Goal: Task Accomplishment & Management: Use online tool/utility

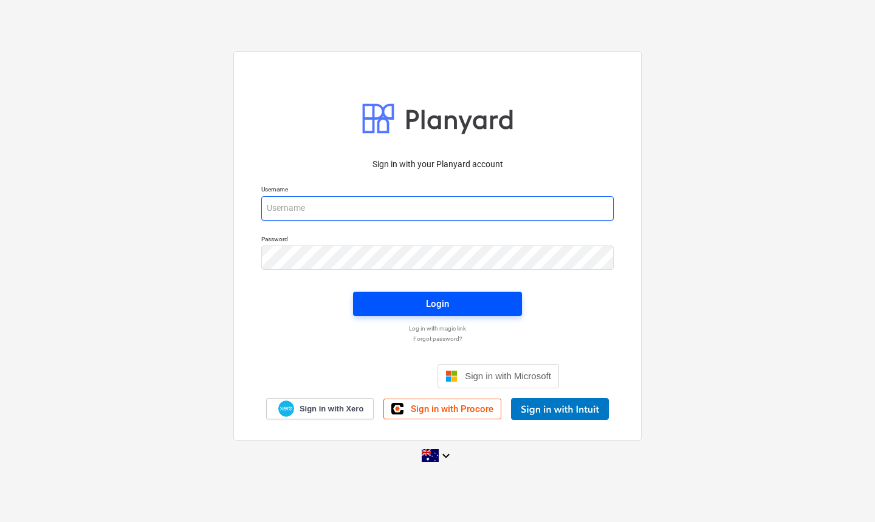
type input "jkeane@keanegroup.com.au"
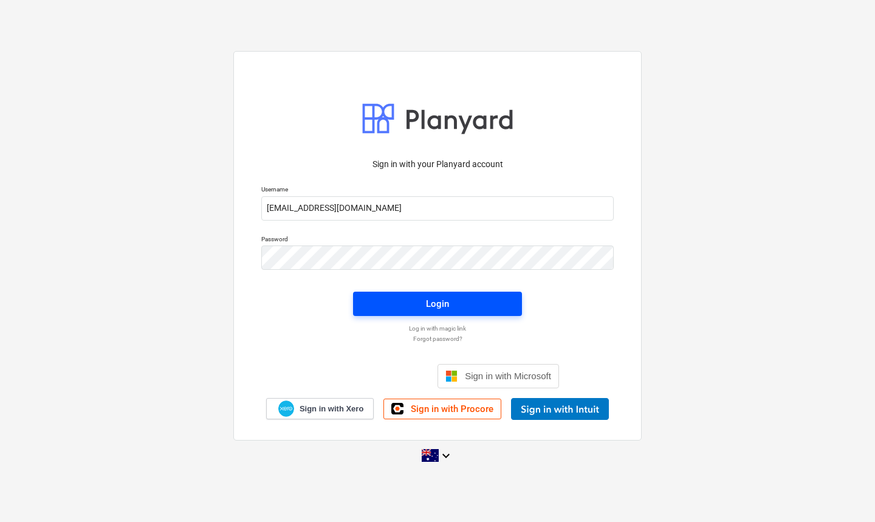
click at [419, 302] on span "Login" at bounding box center [438, 304] width 140 height 16
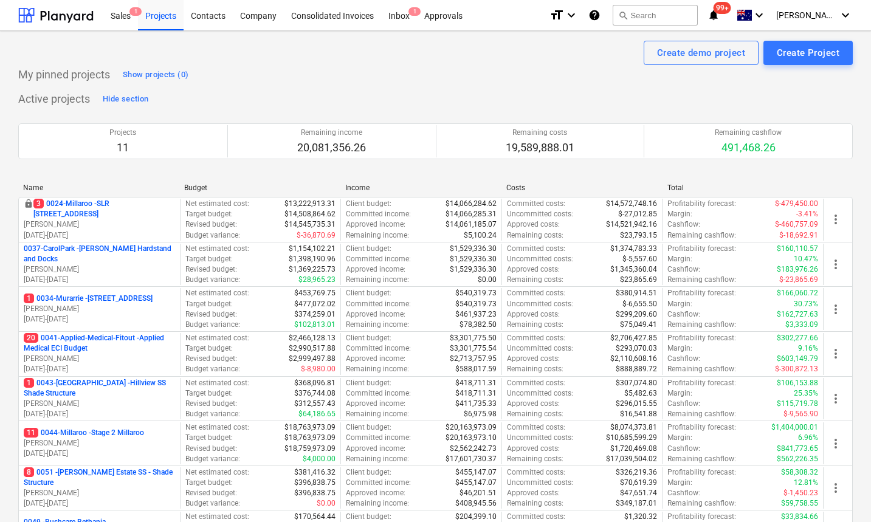
click at [537, 57] on div "Create demo project Create Project" at bounding box center [435, 53] width 835 height 24
click at [402, 14] on div "Inbox 1" at bounding box center [399, 14] width 36 height 31
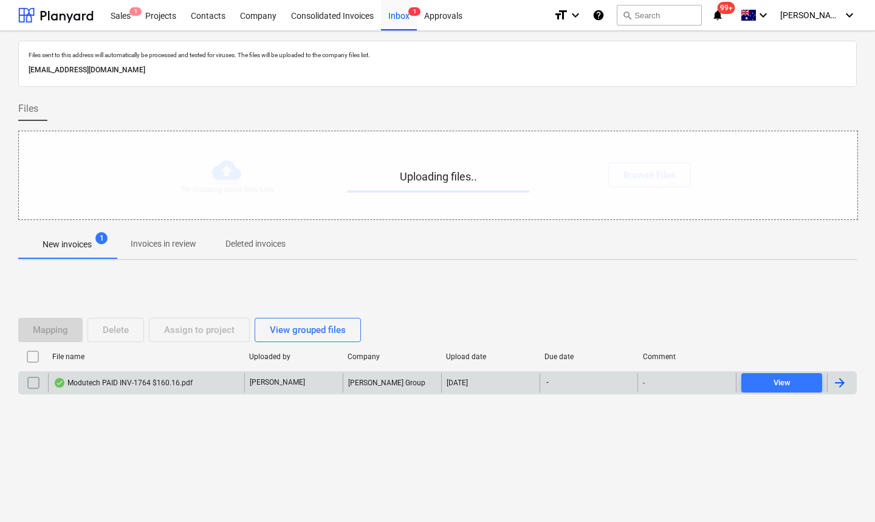
click at [181, 376] on div "Modutech PAID INV-1764 $160.16.pdf" at bounding box center [146, 382] width 196 height 19
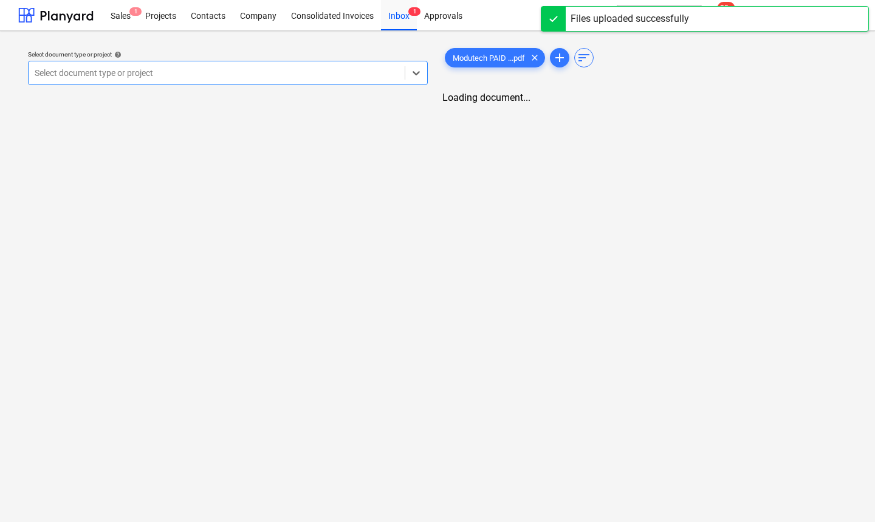
click at [195, 72] on div at bounding box center [217, 73] width 364 height 12
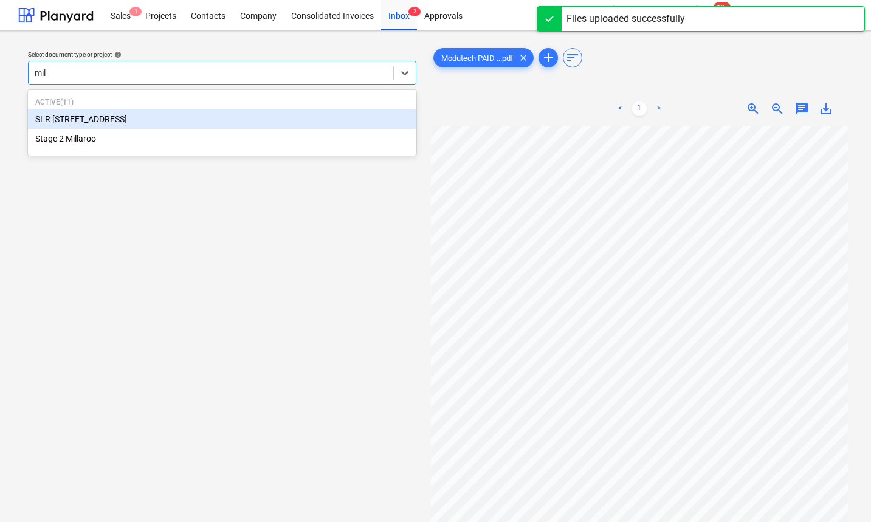
type input "mill"
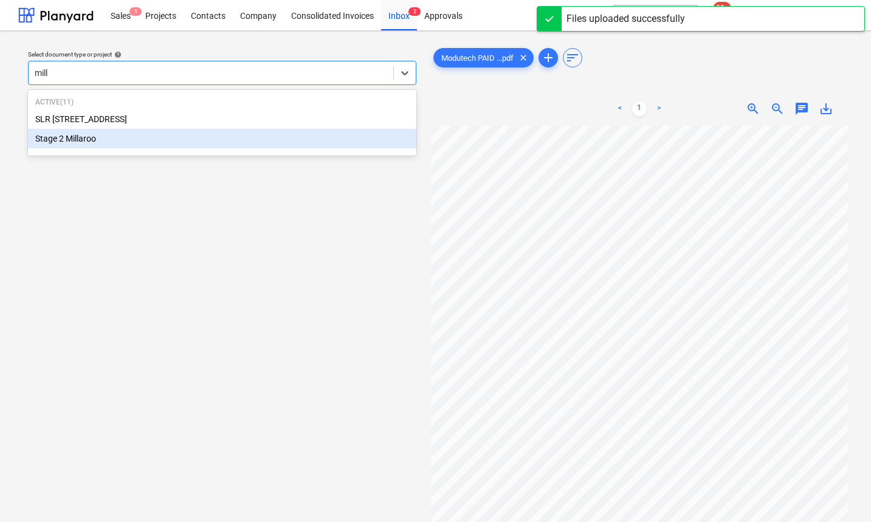
click at [122, 134] on div "Stage 2 Millaroo" at bounding box center [222, 138] width 388 height 19
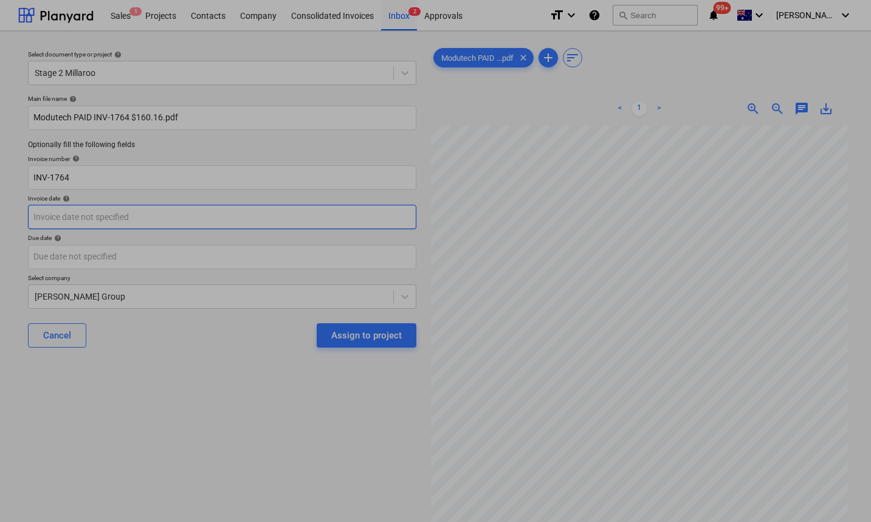
click at [111, 214] on body "Sales 1 Projects Contacts Company Consolidated Invoices Inbox 2 Approvals forma…" at bounding box center [435, 261] width 871 height 522
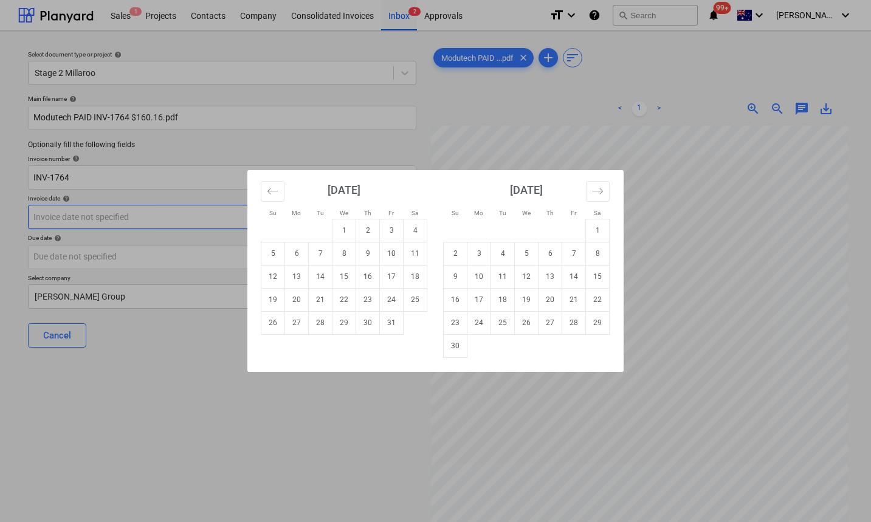
click at [346, 227] on td "1" at bounding box center [344, 230] width 24 height 23
type input "01 Oct 2025"
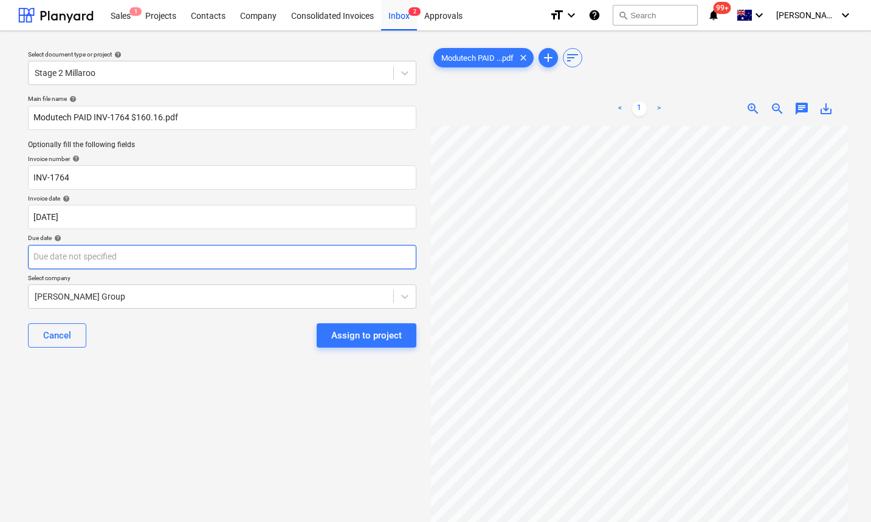
click at [195, 254] on body "Sales 1 Projects Contacts Company Consolidated Invoices Inbox 2 Approvals forma…" at bounding box center [435, 261] width 871 height 522
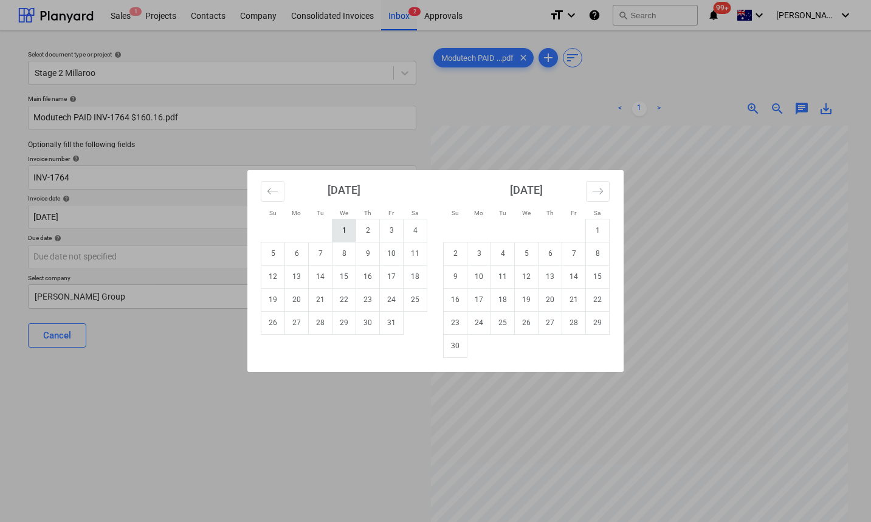
click at [346, 227] on td "1" at bounding box center [344, 230] width 24 height 23
type input "01 Oct 2025"
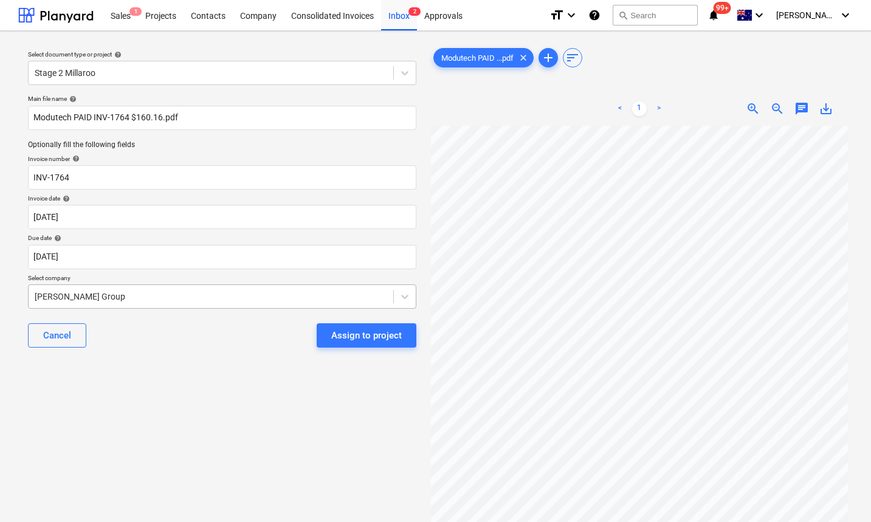
click at [195, 297] on div at bounding box center [211, 297] width 353 height 12
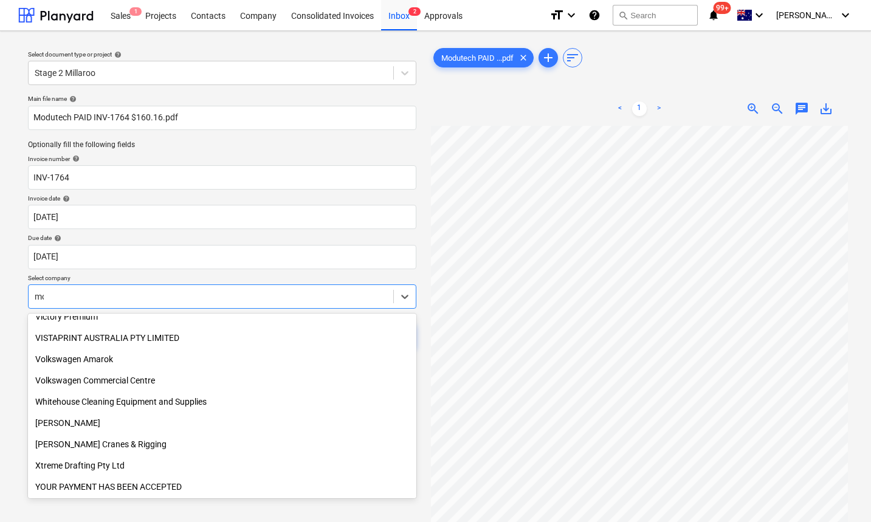
scroll to position [286, 0]
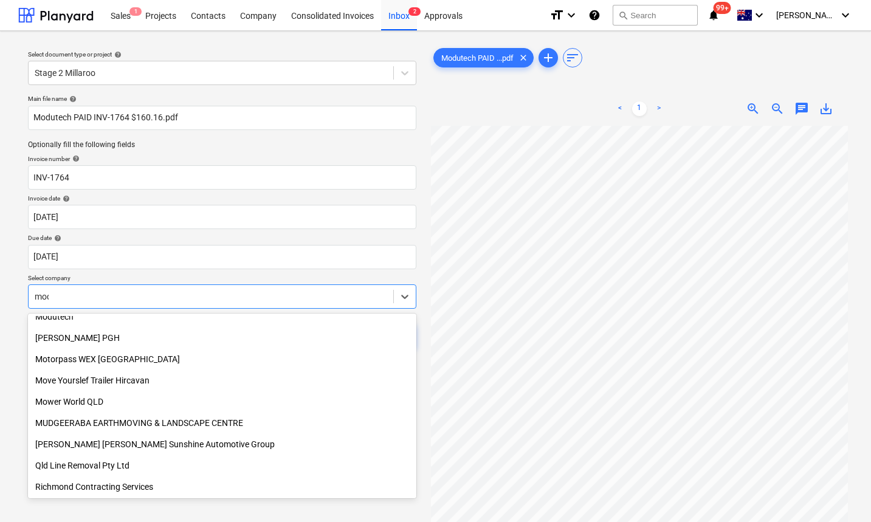
type input "modu"
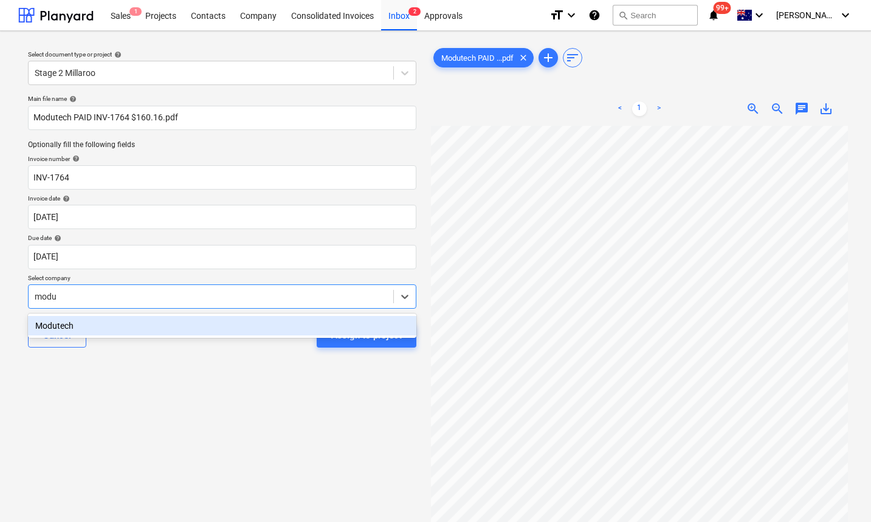
click at [129, 328] on div "Modutech" at bounding box center [222, 325] width 388 height 19
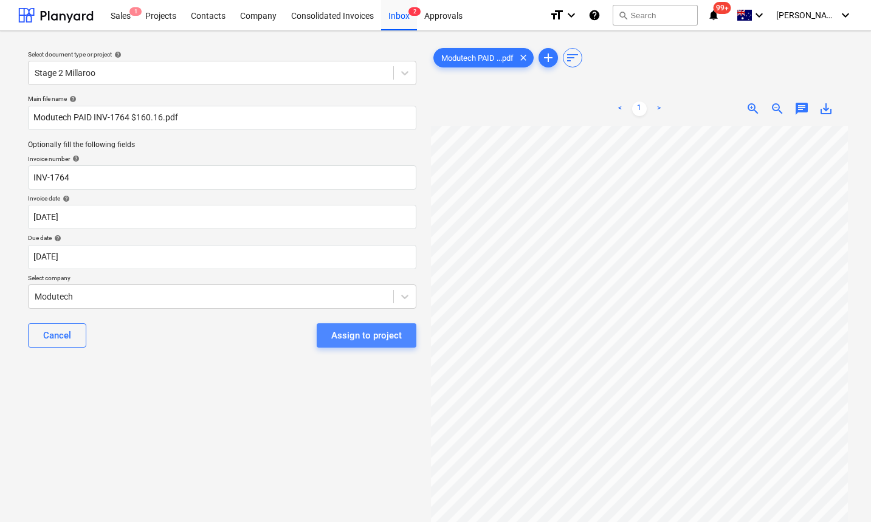
click at [371, 344] on button "Assign to project" at bounding box center [367, 335] width 100 height 24
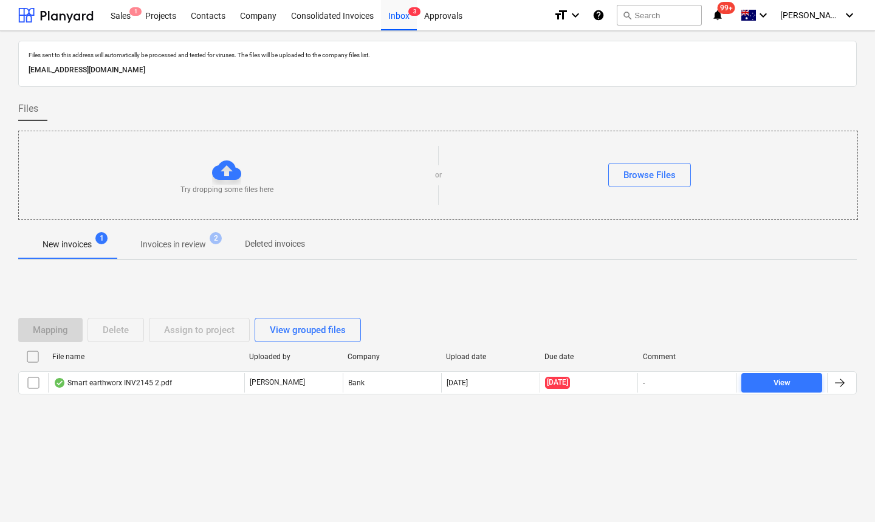
click at [166, 455] on div "Files sent to this address will automatically be processed and tested for virus…" at bounding box center [437, 276] width 875 height 491
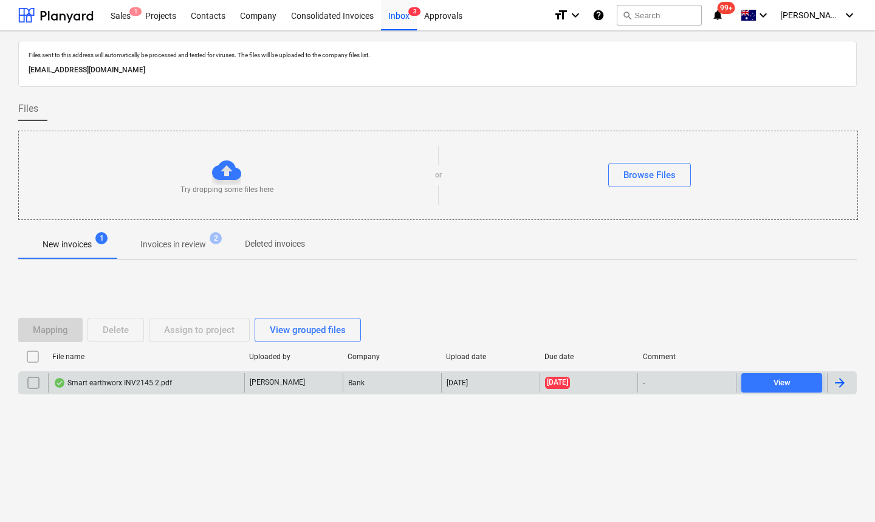
click at [133, 385] on div "Smart earthworx INV2145 2.pdf" at bounding box center [112, 383] width 119 height 10
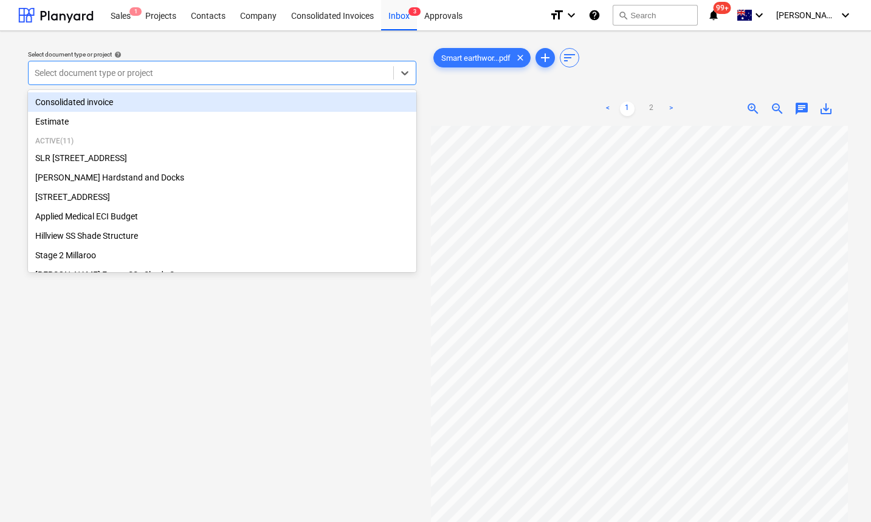
click at [301, 74] on div at bounding box center [211, 73] width 353 height 12
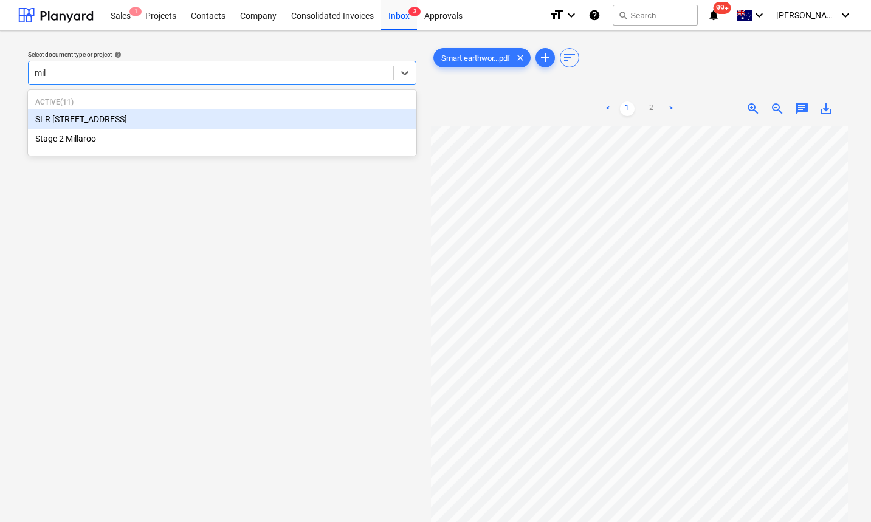
type input "mill"
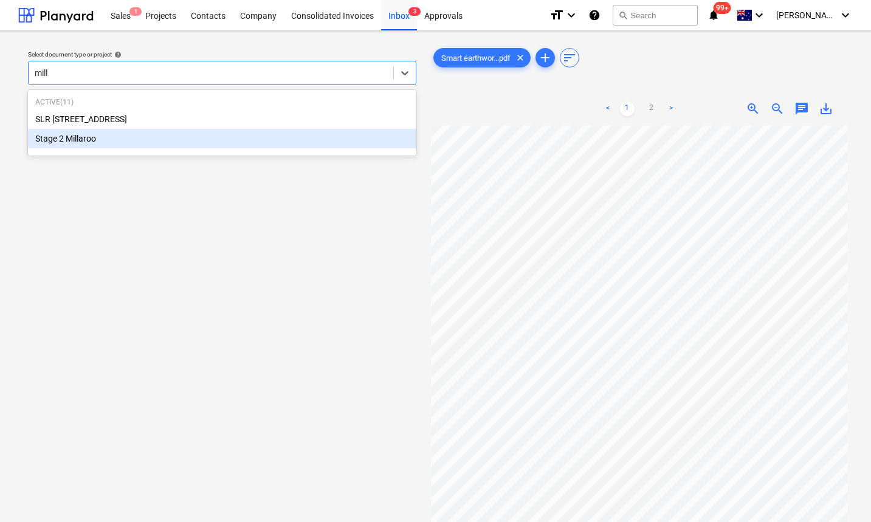
click at [225, 129] on div "Stage 2 Millaroo" at bounding box center [222, 138] width 388 height 19
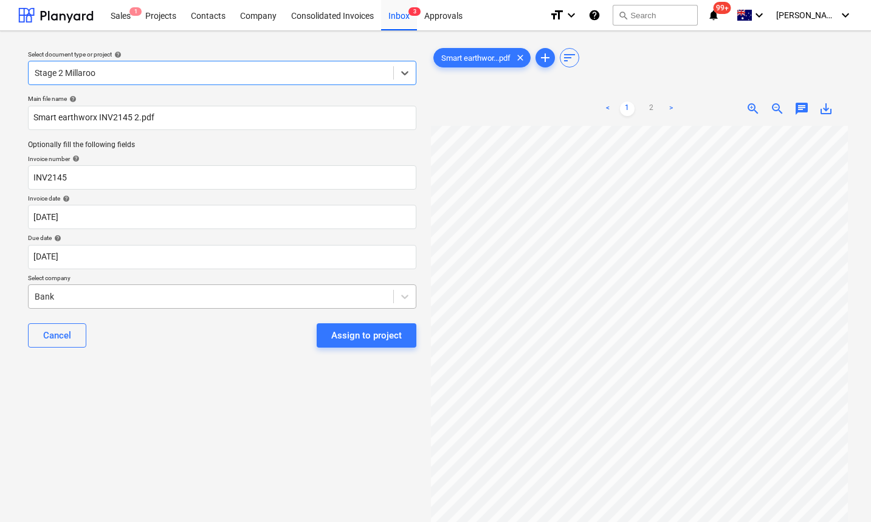
click at [106, 296] on div at bounding box center [211, 297] width 353 height 12
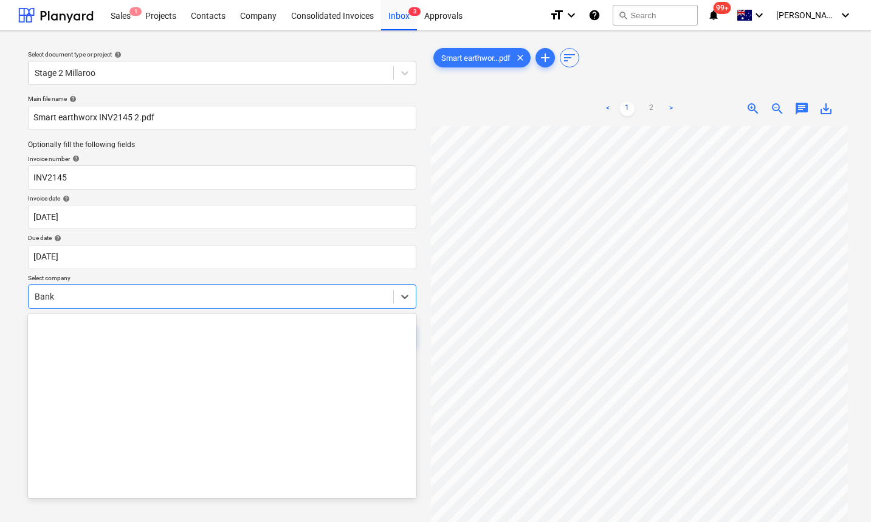
scroll to position [2191, 0]
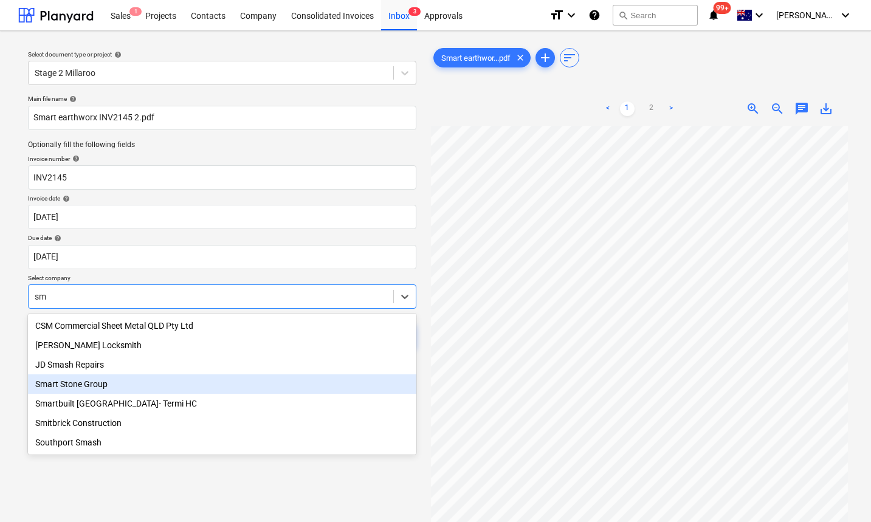
type input "s"
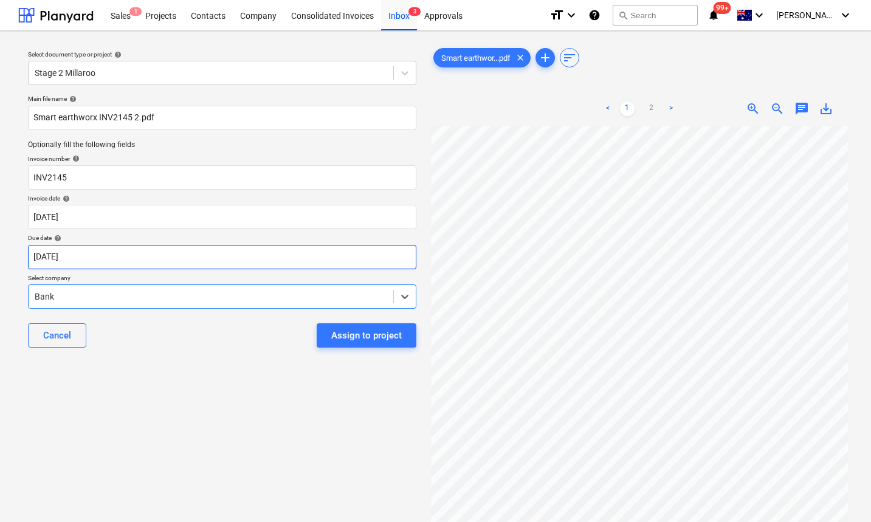
click at [187, 253] on body "Sales 1 Projects Contacts Company Consolidated Invoices Inbox 3 Approvals forma…" at bounding box center [435, 261] width 871 height 522
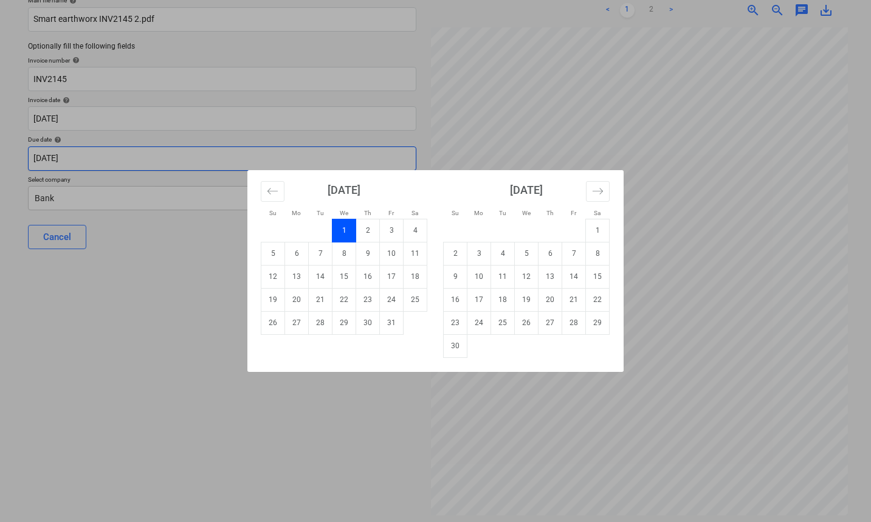
scroll to position [106, 0]
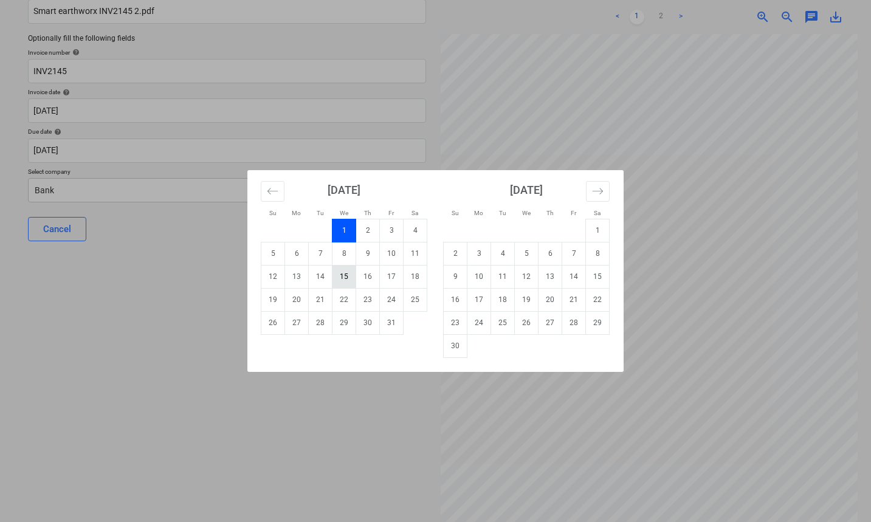
click at [342, 278] on td "15" at bounding box center [344, 276] width 24 height 23
type input "15 Oct 2025"
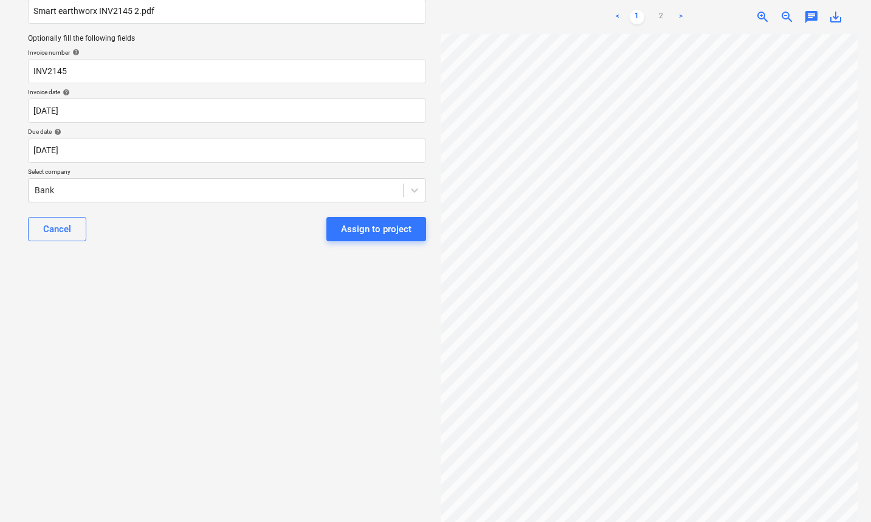
scroll to position [123, 49]
click at [360, 227] on div "Assign to project" at bounding box center [376, 229] width 71 height 16
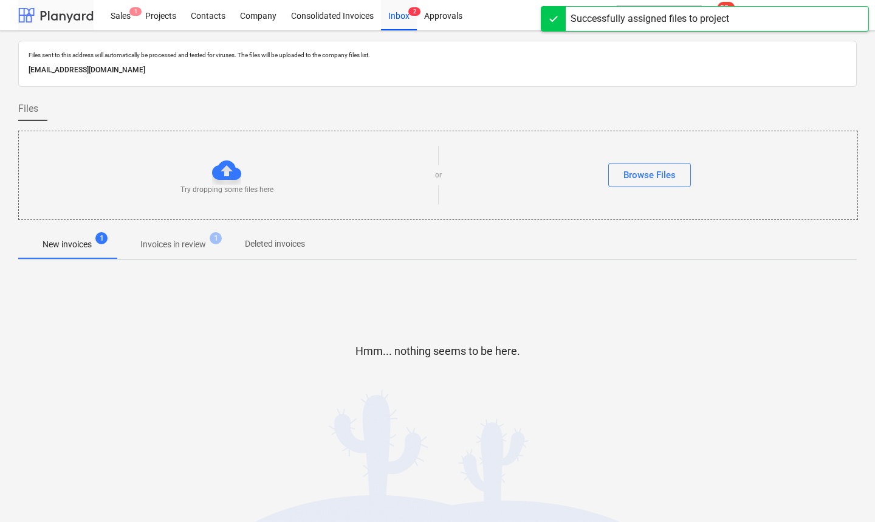
click at [73, 18] on div at bounding box center [55, 15] width 75 height 30
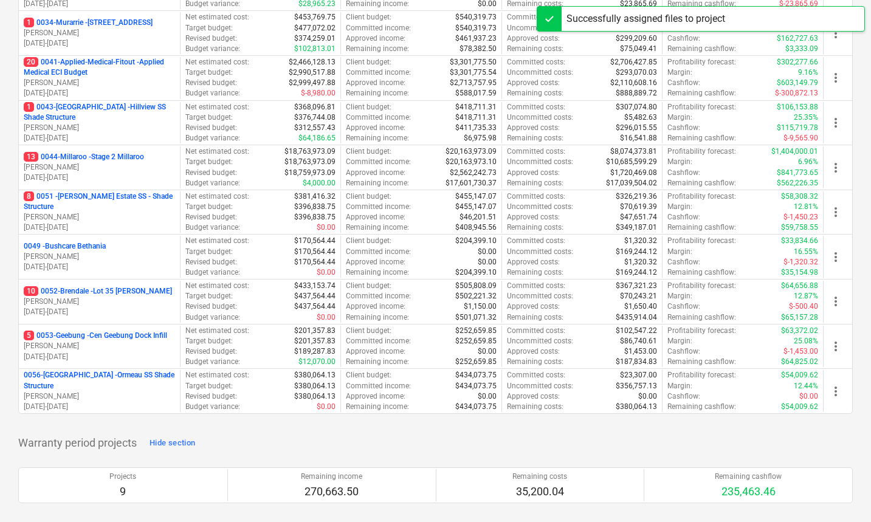
scroll to position [278, 0]
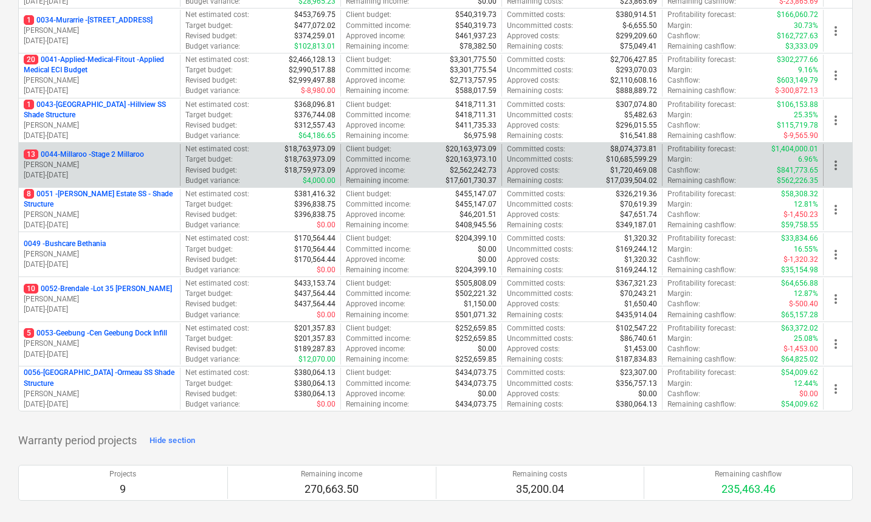
click at [80, 153] on p "13 0044-Millaroo - Stage 2 Millaroo" at bounding box center [84, 155] width 120 height 10
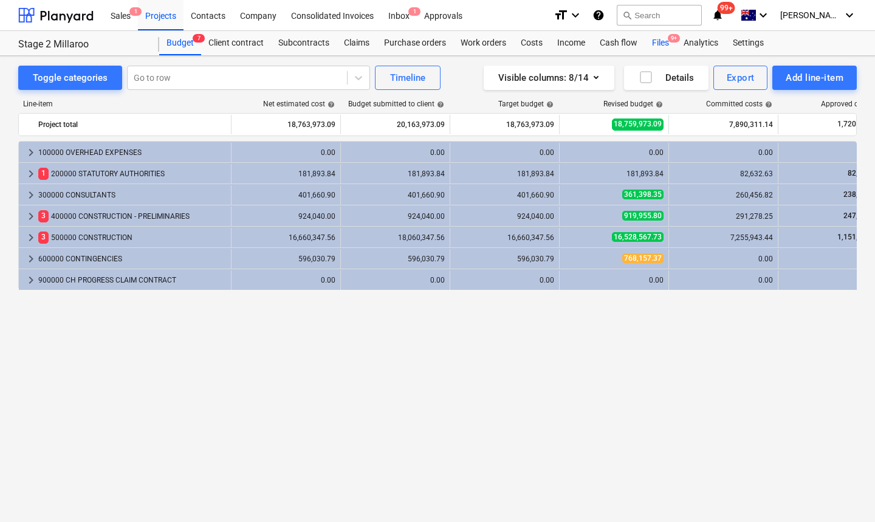
click at [665, 39] on div "Files 9+" at bounding box center [661, 43] width 32 height 24
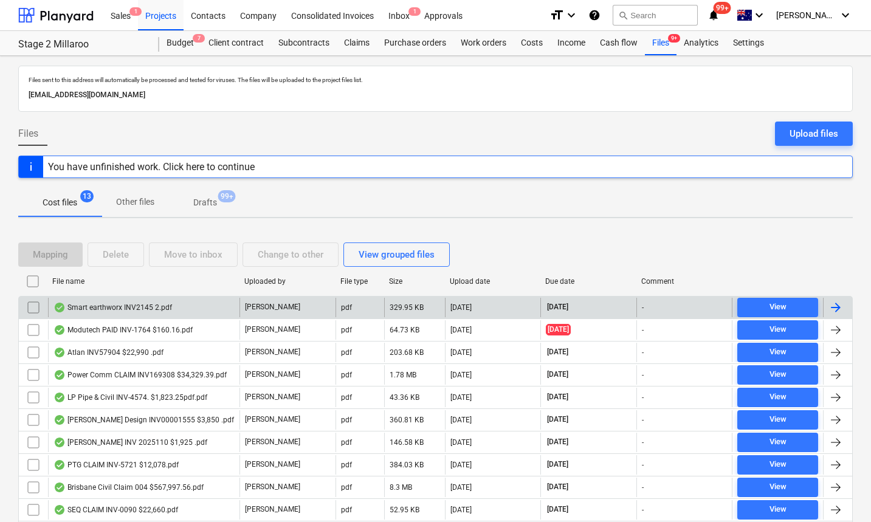
click at [110, 308] on div "Smart earthworx INV2145 2.pdf" at bounding box center [112, 308] width 119 height 10
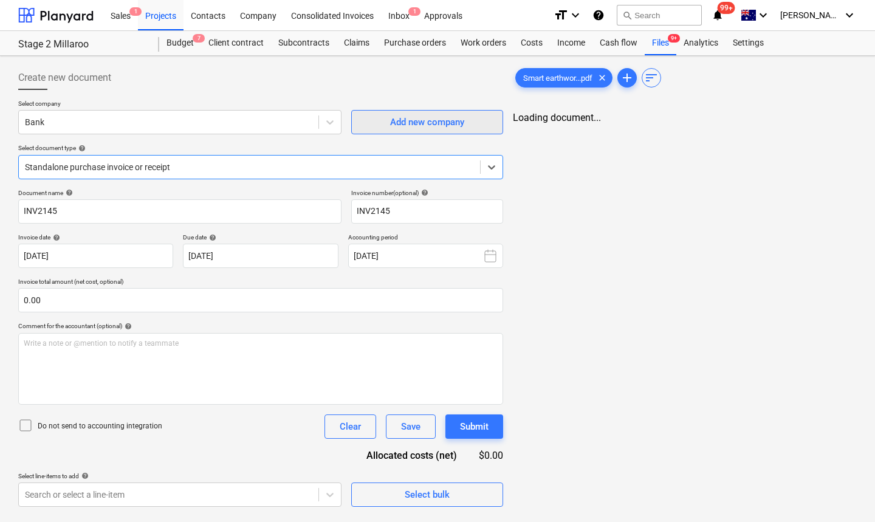
click at [424, 125] on div "Add new company" at bounding box center [427, 122] width 74 height 16
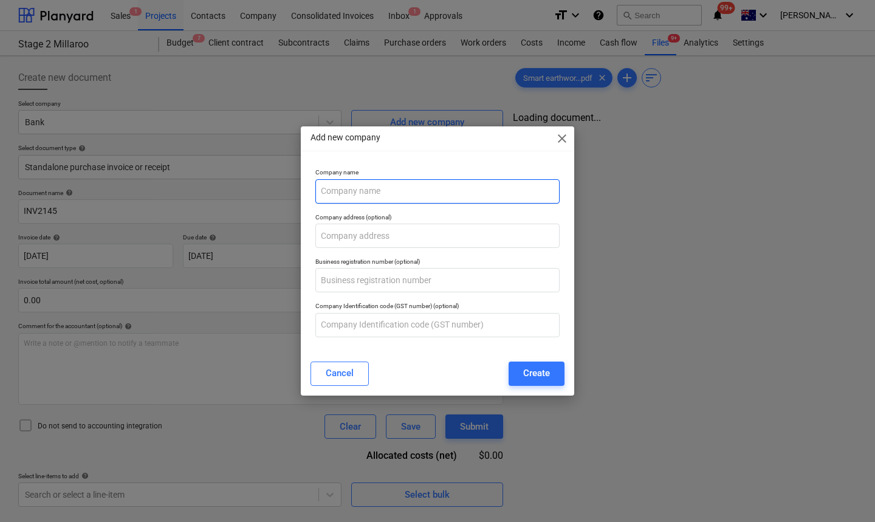
click at [427, 193] on input "text" at bounding box center [437, 191] width 244 height 24
paste input "Smart Earthworx"
type input "Smart Earthworx"
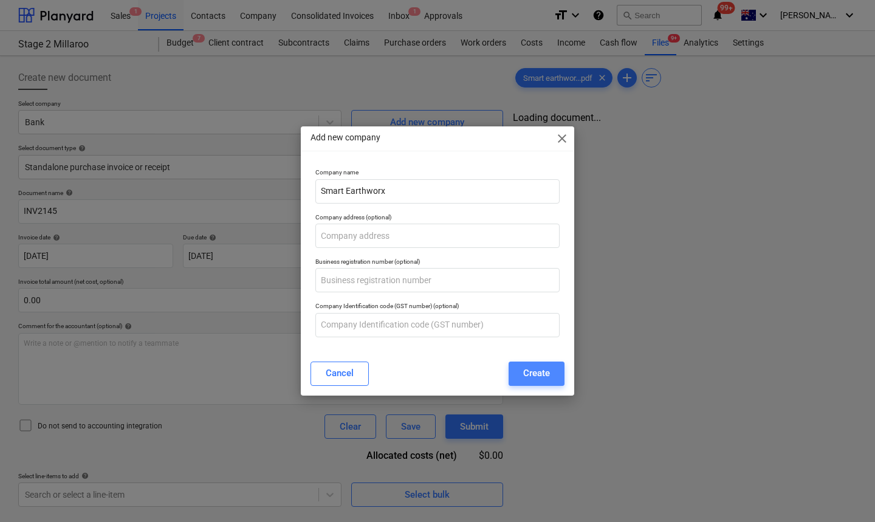
click at [537, 374] on div "Create" at bounding box center [536, 373] width 27 height 16
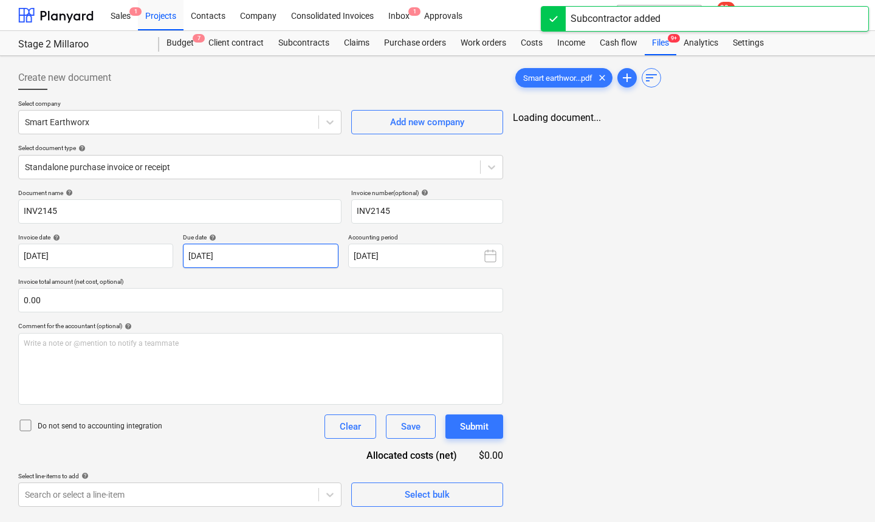
click at [259, 252] on body "Sales 1 Projects Contacts Company Consolidated Invoices Inbox 1 Approvals forma…" at bounding box center [437, 261] width 875 height 522
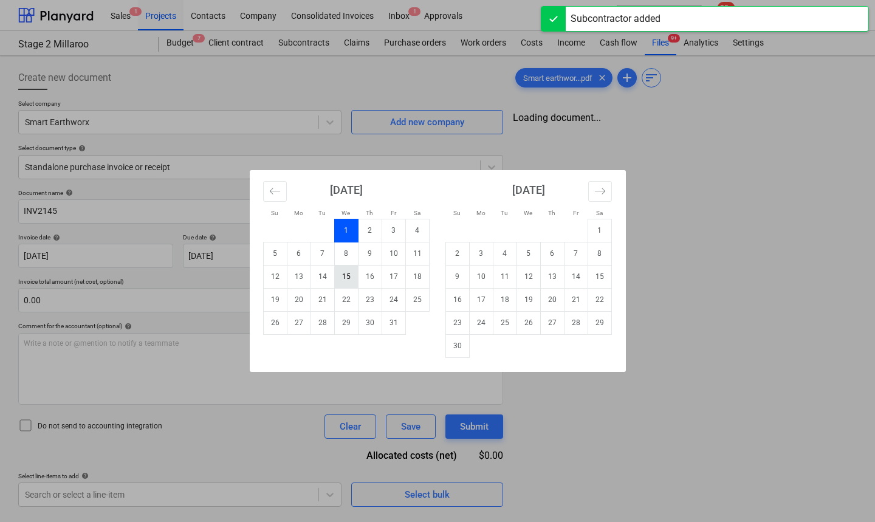
click at [350, 273] on td "15" at bounding box center [346, 276] width 24 height 23
type input "15 Oct 2025"
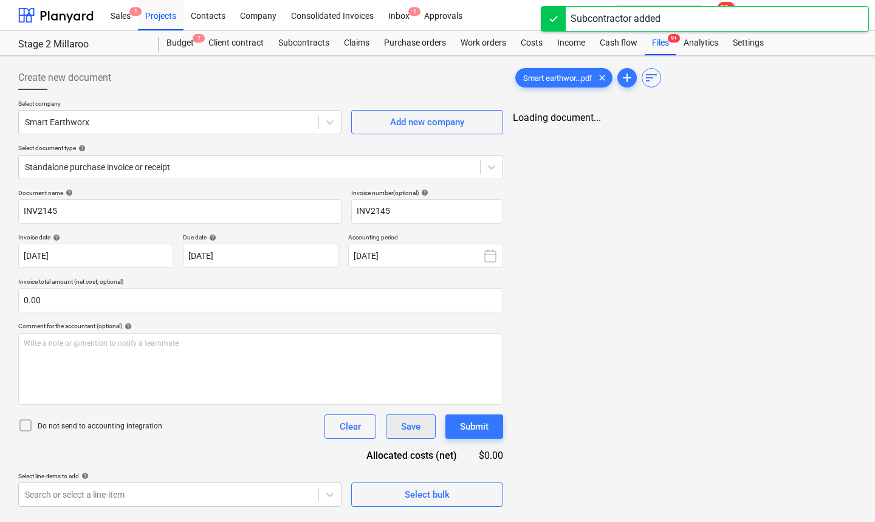
click at [407, 422] on div "Save" at bounding box center [410, 427] width 19 height 16
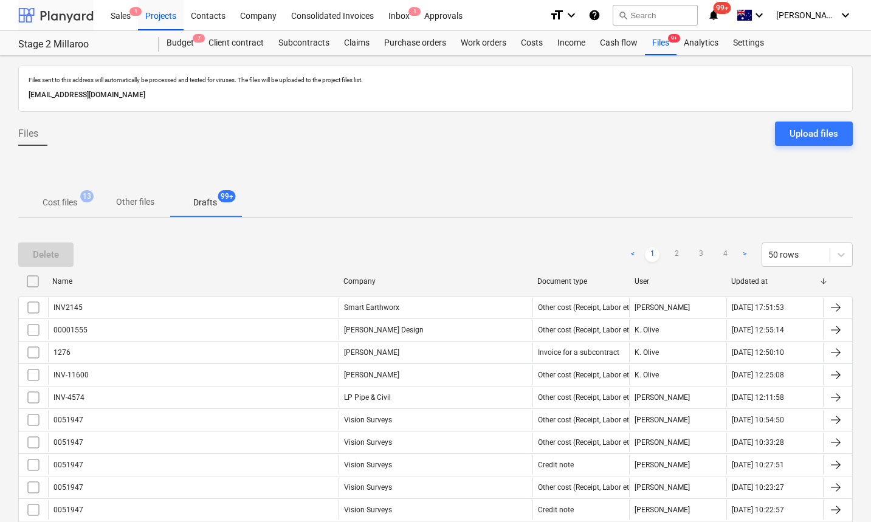
click at [72, 12] on div at bounding box center [55, 15] width 75 height 30
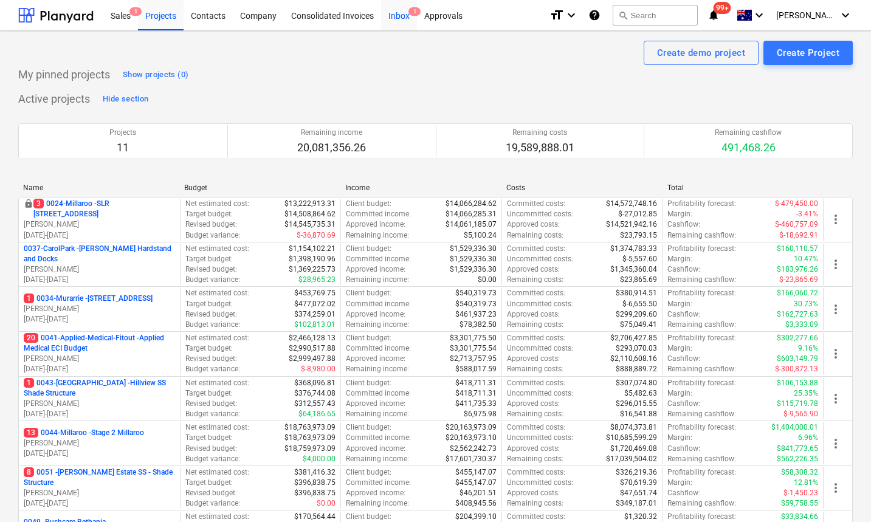
click at [398, 24] on div "Inbox 1" at bounding box center [399, 14] width 36 height 31
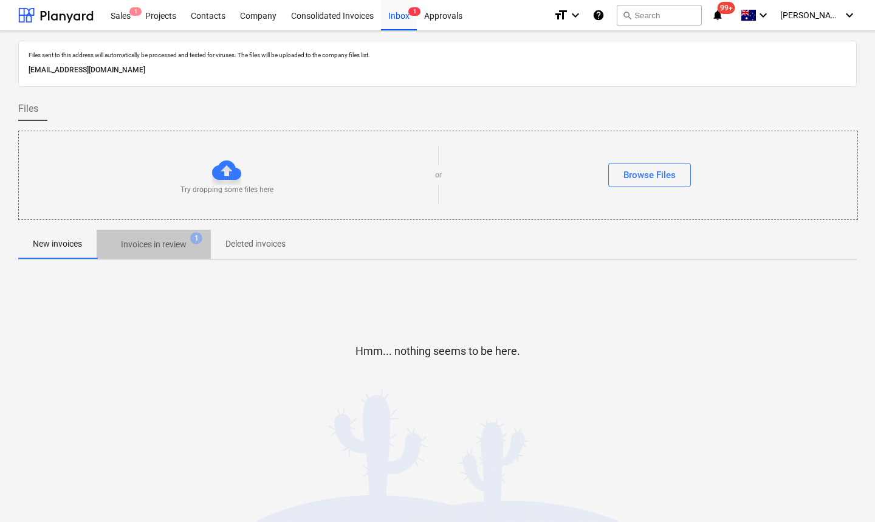
click at [161, 255] on span "Invoices in review 1" at bounding box center [154, 244] width 114 height 22
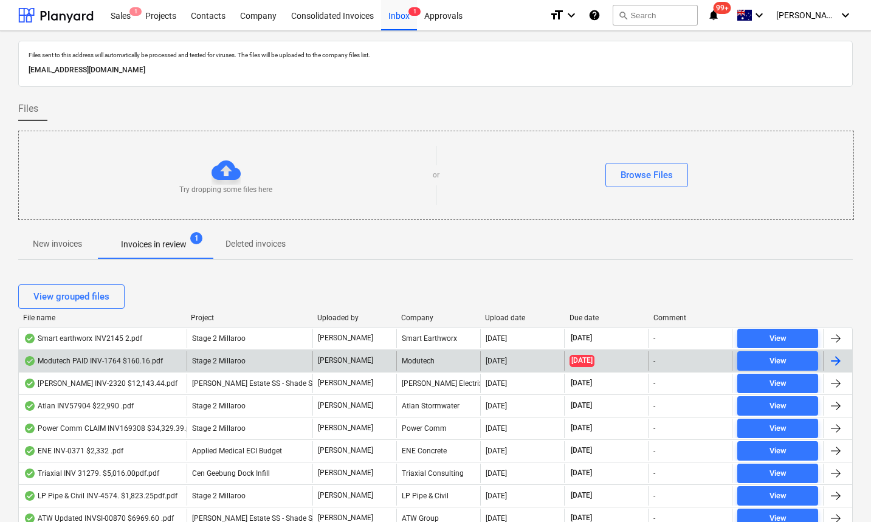
click at [100, 362] on div "Modutech PAID INV-1764 $160.16.pdf" at bounding box center [93, 361] width 139 height 10
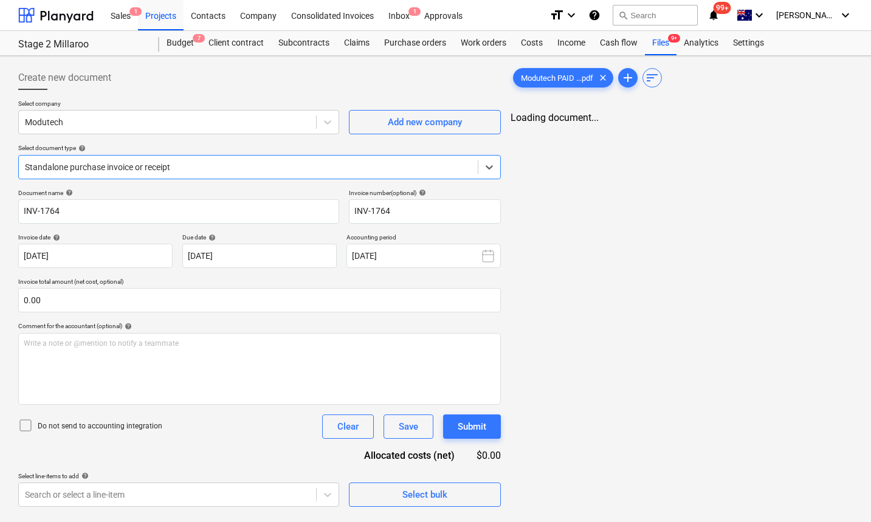
type input "INV-1764"
type input "01 Oct 2025"
click at [808, 126] on span "chat" at bounding box center [806, 129] width 15 height 15
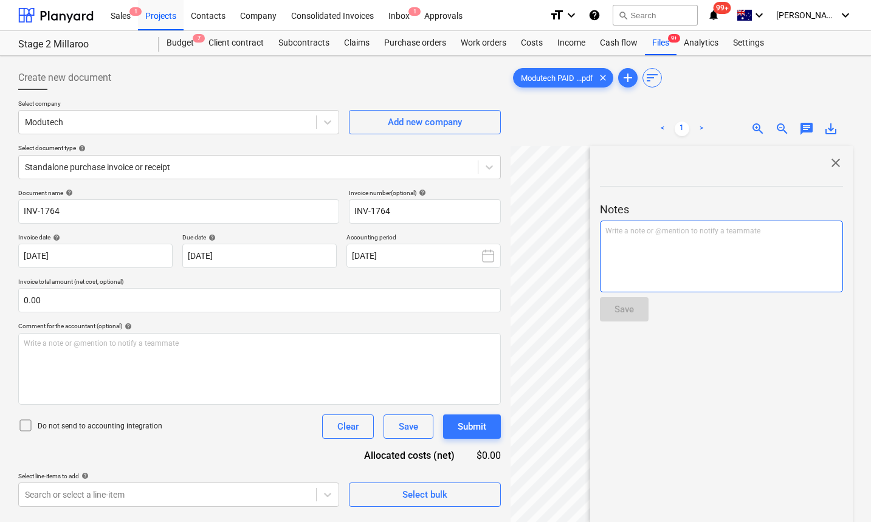
click at [649, 229] on p "Write a note or @mention to notify a teammate ﻿" at bounding box center [721, 231] width 232 height 10
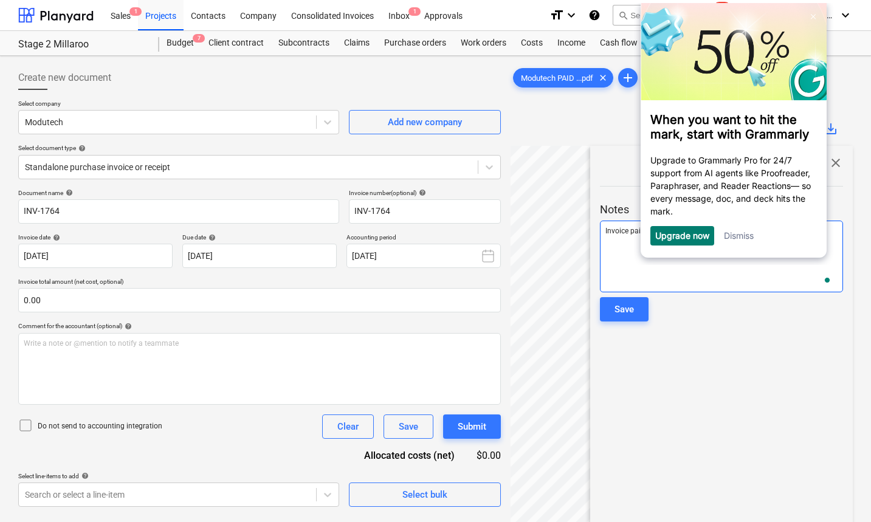
click at [665, 275] on div "Invoice paid by Judith. Approved by Geoff" at bounding box center [721, 257] width 243 height 72
click at [733, 240] on link "Dismiss" at bounding box center [739, 235] width 30 height 10
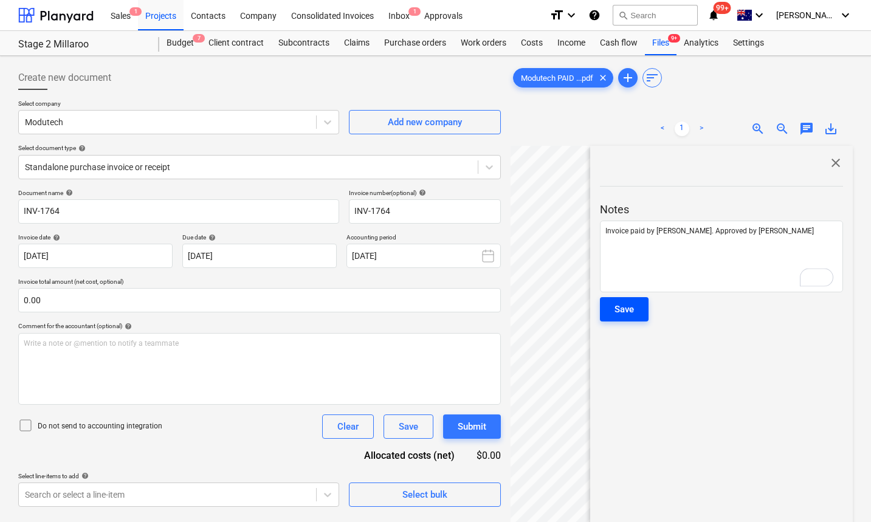
click at [627, 313] on div "Save" at bounding box center [624, 309] width 19 height 16
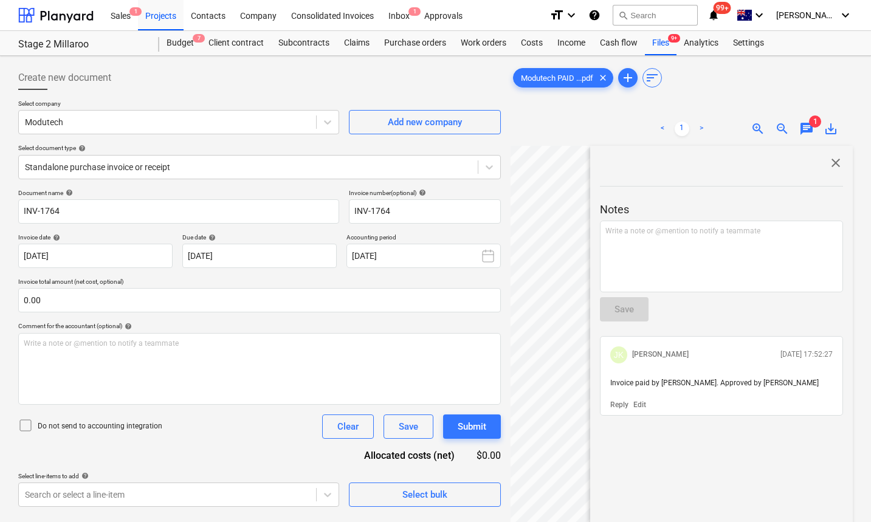
click at [835, 153] on div "close Notes Write a note or @mention to notify a teammate ﻿ Save JK John Keane …" at bounding box center [721, 400] width 263 height 508
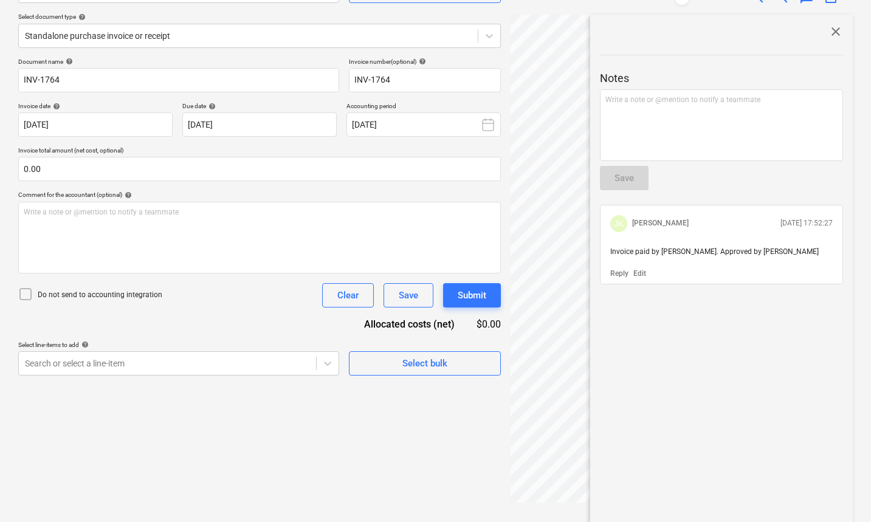
scroll to position [120, 0]
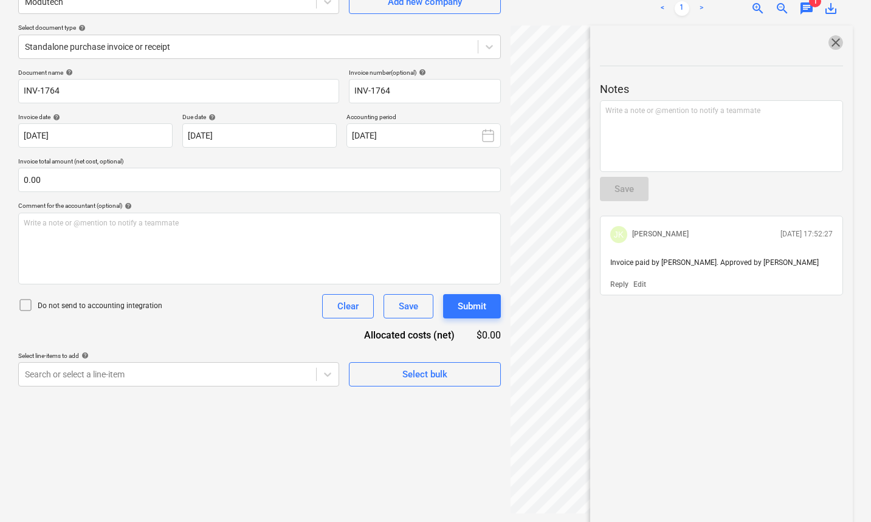
click at [828, 43] on span "close" at bounding box center [835, 42] width 15 height 15
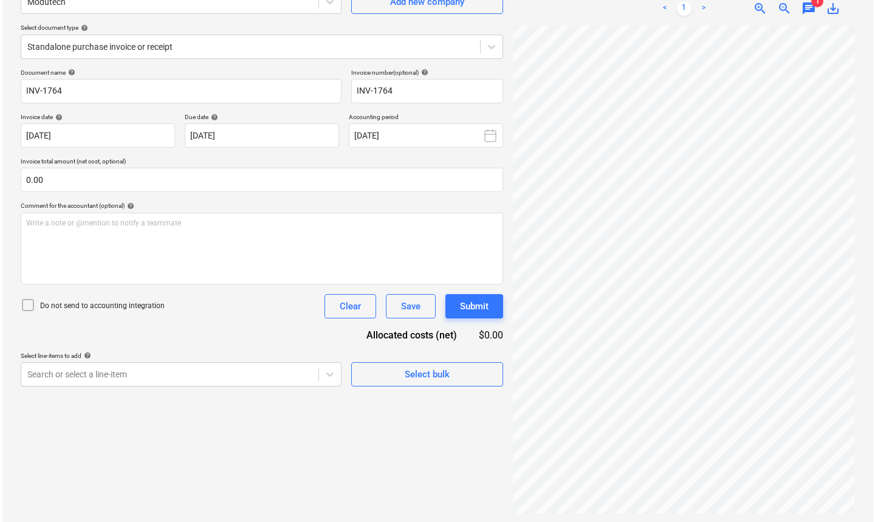
scroll to position [0, 0]
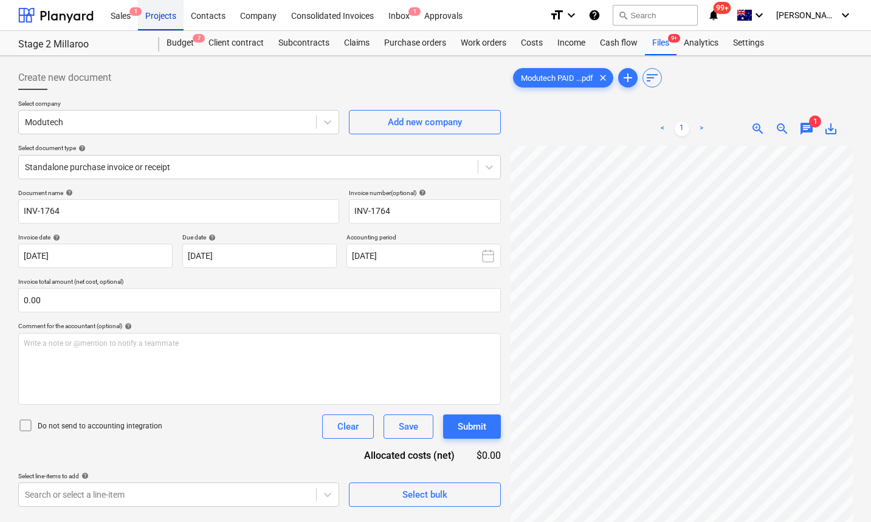
drag, startPoint x: 75, startPoint y: 15, endPoint x: 159, endPoint y: 0, distance: 85.2
click at [74, 15] on div at bounding box center [55, 15] width 75 height 30
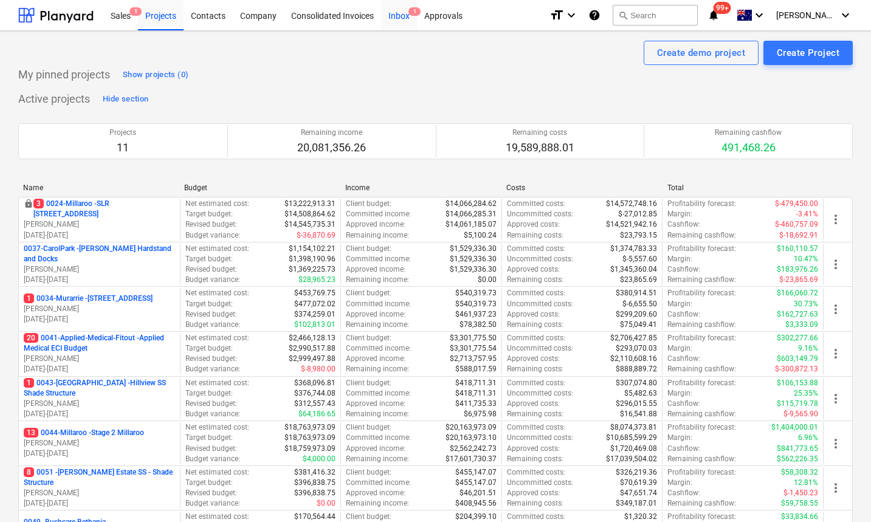
click at [412, 12] on span "1" at bounding box center [414, 11] width 12 height 9
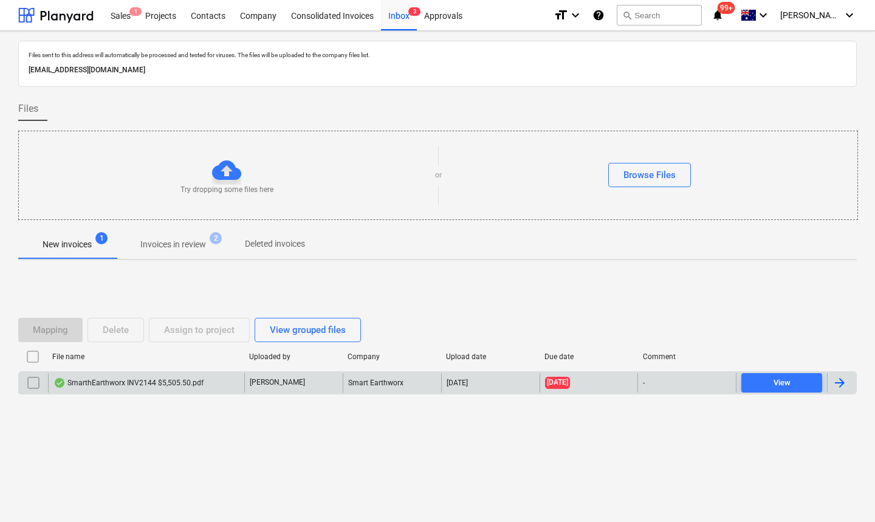
click at [179, 375] on div "SmarthEarthworx INV2144 $5,505.50.pdf" at bounding box center [146, 382] width 196 height 19
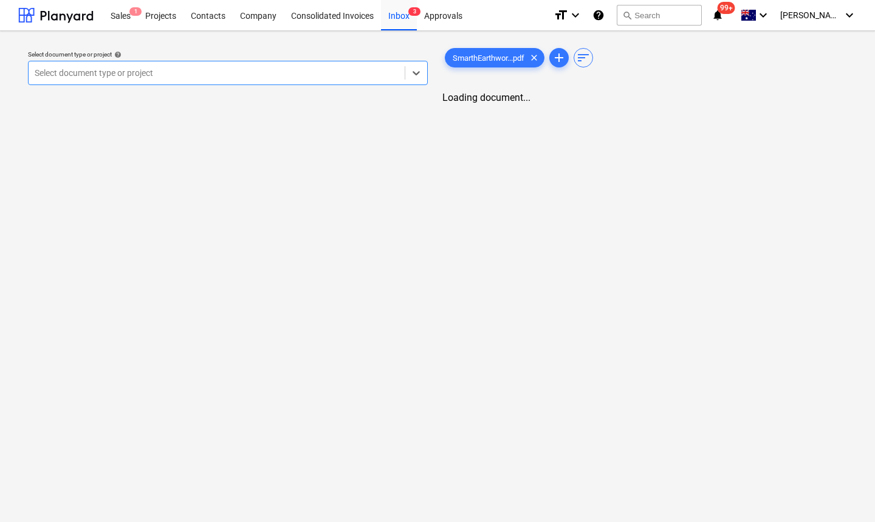
click at [290, 79] on div "Select document type or project" at bounding box center [217, 72] width 376 height 17
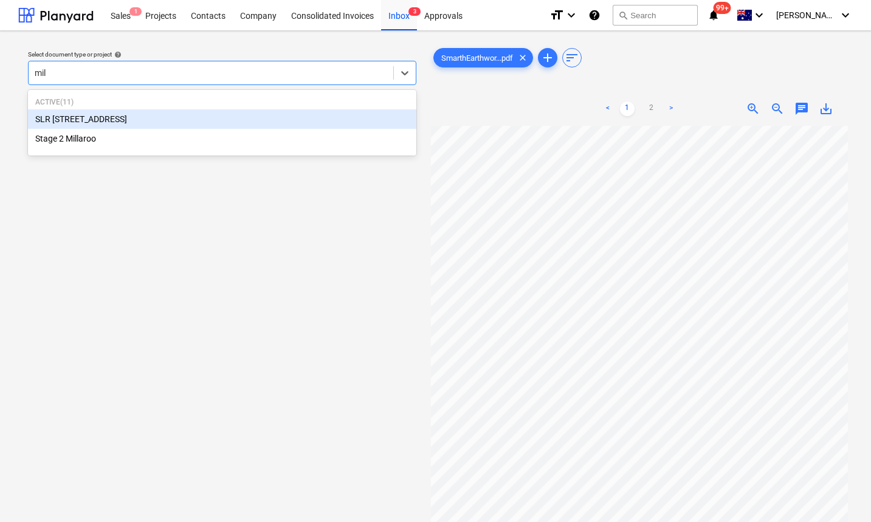
type input "mill"
click at [173, 131] on div "SLR 2 Millaroo Drive Stage 2 Millaroo" at bounding box center [222, 128] width 388 height 39
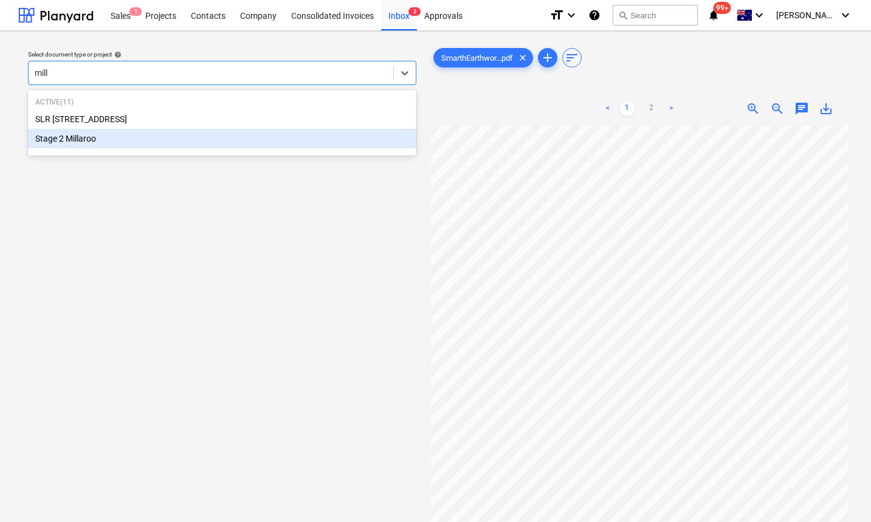
click at [150, 134] on div "Stage 2 Millaroo" at bounding box center [222, 138] width 388 height 19
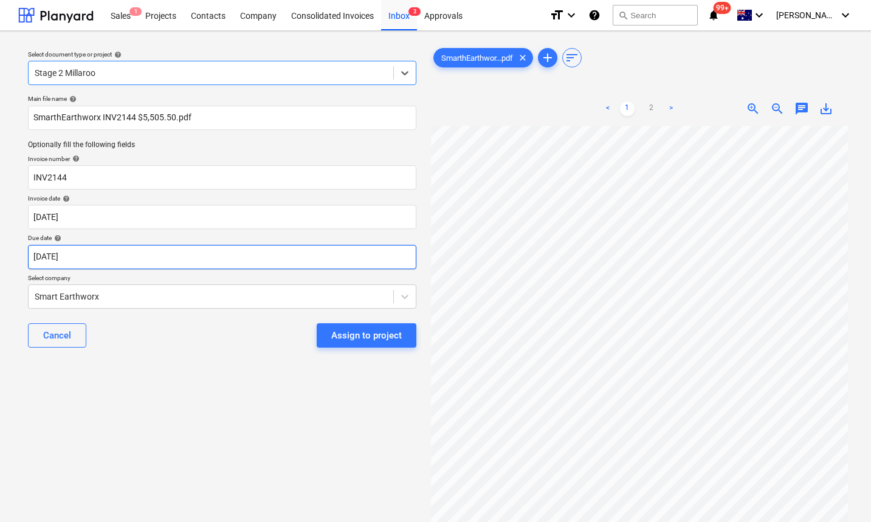
click at [104, 257] on body "Sales 1 Projects Contacts Company Consolidated Invoices Inbox 3 Approvals forma…" at bounding box center [435, 261] width 871 height 522
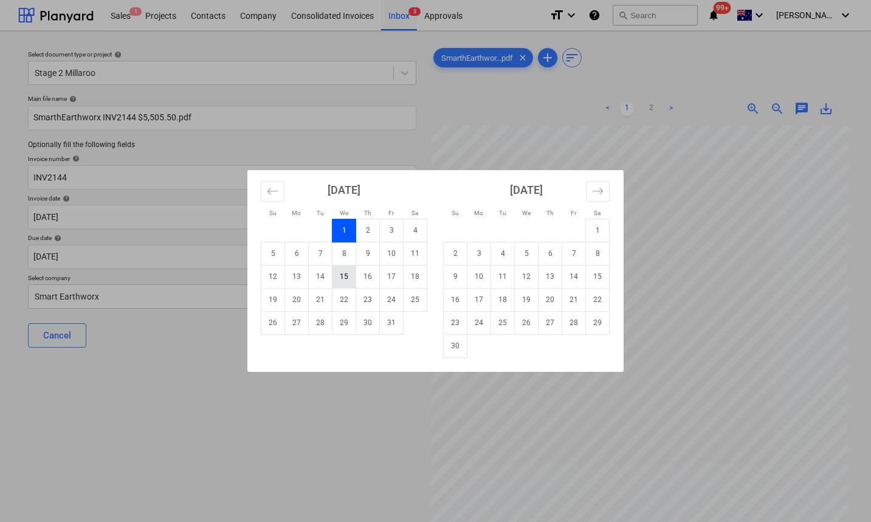
click at [346, 277] on td "15" at bounding box center [344, 276] width 24 height 23
type input "15 Oct 2025"
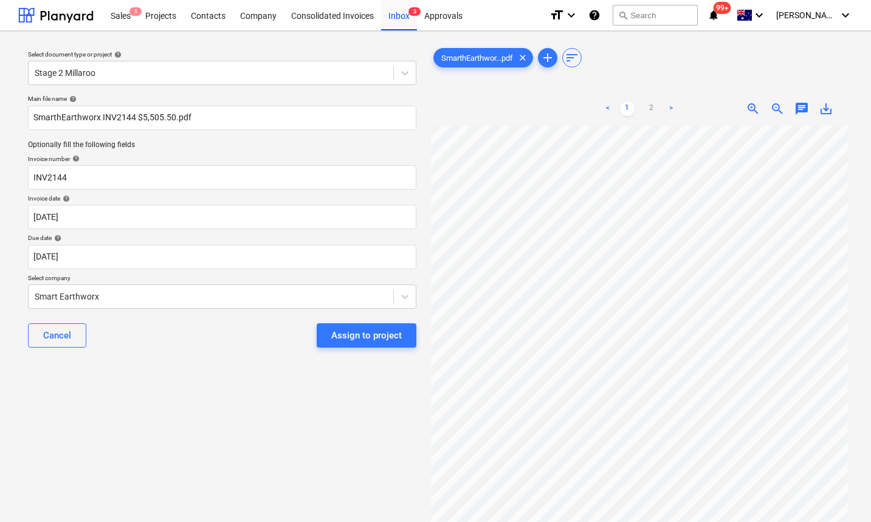
click at [332, 336] on div "Assign to project" at bounding box center [366, 336] width 71 height 16
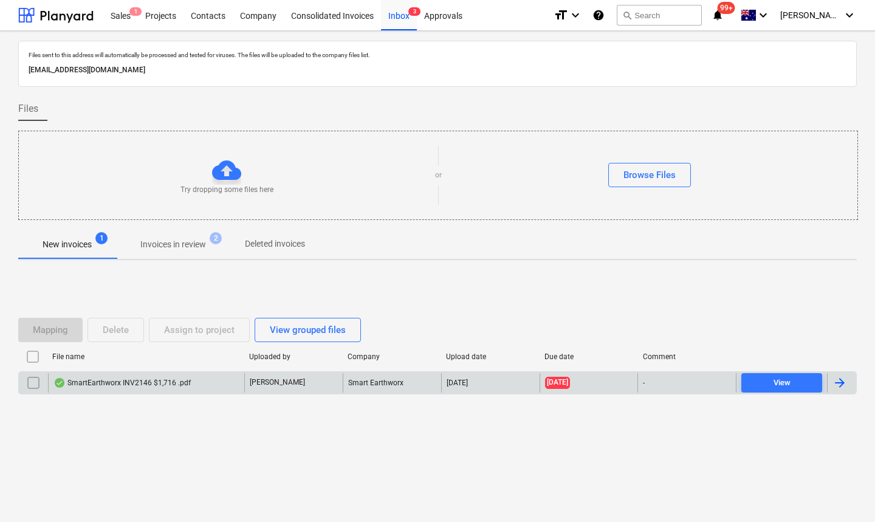
click at [143, 382] on div "SmartEarthworx INV2146 $1,716 .pdf" at bounding box center [121, 383] width 137 height 10
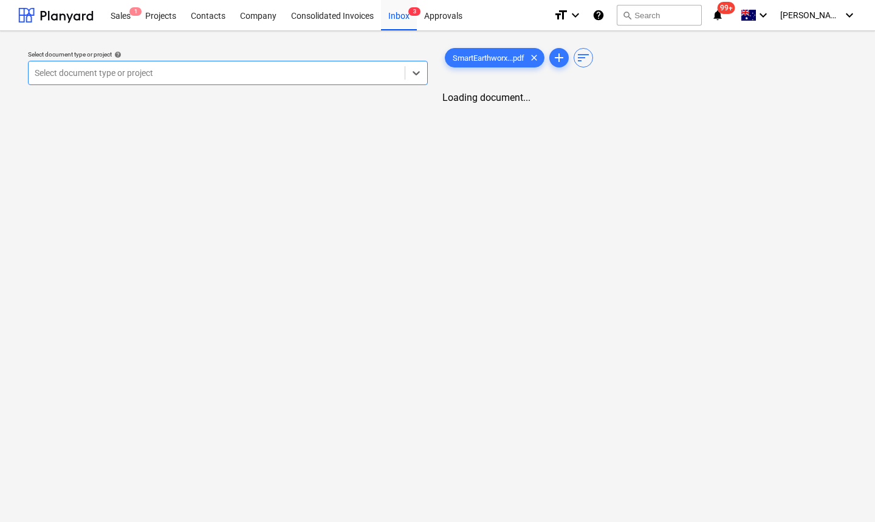
click at [229, 77] on div at bounding box center [217, 73] width 364 height 12
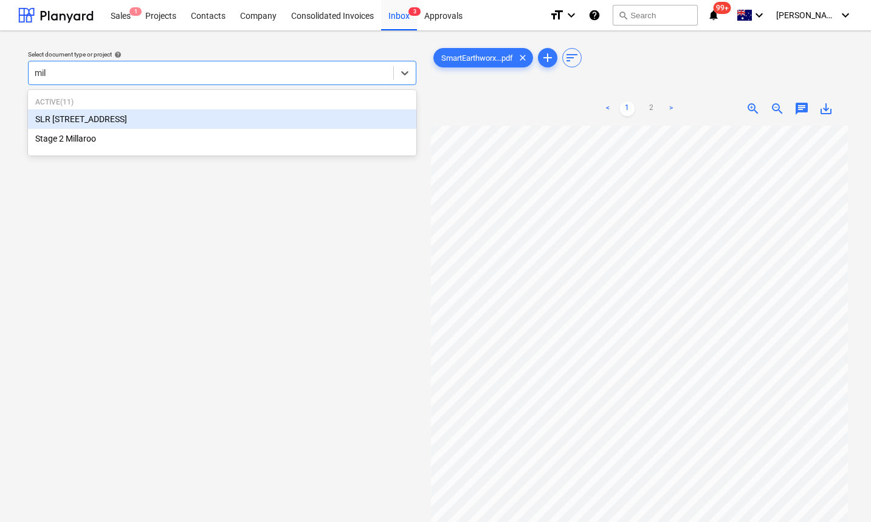
type input "mill"
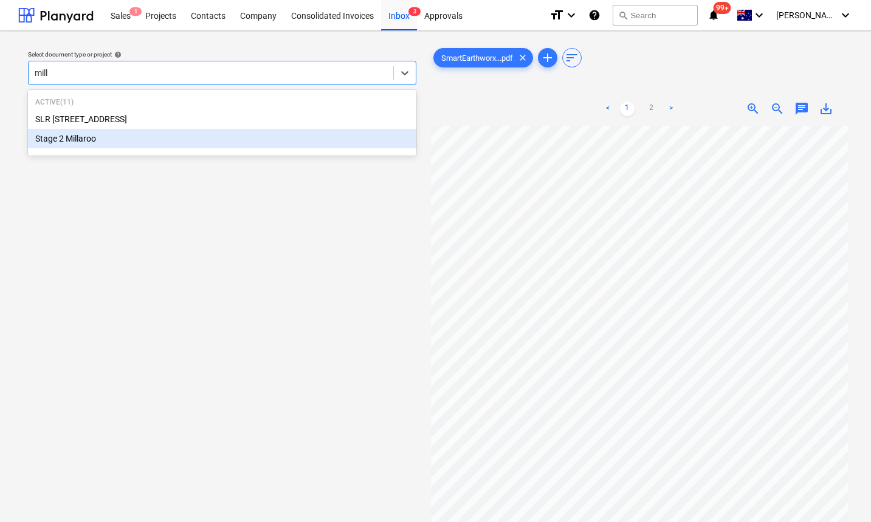
click at [108, 139] on div "Stage 2 Millaroo" at bounding box center [222, 138] width 388 height 19
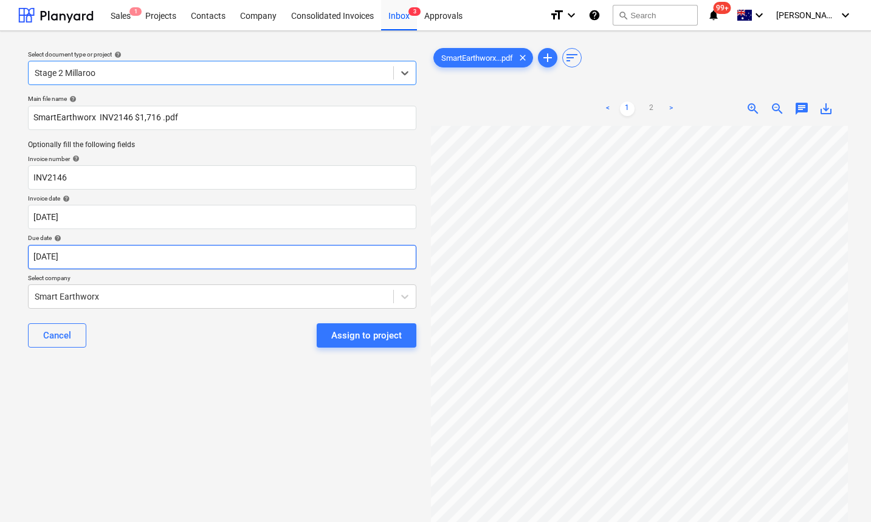
click at [119, 258] on body "Sales 1 Projects Contacts Company Consolidated Invoices Inbox 3 Approvals forma…" at bounding box center [435, 261] width 871 height 522
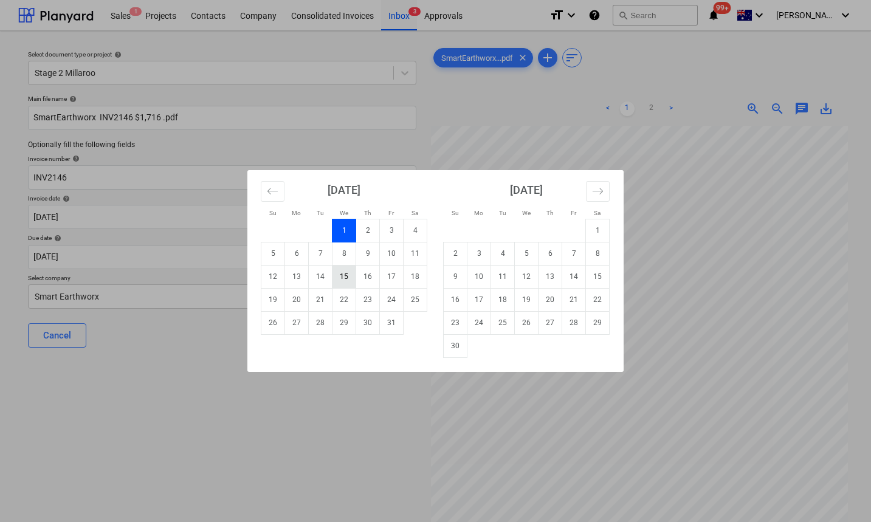
click at [346, 272] on td "15" at bounding box center [344, 276] width 24 height 23
type input "15 Oct 2025"
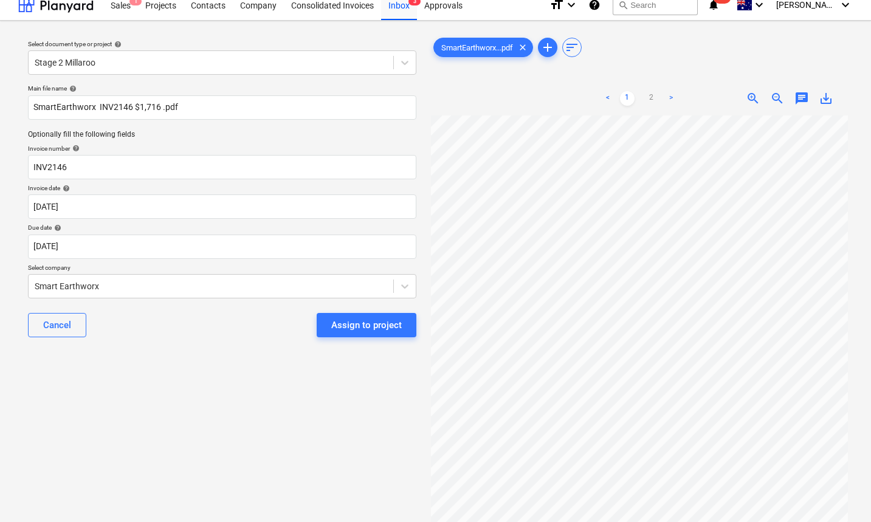
scroll to position [11, 0]
click at [348, 319] on div "Assign to project" at bounding box center [366, 325] width 71 height 16
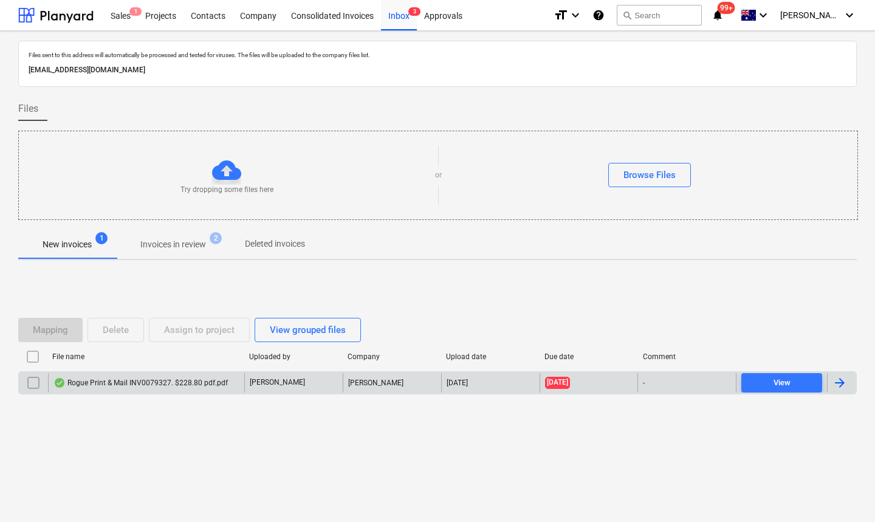
click at [143, 382] on div "Rogue Print & Mail INV0079327. $228.80 pdf.pdf" at bounding box center [140, 383] width 174 height 10
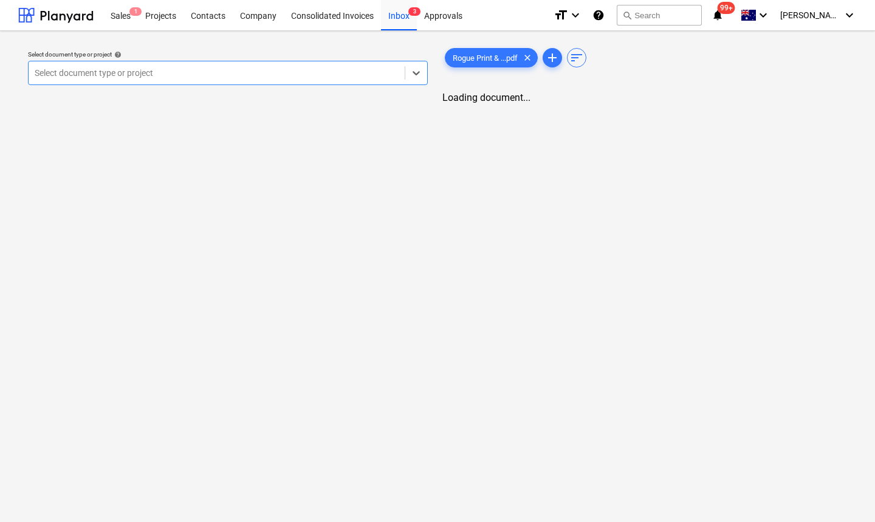
click at [227, 74] on div at bounding box center [217, 73] width 364 height 12
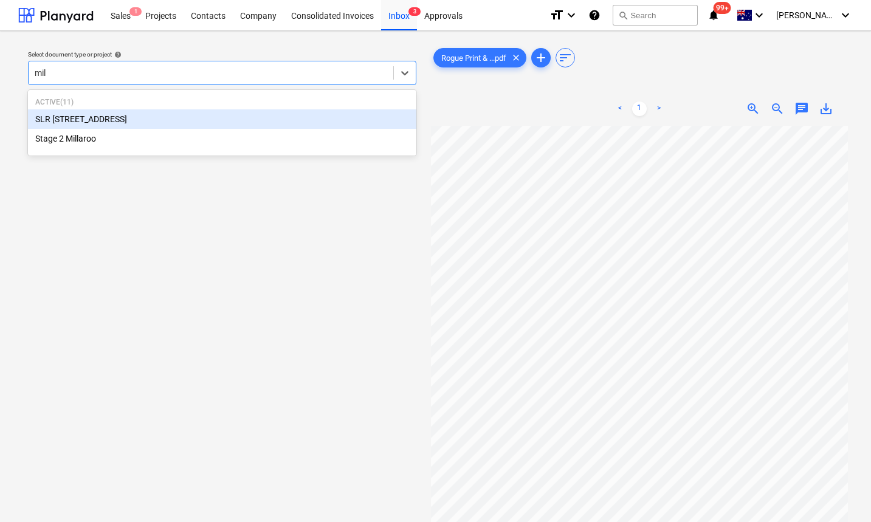
type input "mill"
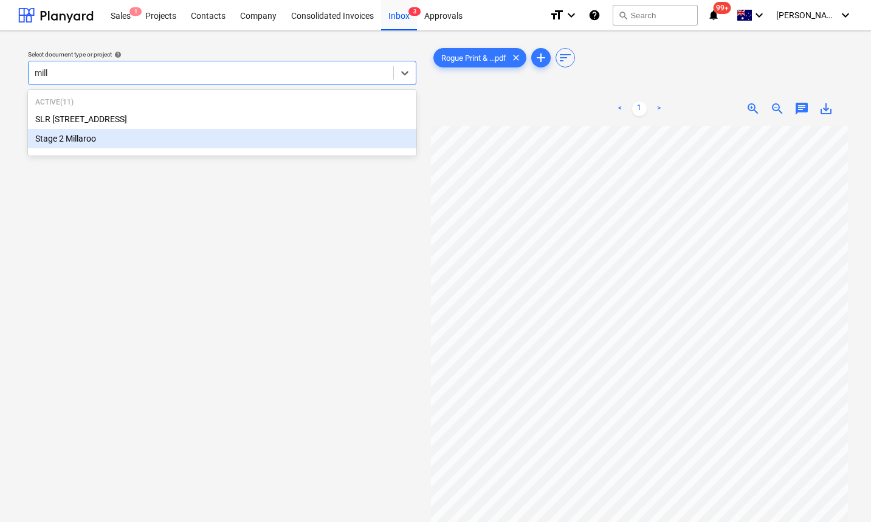
click at [103, 142] on div "Stage 2 Millaroo" at bounding box center [222, 138] width 388 height 19
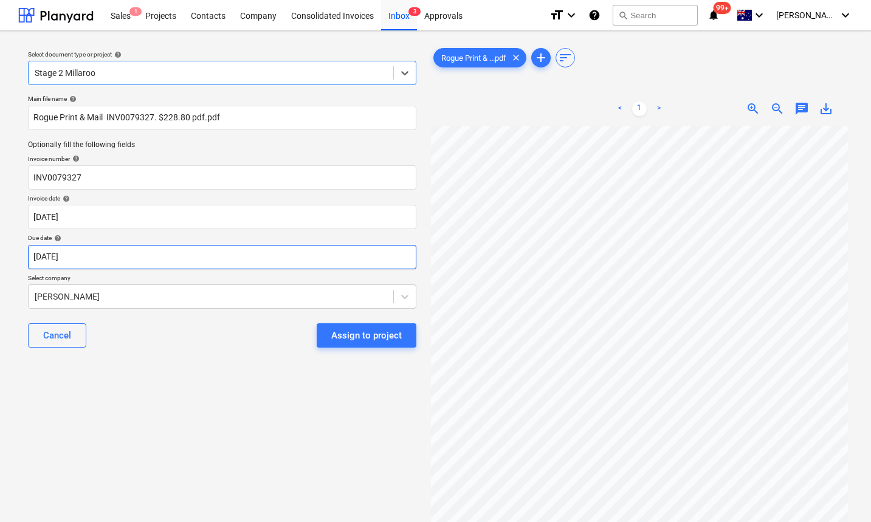
click at [84, 261] on body "Sales 1 Projects Contacts Company Consolidated Invoices Inbox 3 Approvals forma…" at bounding box center [435, 261] width 871 height 522
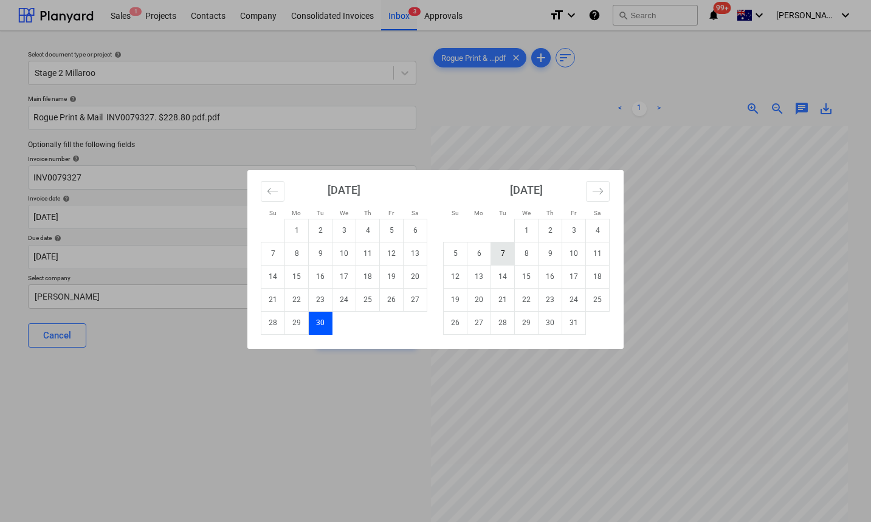
click at [505, 250] on td "7" at bounding box center [503, 253] width 24 height 23
type input "07 Oct 2025"
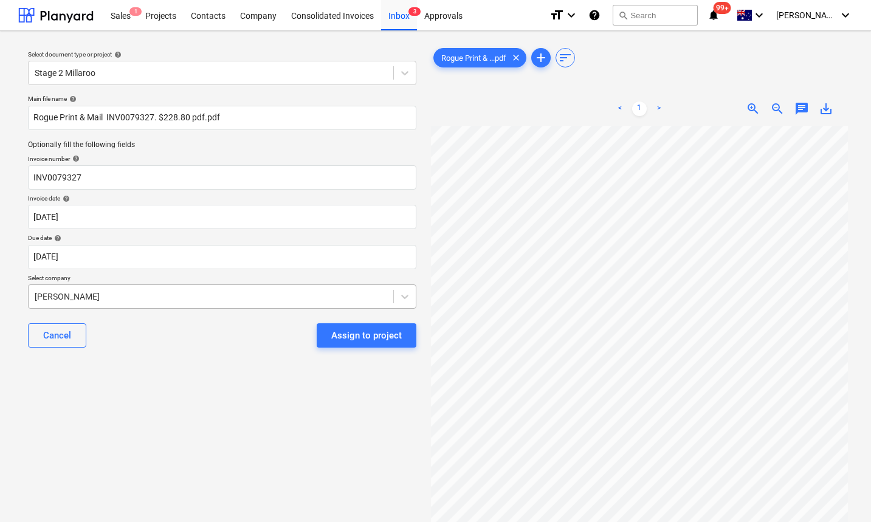
click at [154, 295] on div at bounding box center [211, 297] width 353 height 12
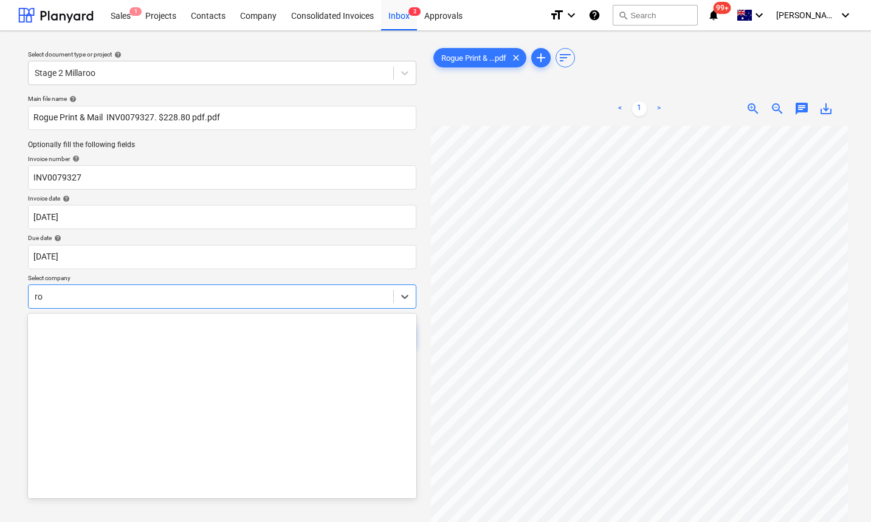
scroll to position [2413, 0]
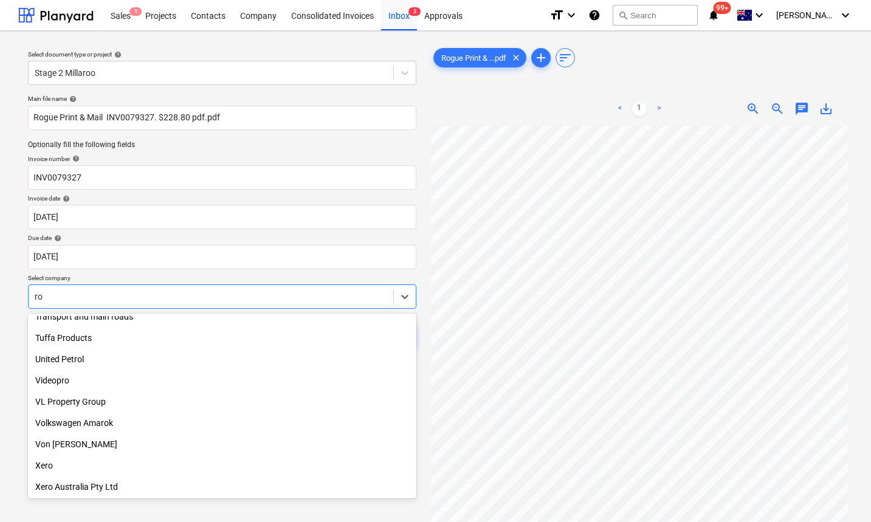
type input "r"
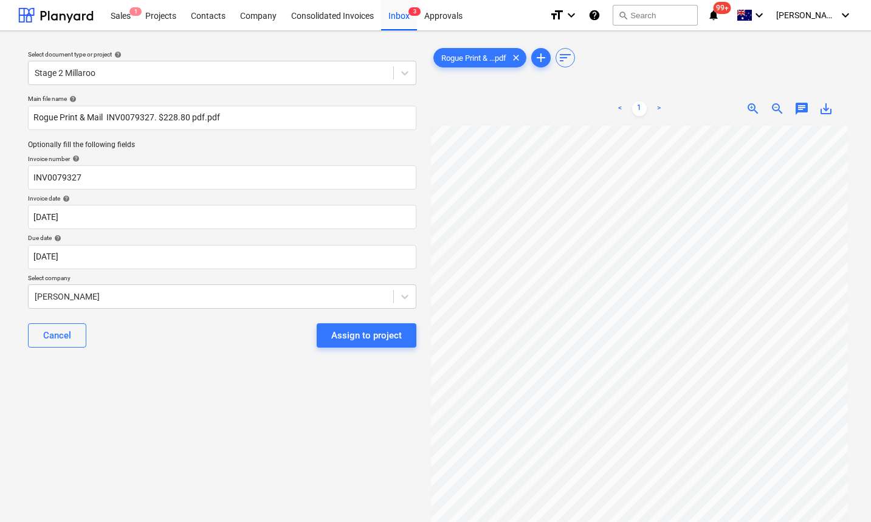
click at [227, 273] on div "Main file name help Rogue Print & Mail INV0079327. $228.80 pdf.pdf Optionally f…" at bounding box center [222, 226] width 398 height 272
click at [346, 340] on div "Assign to project" at bounding box center [366, 336] width 71 height 16
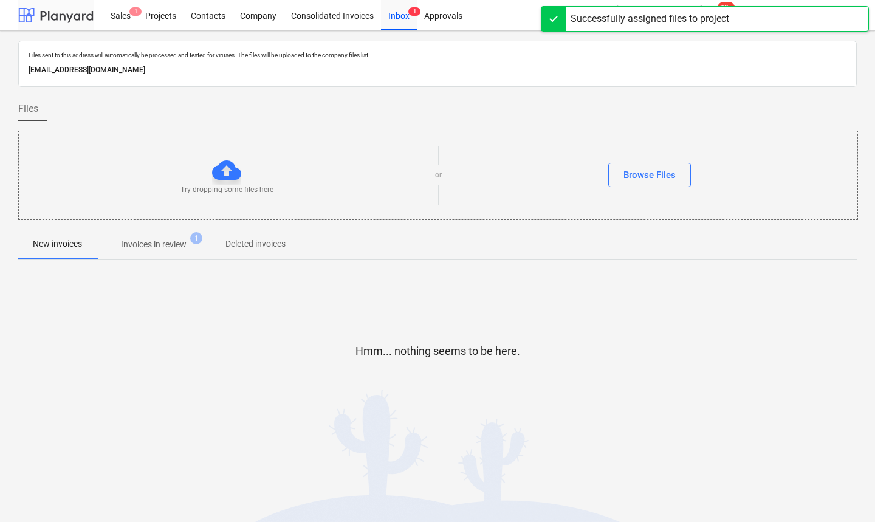
click at [65, 13] on div at bounding box center [55, 15] width 75 height 30
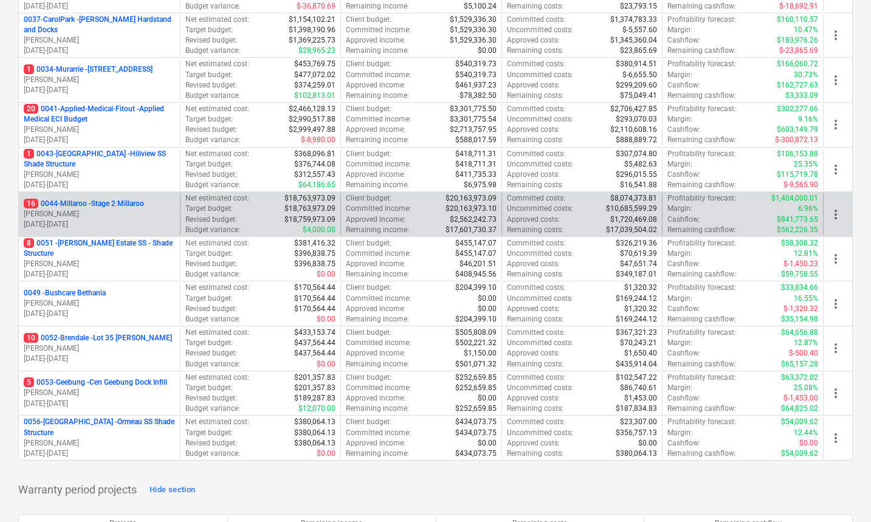
scroll to position [228, 0]
click at [69, 205] on p "16 0044-Millaroo - Stage 2 Millaroo" at bounding box center [84, 205] width 120 height 10
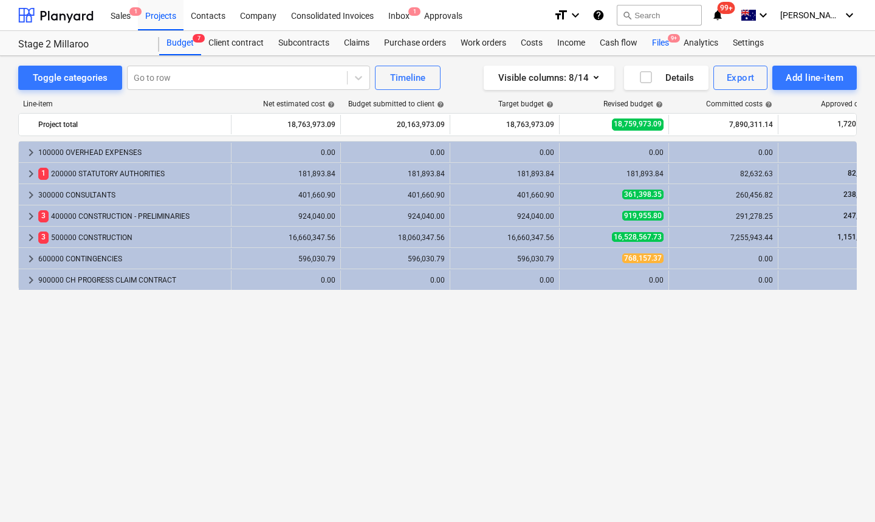
click at [658, 44] on div "Files 9+" at bounding box center [661, 43] width 32 height 24
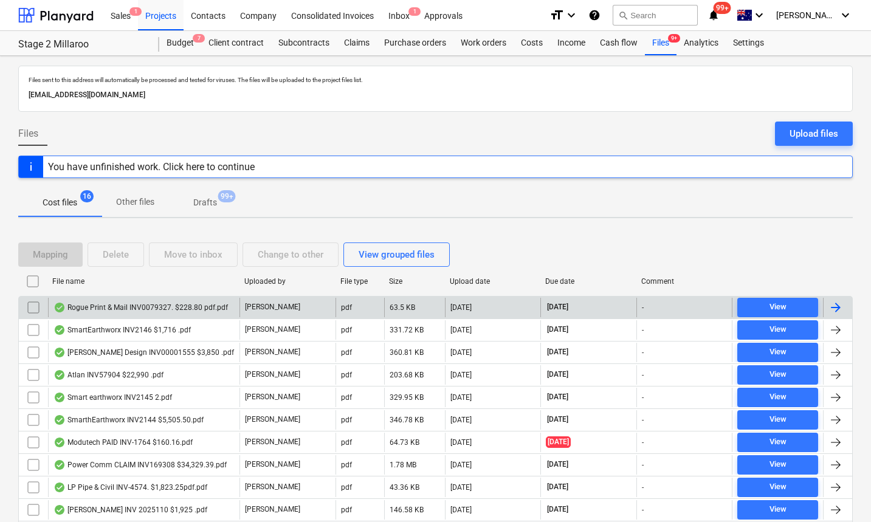
click at [147, 309] on div "Rogue Print & Mail INV0079327. $228.80 pdf.pdf" at bounding box center [140, 308] width 174 height 10
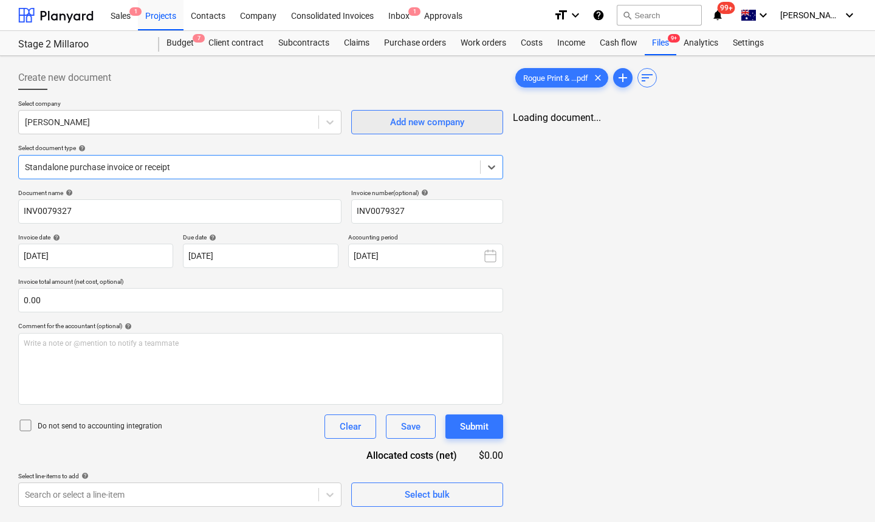
click at [406, 124] on div "Add new company" at bounding box center [427, 122] width 74 height 16
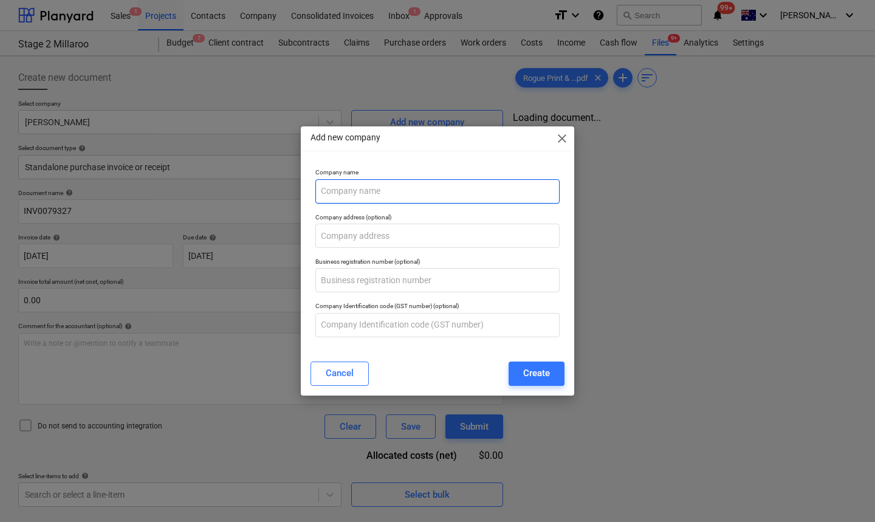
click at [344, 187] on input "text" at bounding box center [437, 191] width 244 height 24
paste input "Rogue Print and Mail"
type input "Rogue Print and Mail"
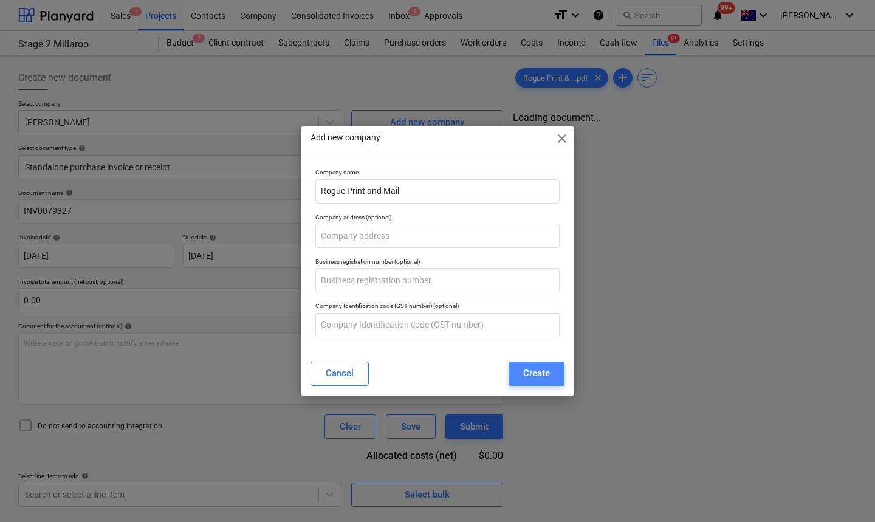
click at [528, 373] on div "Create" at bounding box center [536, 373] width 27 height 16
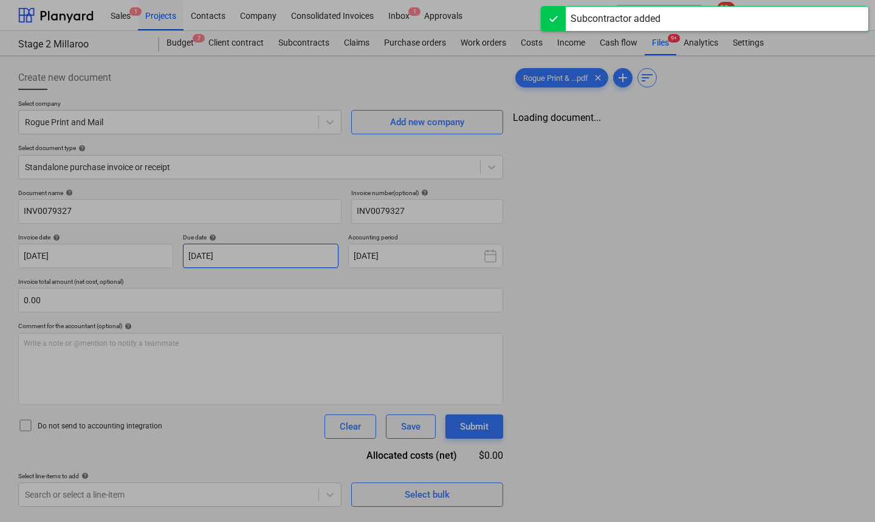
click at [220, 248] on body "Sales 1 Projects Contacts Company Consolidated Invoices Inbox 1 Approvals forma…" at bounding box center [437, 261] width 875 height 522
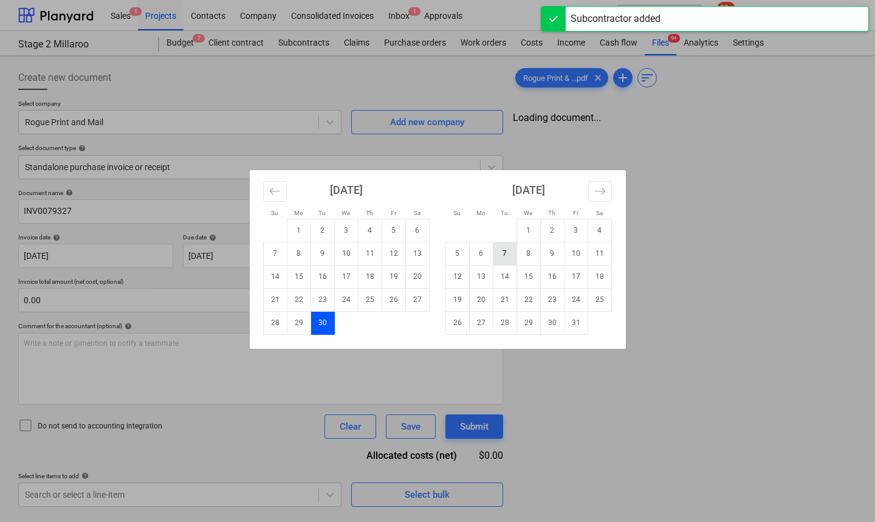
click at [506, 251] on td "7" at bounding box center [505, 253] width 24 height 23
type input "07 Oct 2025"
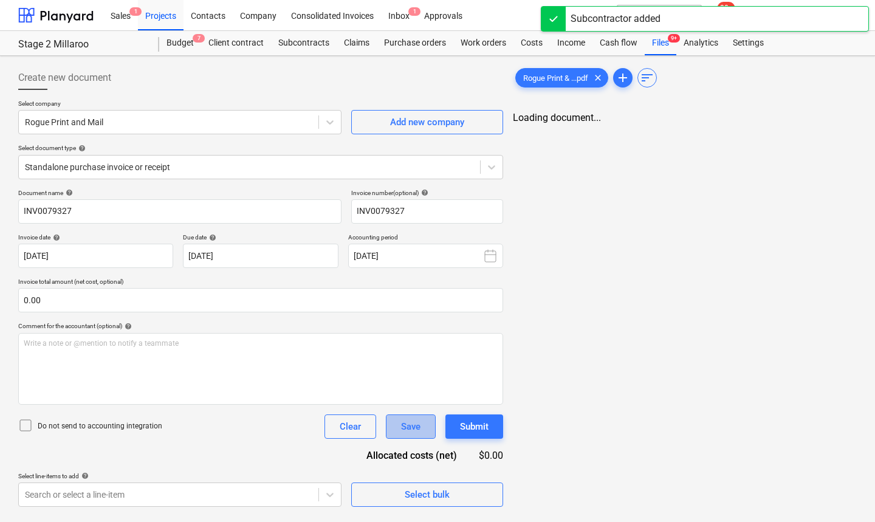
click at [413, 430] on div "Save" at bounding box center [410, 427] width 19 height 16
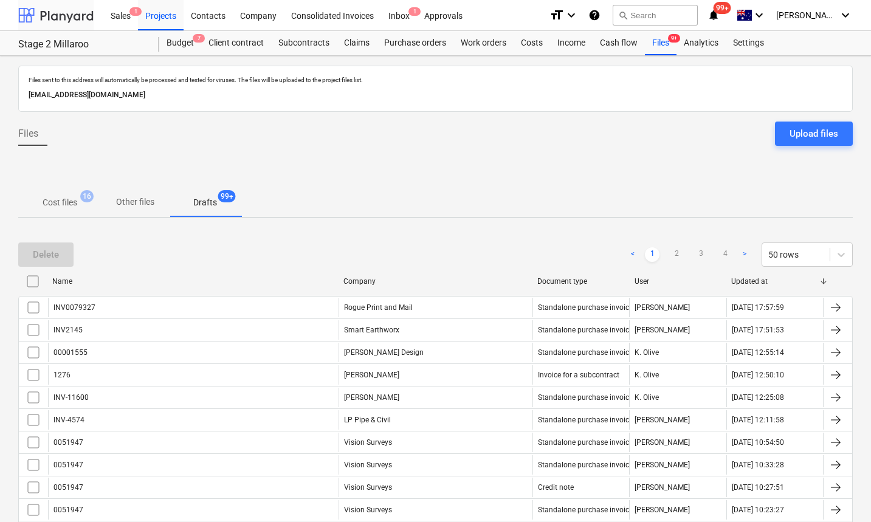
click at [63, 14] on div at bounding box center [55, 15] width 75 height 30
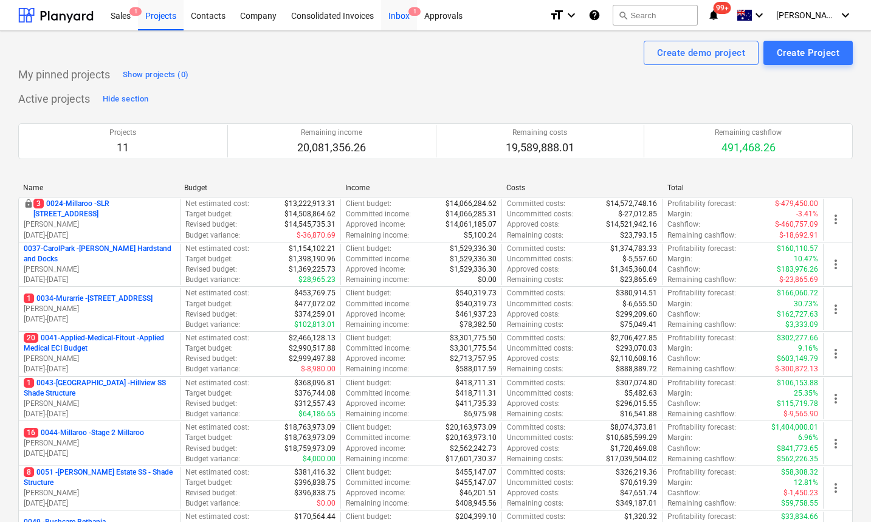
click at [397, 16] on div "Inbox 1" at bounding box center [399, 14] width 36 height 31
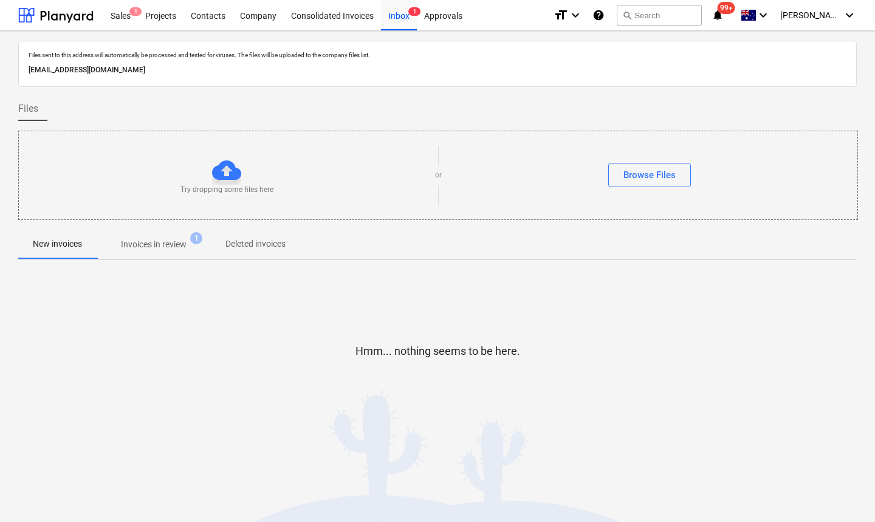
click at [150, 243] on p "Invoices in review" at bounding box center [154, 244] width 66 height 13
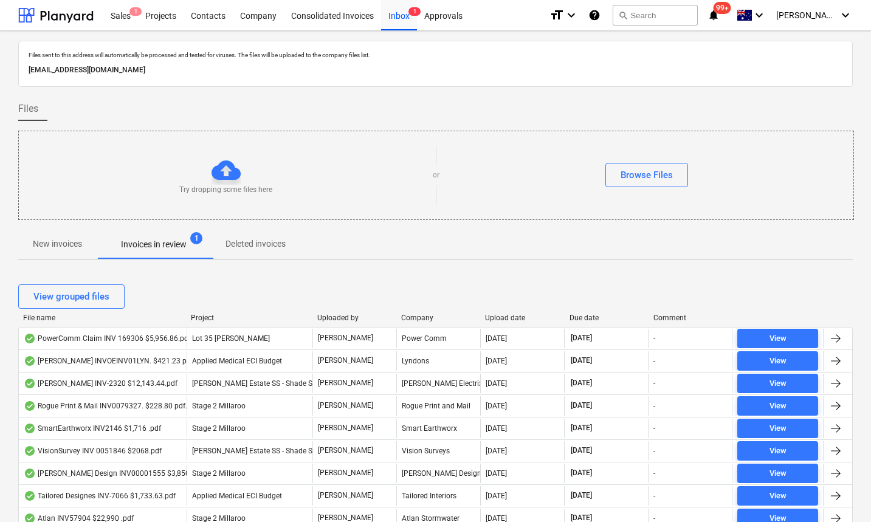
click at [511, 316] on div "Upload date" at bounding box center [522, 318] width 74 height 9
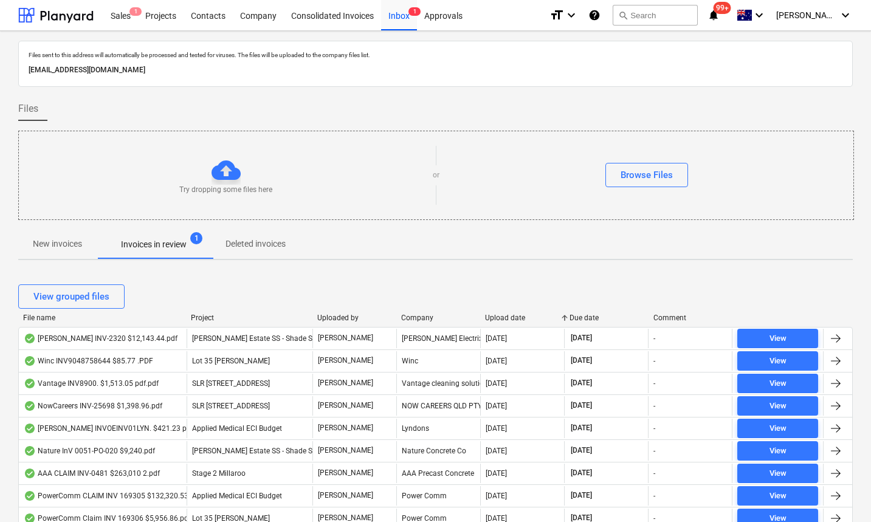
click at [511, 317] on div "Upload date" at bounding box center [522, 318] width 74 height 9
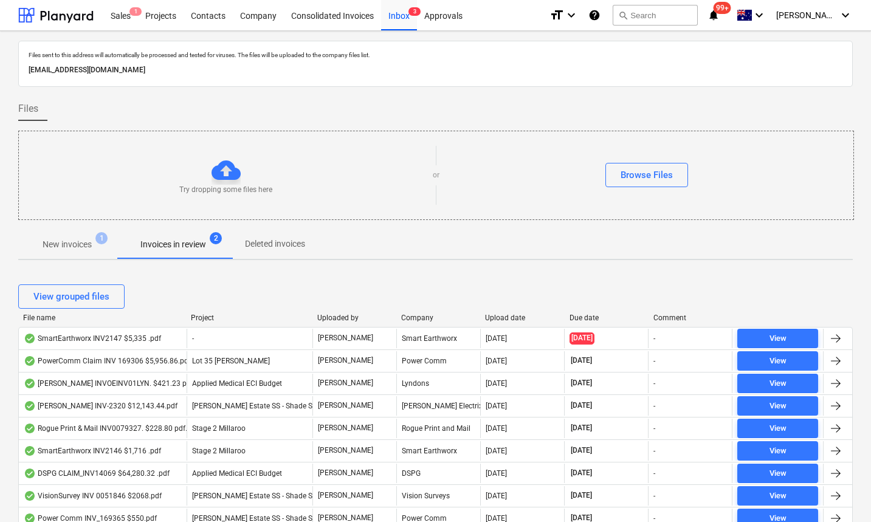
click at [181, 306] on div "View grouped files" at bounding box center [435, 296] width 835 height 24
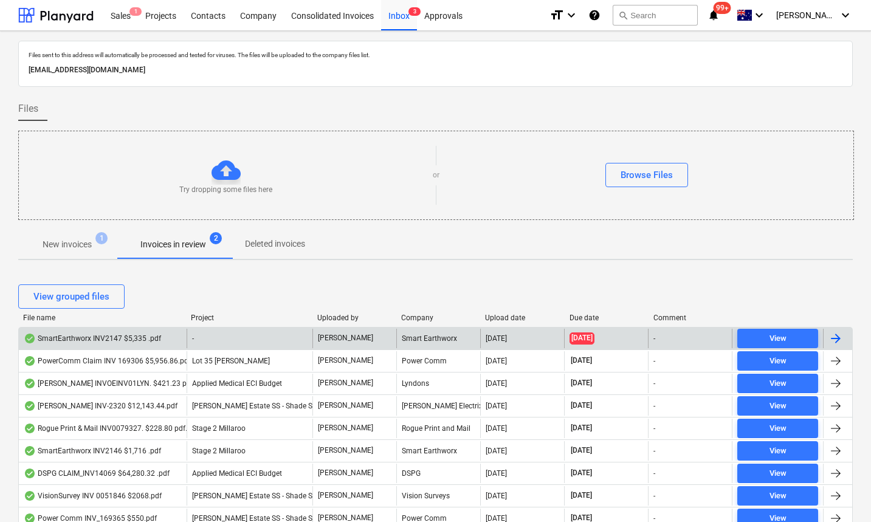
click at [133, 336] on div "SmartEarthworx INV2147 $5,335 .pdf" at bounding box center [92, 339] width 137 height 10
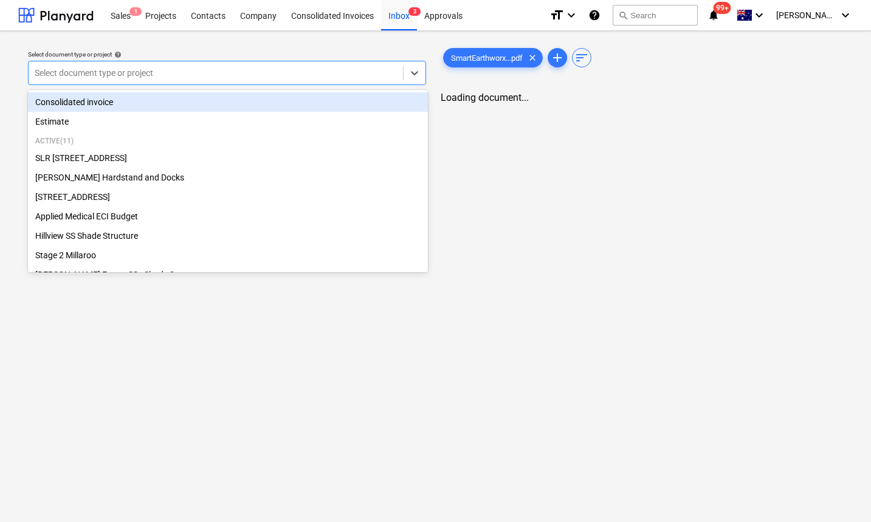
click at [215, 67] on div at bounding box center [216, 73] width 362 height 12
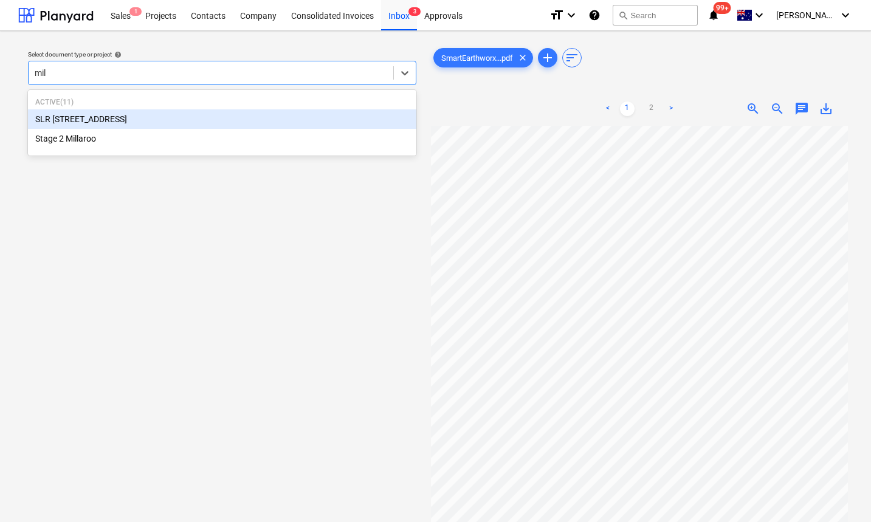
type input "mill"
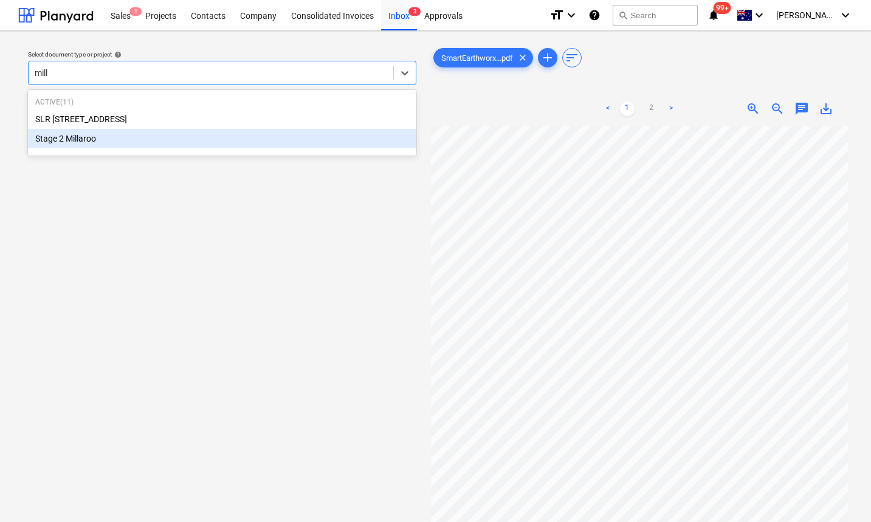
click at [114, 142] on div "Stage 2 Millaroo" at bounding box center [222, 138] width 388 height 19
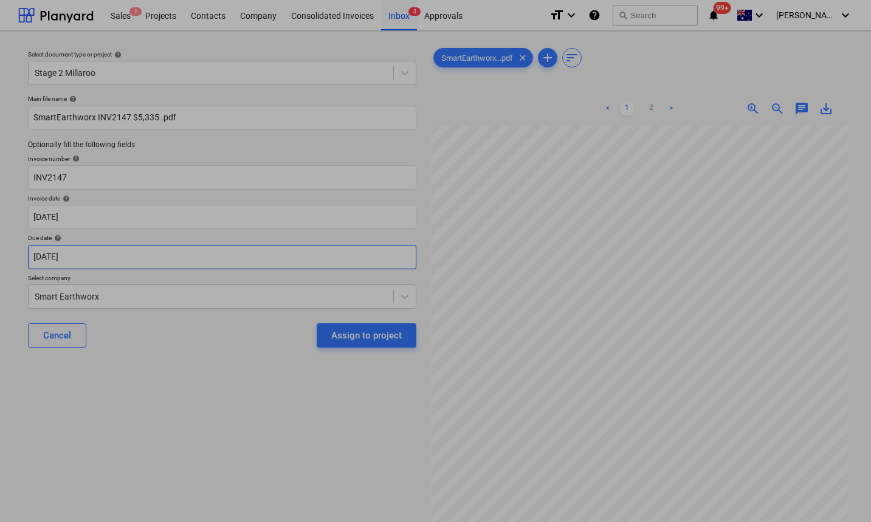
click at [125, 257] on body "Sales 1 Projects Contacts Company Consolidated Invoices Inbox 3 Approvals forma…" at bounding box center [435, 261] width 871 height 522
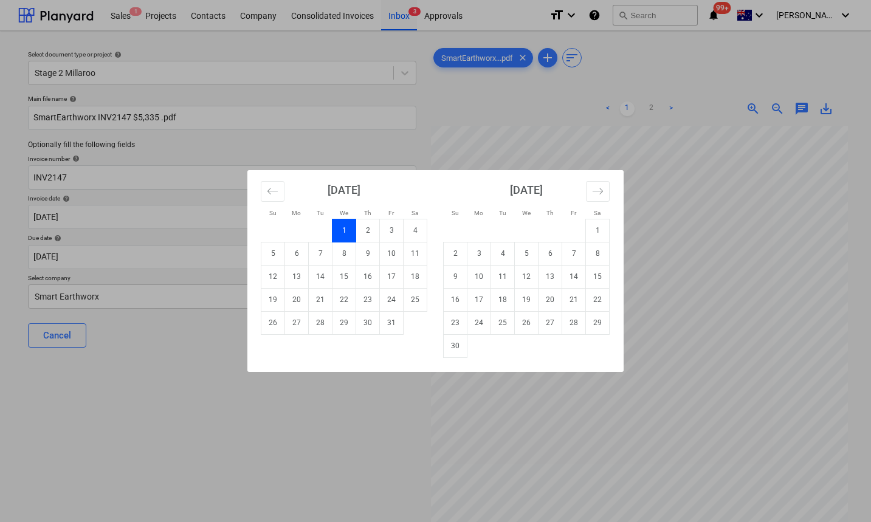
click at [348, 275] on td "15" at bounding box center [344, 276] width 24 height 23
type input "[DATE]"
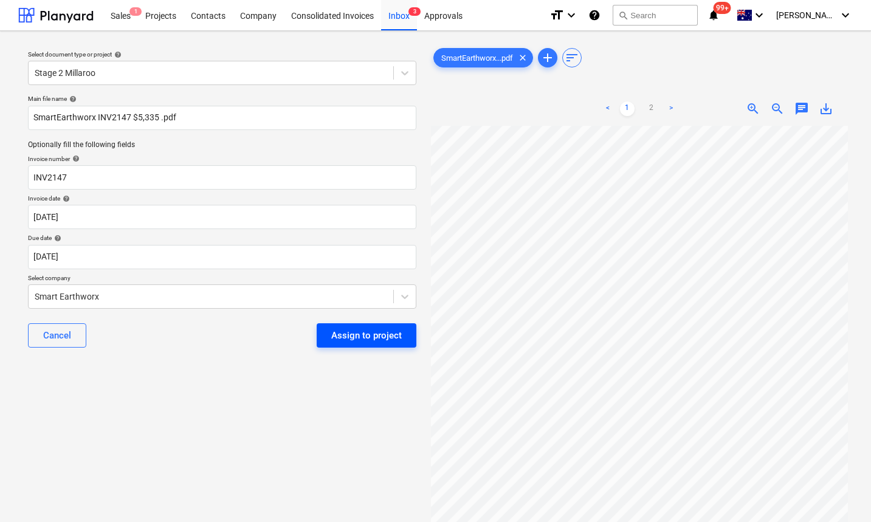
click at [335, 334] on div "Assign to project" at bounding box center [366, 336] width 71 height 16
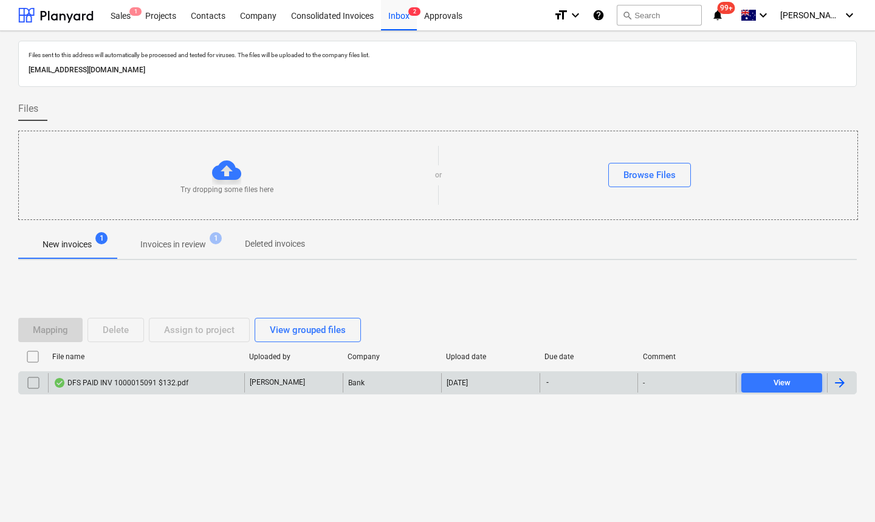
click at [161, 385] on div "DFS PAID INV 1000015091 $132.pdf" at bounding box center [120, 383] width 135 height 10
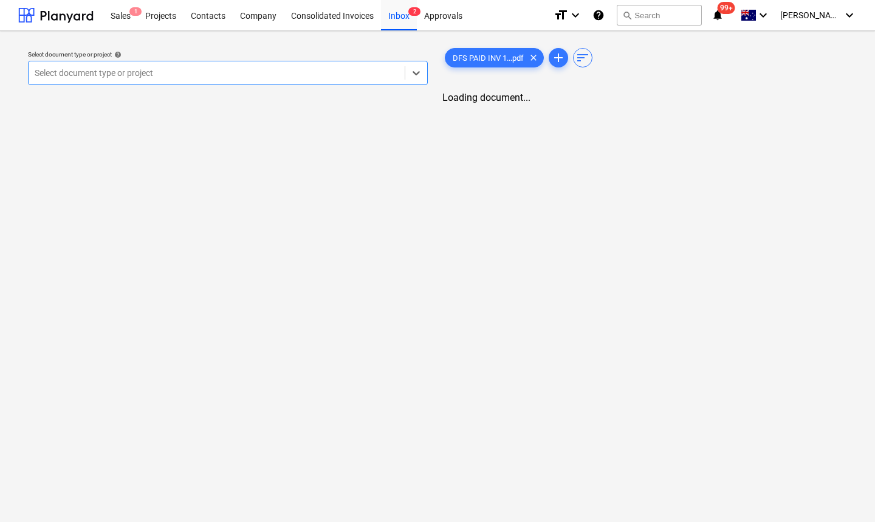
click at [310, 76] on div at bounding box center [217, 73] width 364 height 12
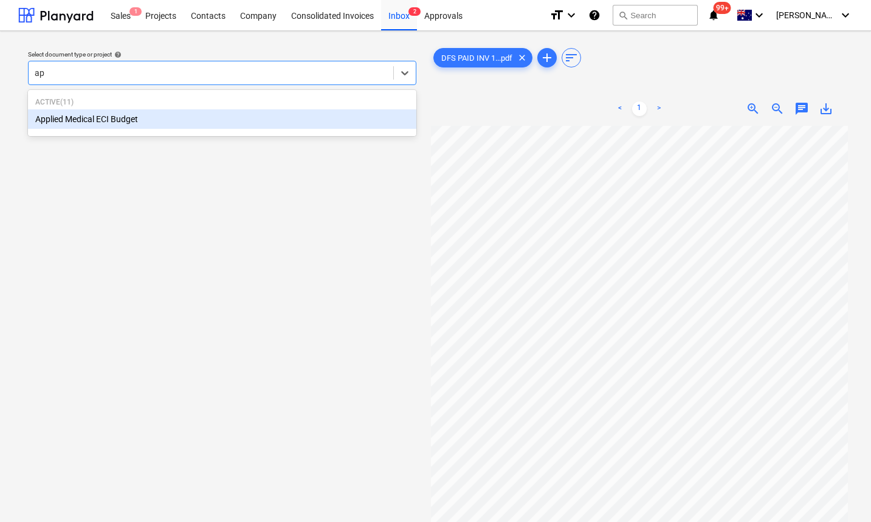
type input "app"
click at [193, 122] on div "Applied Medical ECI Budget" at bounding box center [222, 118] width 388 height 19
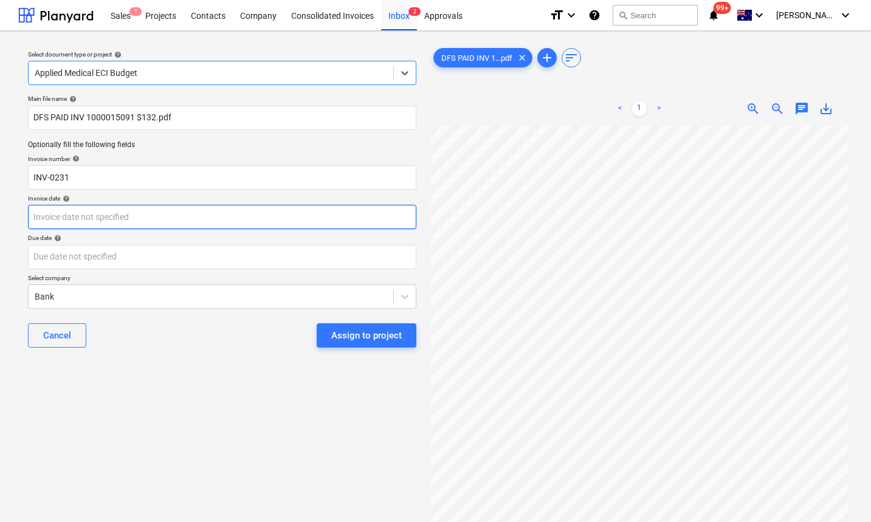
click at [119, 224] on body "Sales 1 Projects Contacts Company Consolidated Invoices Inbox 2 Approvals forma…" at bounding box center [435, 261] width 871 height 522
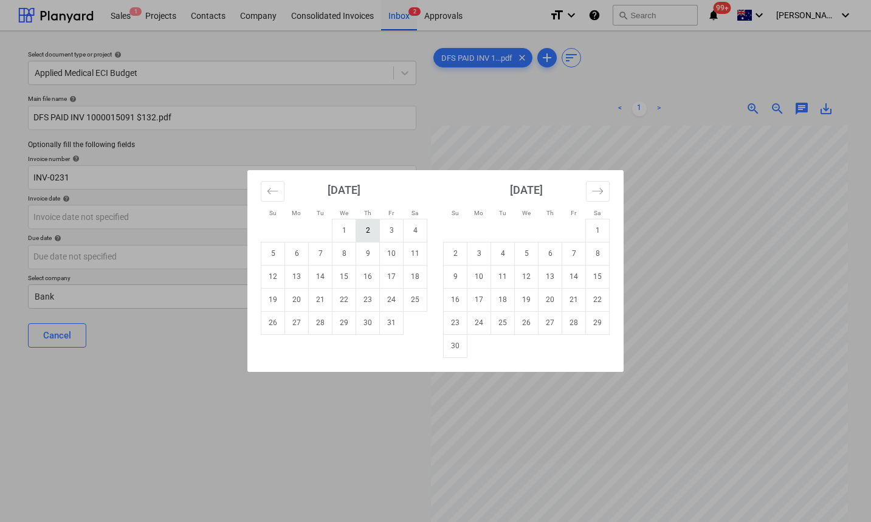
click at [368, 232] on td "2" at bounding box center [368, 230] width 24 height 23
type input "[DATE]"
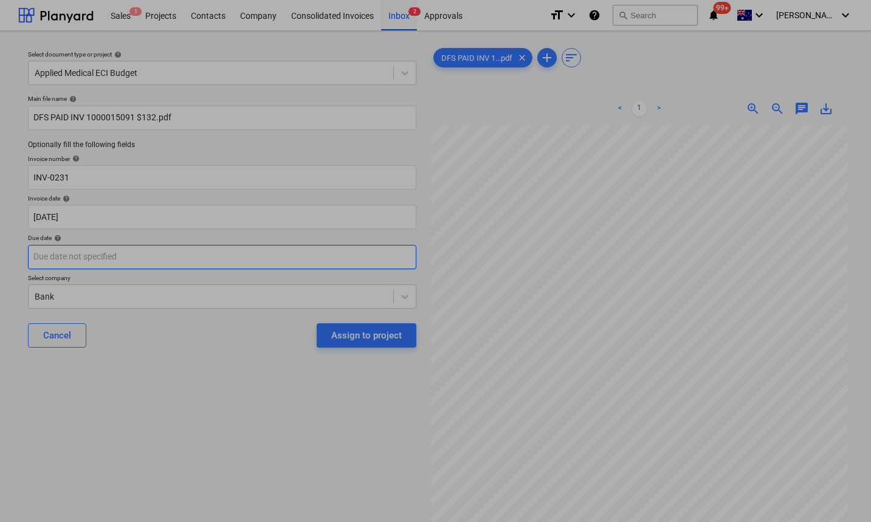
click at [149, 261] on body "Sales 1 Projects Contacts Company Consolidated Invoices Inbox 2 Approvals forma…" at bounding box center [435, 261] width 871 height 522
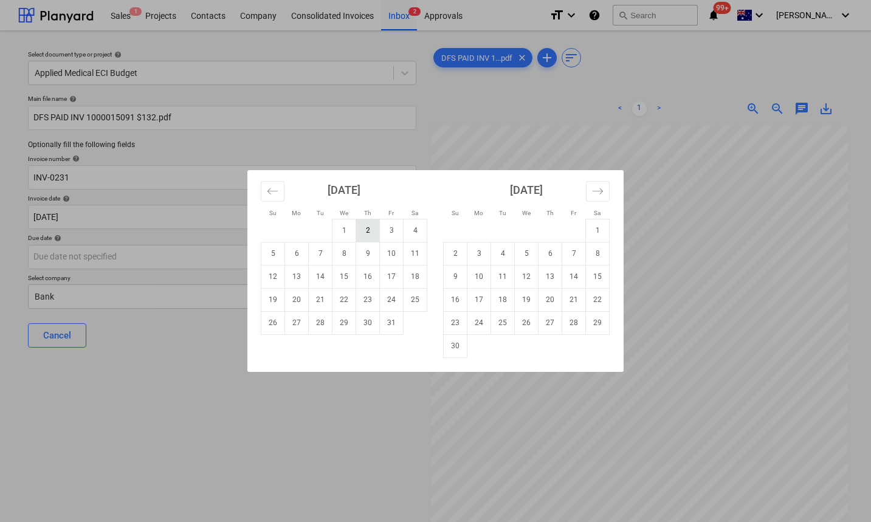
click at [362, 232] on td "2" at bounding box center [368, 230] width 24 height 23
type input "[DATE]"
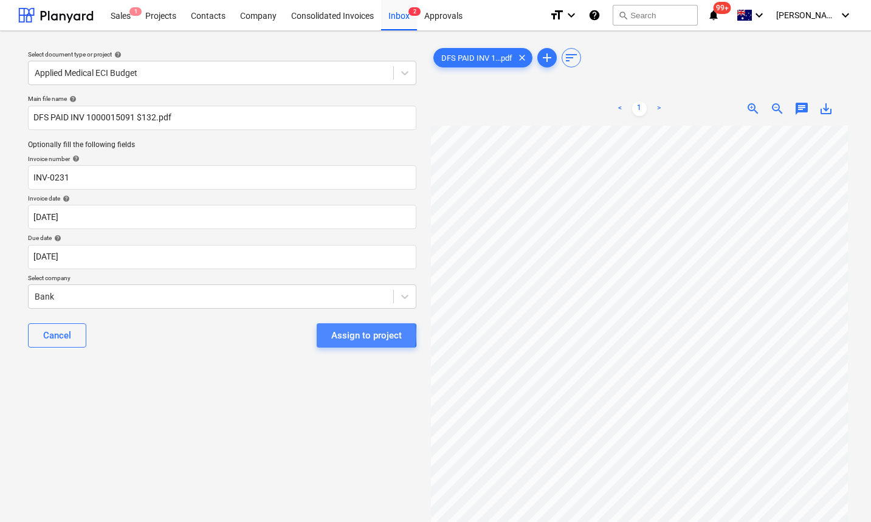
click at [342, 335] on div "Assign to project" at bounding box center [366, 336] width 71 height 16
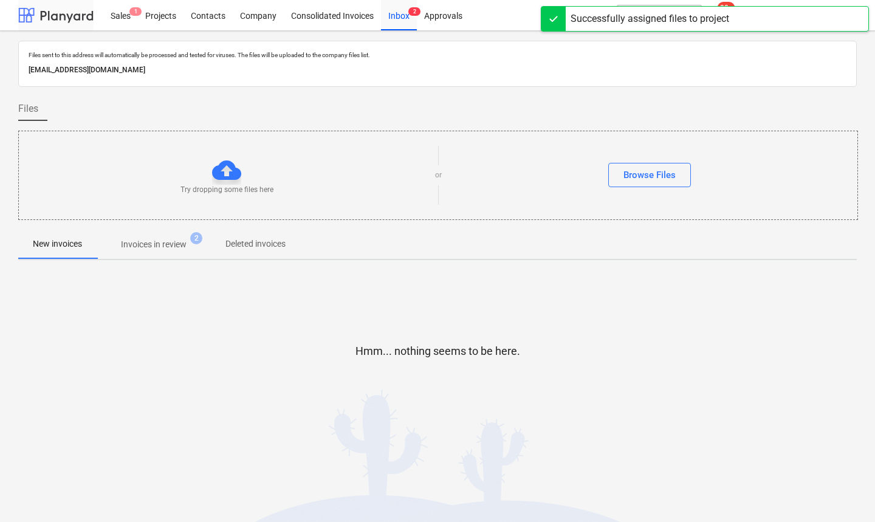
click at [64, 18] on div at bounding box center [55, 15] width 75 height 30
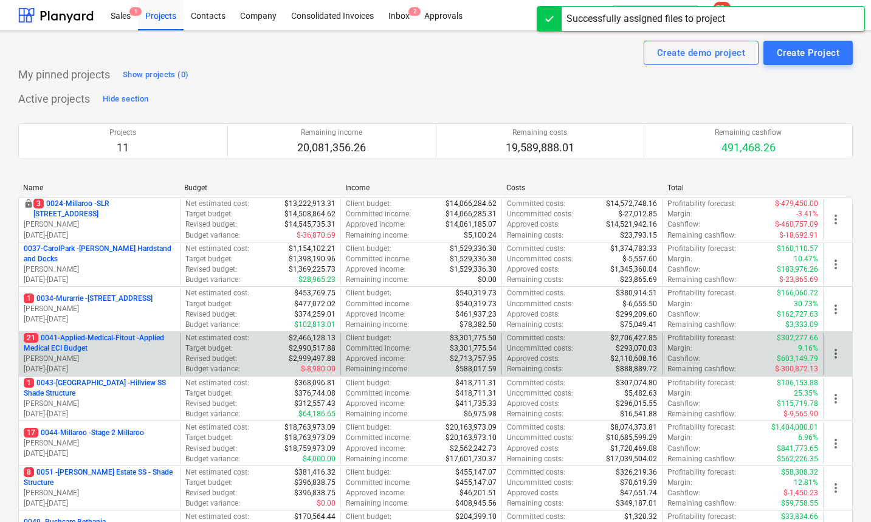
scroll to position [7, 0]
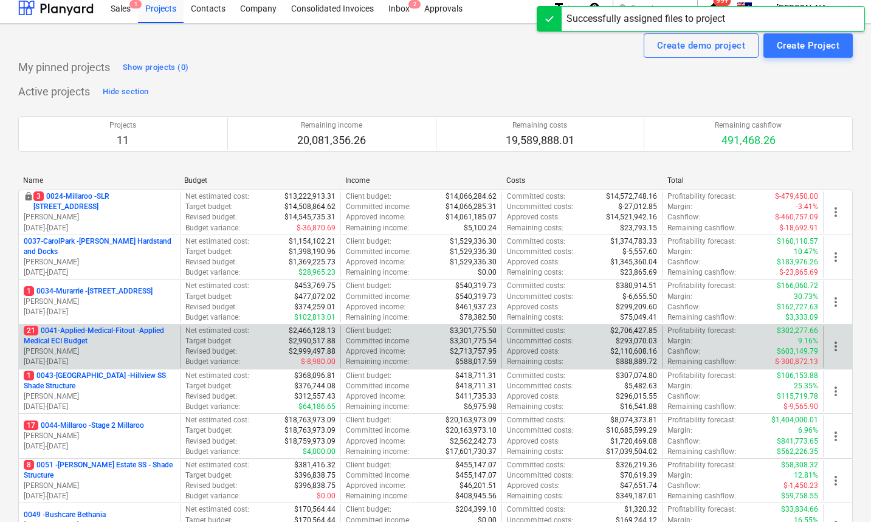
click at [91, 329] on p "21 0041-Applied-Medical-Fitout - Applied Medical ECI Budget" at bounding box center [99, 336] width 151 height 21
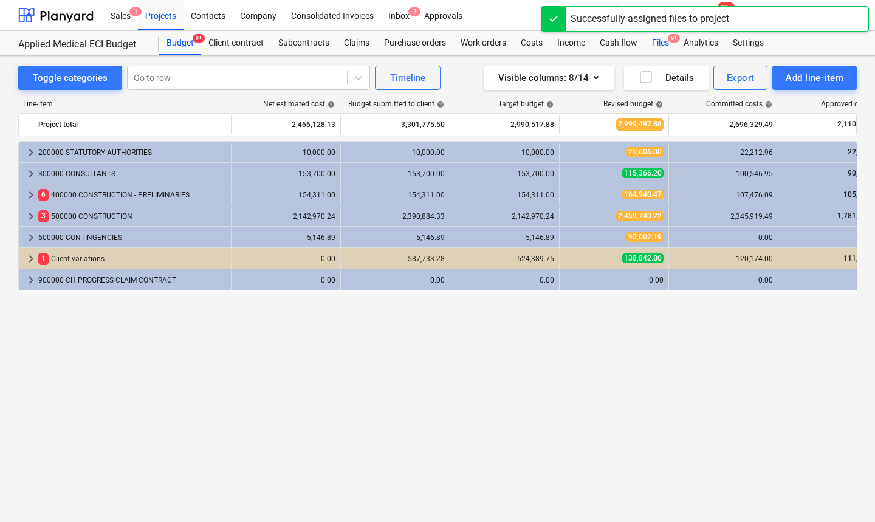
click at [655, 43] on div "Files 9+" at bounding box center [661, 43] width 32 height 24
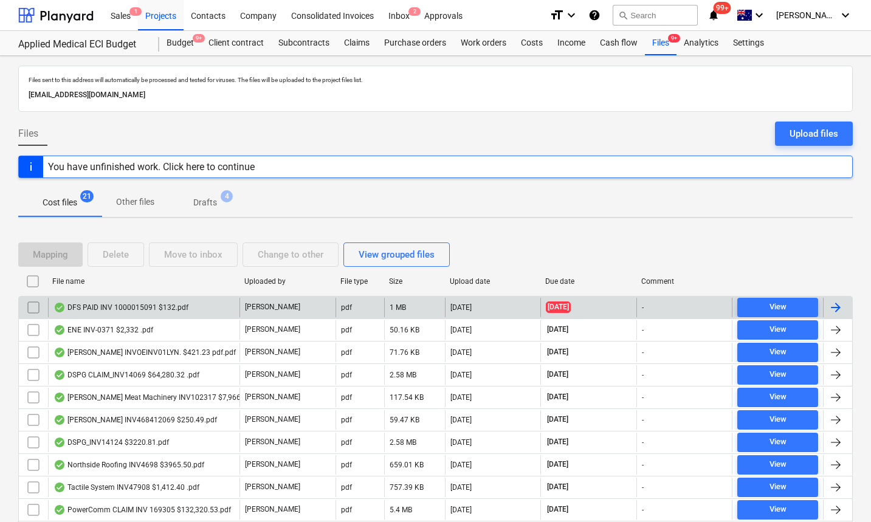
click at [109, 304] on div "DFS PAID INV 1000015091 $132.pdf" at bounding box center [120, 308] width 135 height 10
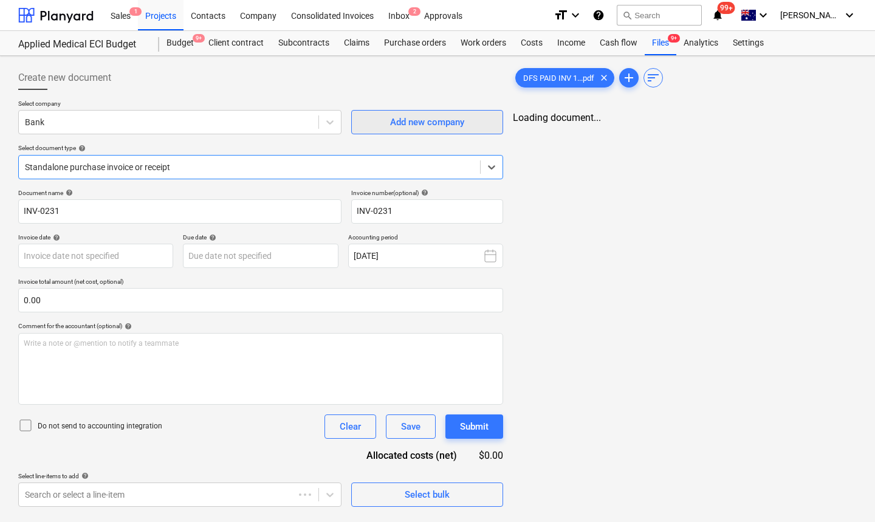
click at [384, 128] on span "Add new company" at bounding box center [428, 122] width 122 height 16
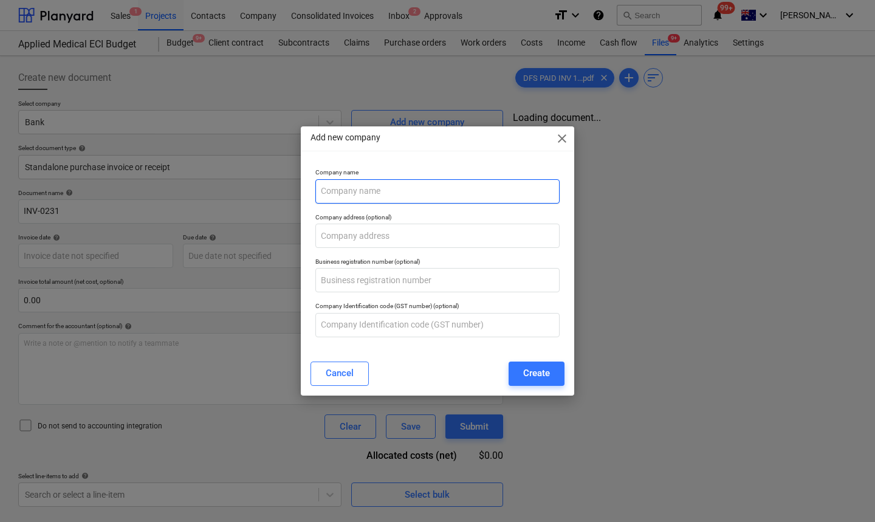
click at [372, 187] on input "text" at bounding box center [437, 191] width 244 height 24
type input "[DATE]"
drag, startPoint x: 345, startPoint y: 190, endPoint x: 269, endPoint y: 190, distance: 76.0
click at [269, 190] on div "Add new company close Company name DSF Company address (optional) Business regi…" at bounding box center [437, 261] width 875 height 522
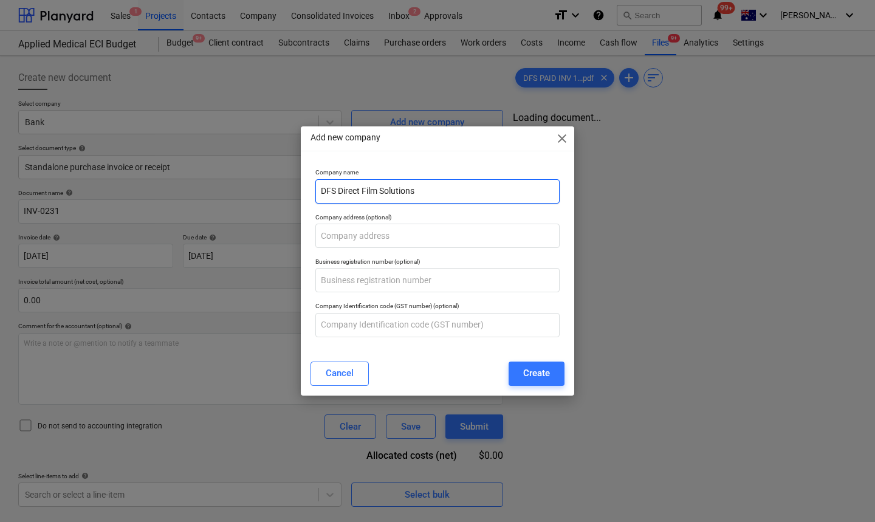
click at [337, 190] on input "DFS Direct Film Solutions" at bounding box center [437, 191] width 244 height 24
type input "DFS- Direct Film Solutions"
click at [532, 374] on div "Create" at bounding box center [536, 373] width 27 height 16
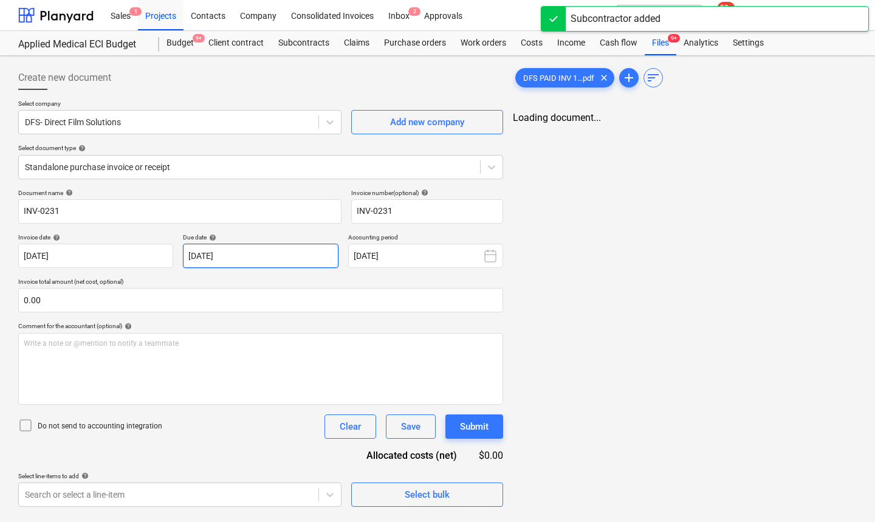
click at [253, 263] on body "Sales 1 Projects Contacts Company Consolidated Invoices Inbox 2 Approvals forma…" at bounding box center [437, 261] width 875 height 522
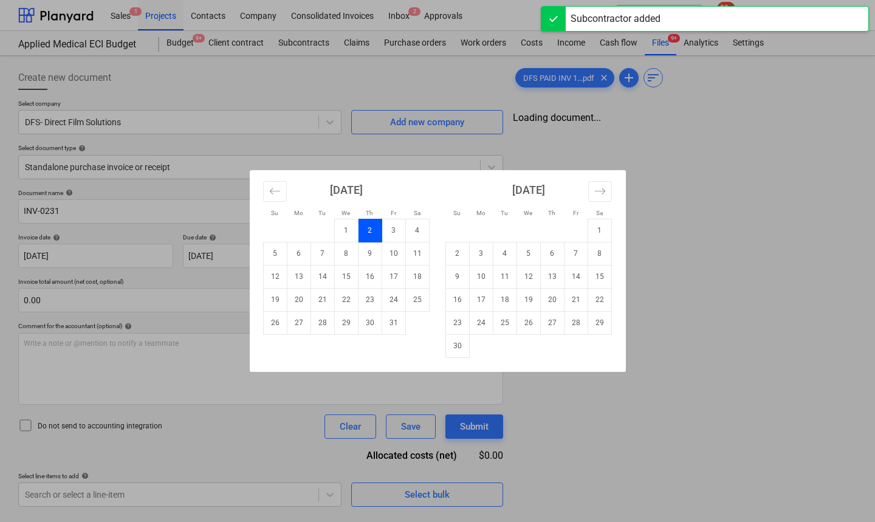
click at [374, 232] on td "2" at bounding box center [370, 230] width 24 height 23
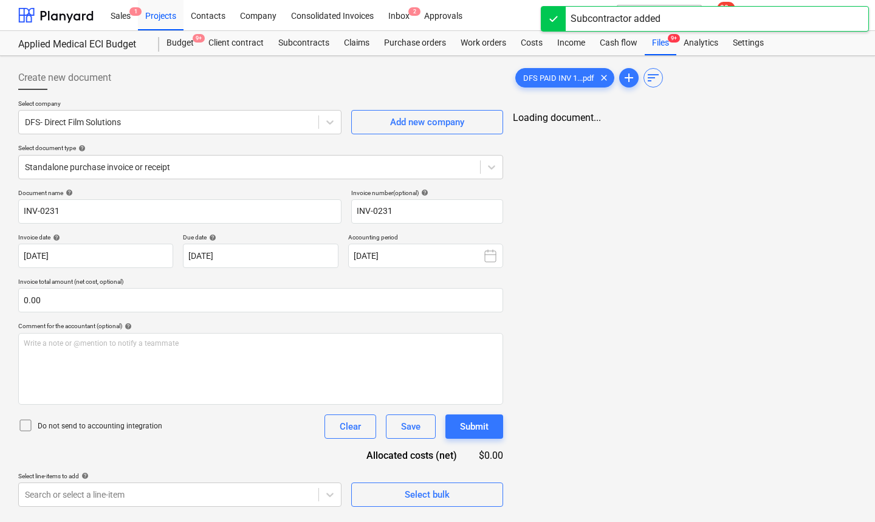
click at [632, 147] on div "DFS PAID INV 1...pdf clear add sort Loading document..." at bounding box center [685, 286] width 354 height 451
click at [568, 78] on span "DFS PAID INV 1...pdf" at bounding box center [559, 78] width 86 height 9
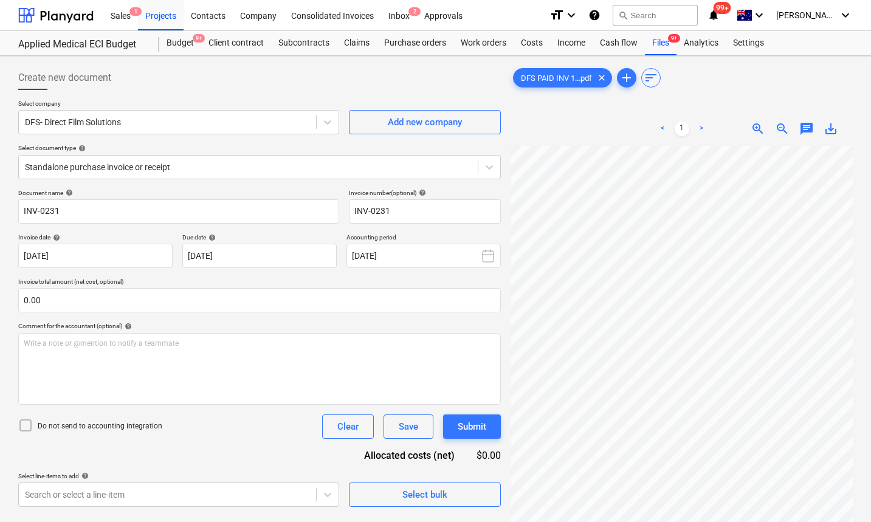
click at [804, 127] on span "chat" at bounding box center [806, 129] width 15 height 15
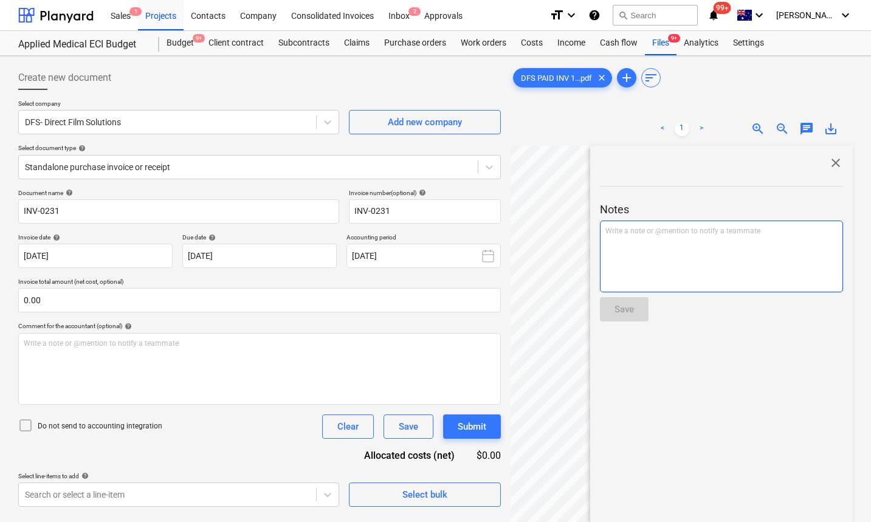
click at [655, 239] on div "Write a note or @mention to notify a teammate ﻿" at bounding box center [721, 257] width 243 height 72
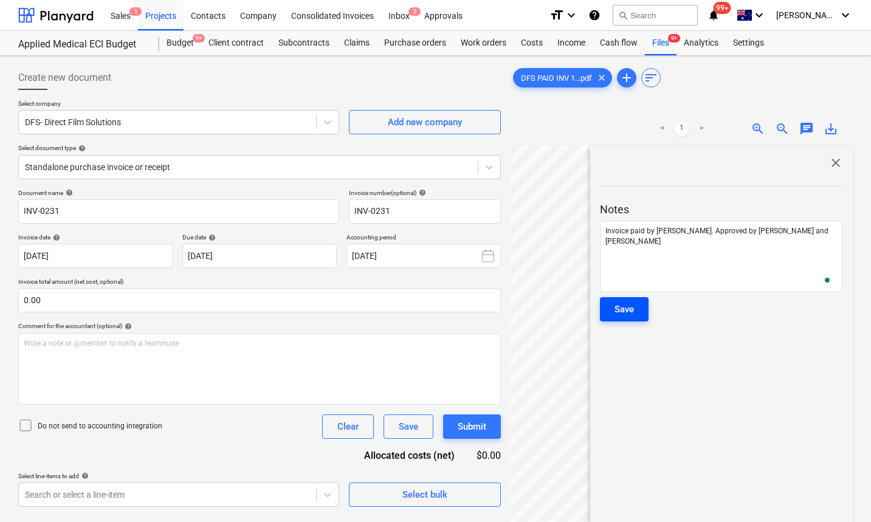
click at [625, 309] on div "Save" at bounding box center [624, 309] width 19 height 16
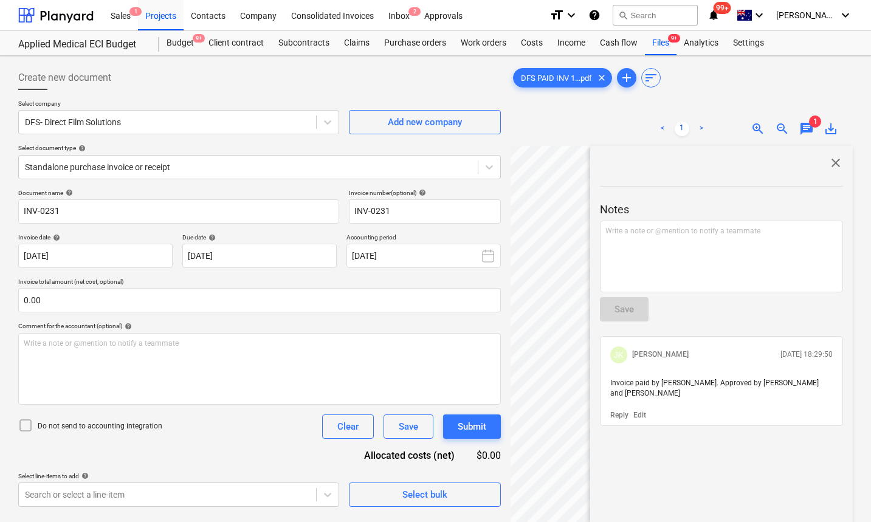
click at [828, 160] on span "close" at bounding box center [835, 163] width 15 height 15
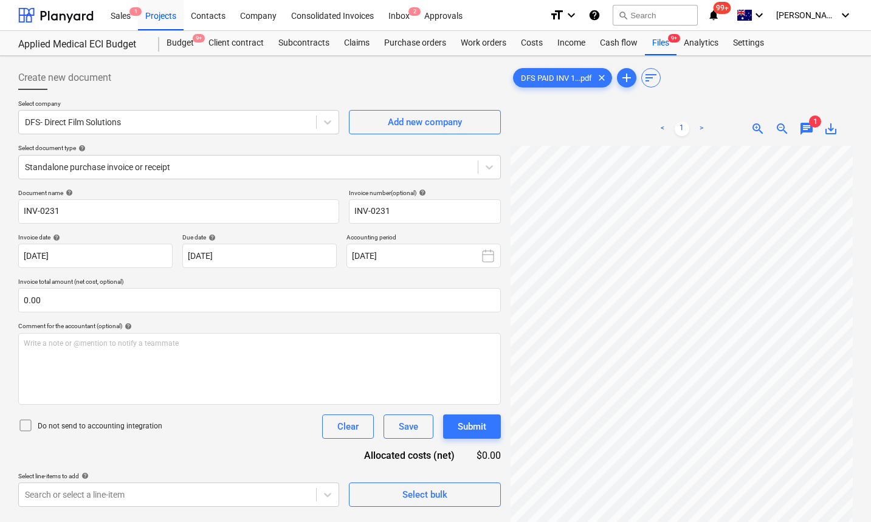
click at [537, 132] on div "< 1 > zoom_in zoom_out chat 1 save_alt" at bounding box center [682, 129] width 342 height 34
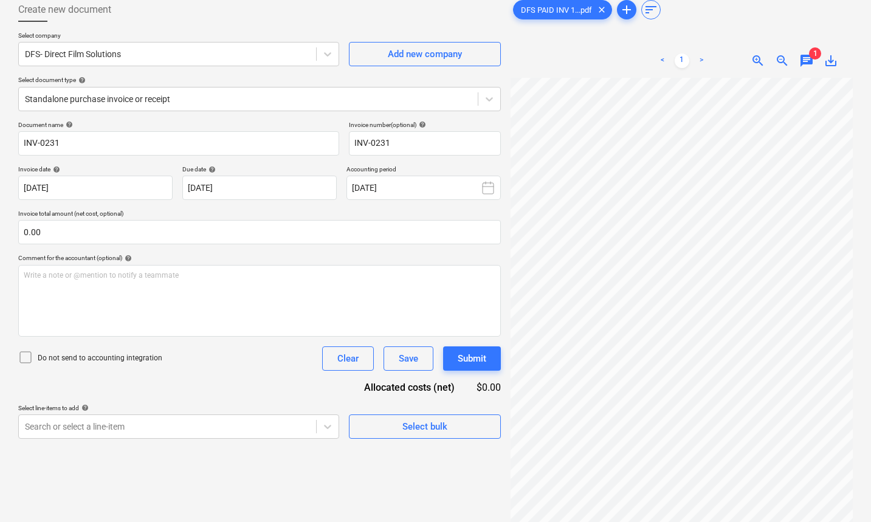
scroll to position [122, 0]
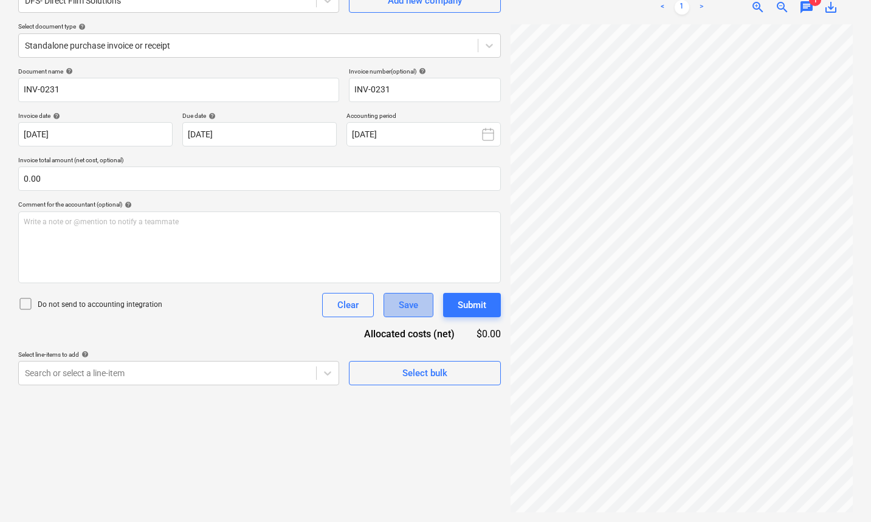
click at [408, 312] on div "Save" at bounding box center [408, 305] width 19 height 16
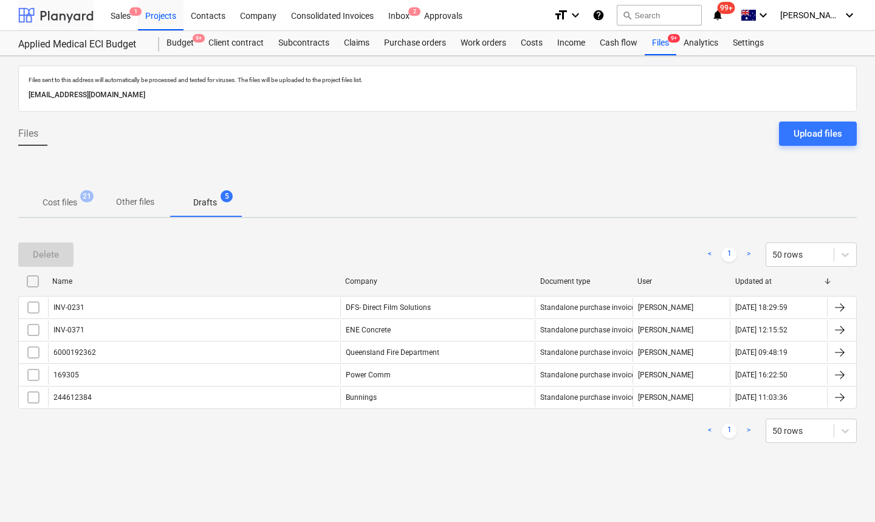
click at [53, 10] on div at bounding box center [55, 15] width 75 height 30
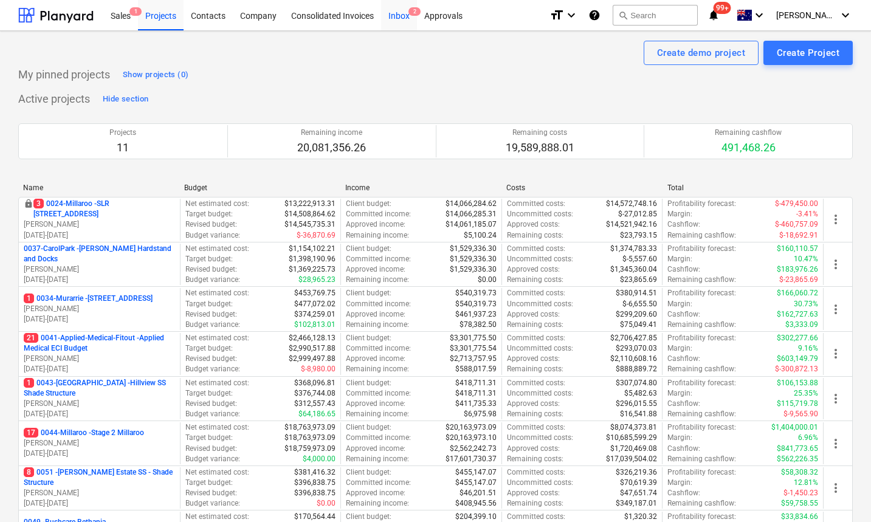
click at [391, 15] on div "Inbox 2" at bounding box center [399, 14] width 36 height 31
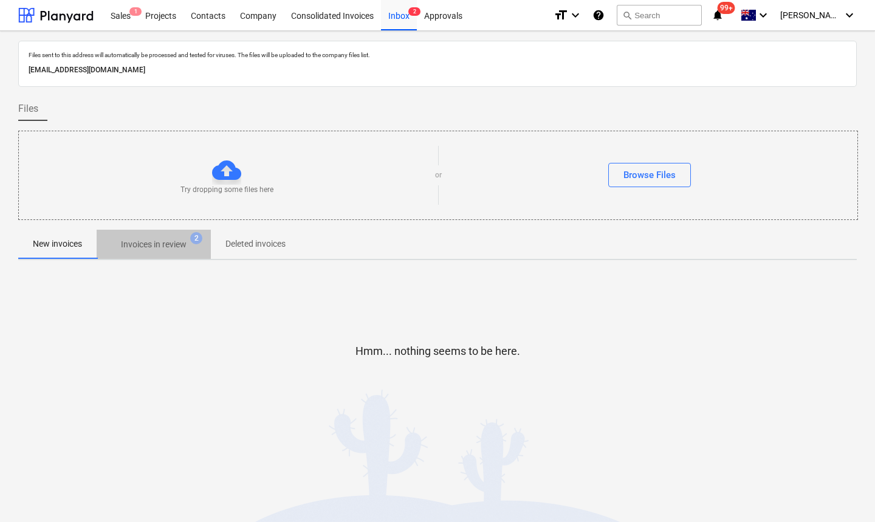
click at [163, 237] on span "Invoices in review 2" at bounding box center [154, 244] width 114 height 22
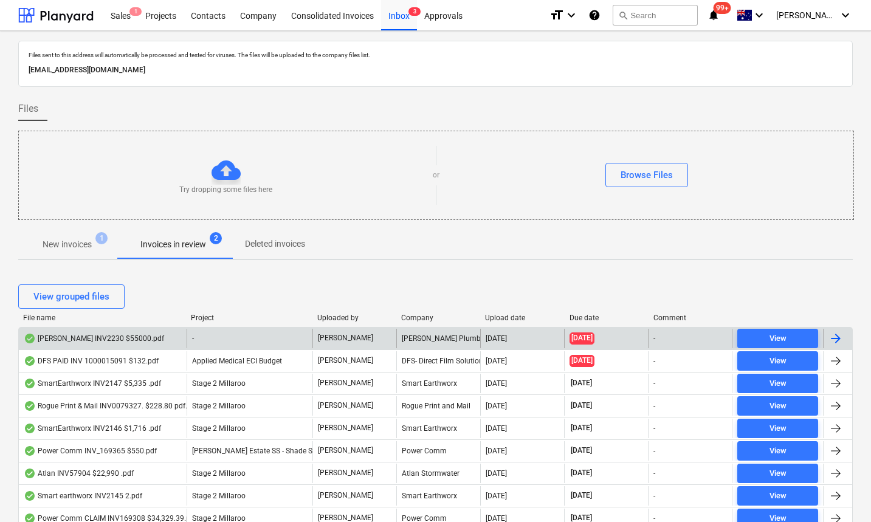
click at [94, 342] on div "[PERSON_NAME] INV2230 $55000.pdf" at bounding box center [94, 339] width 140 height 10
click at [82, 331] on div "[PERSON_NAME] INV2230 $55000.pdf" at bounding box center [103, 338] width 168 height 19
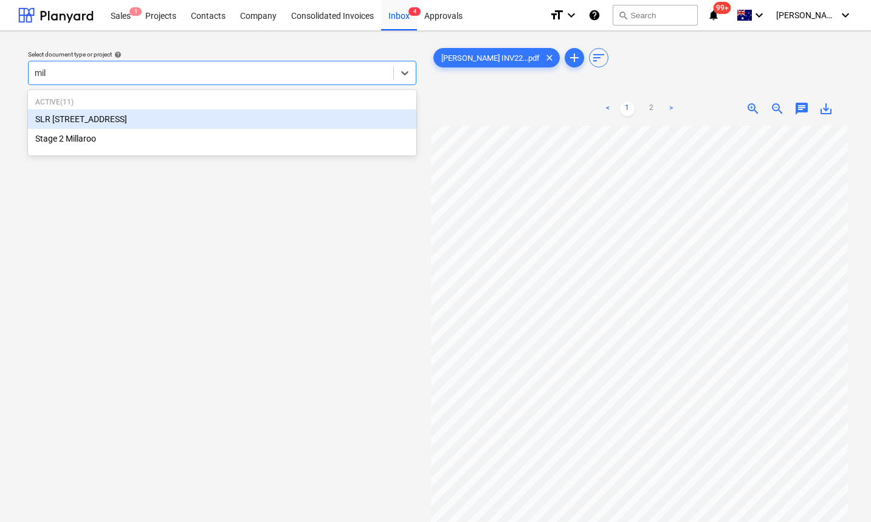
type input "mill"
click at [99, 149] on div "Active ( 11 ) SLR [GEOGRAPHIC_DATA] Stage 2 Millaroo" at bounding box center [222, 122] width 388 height 61
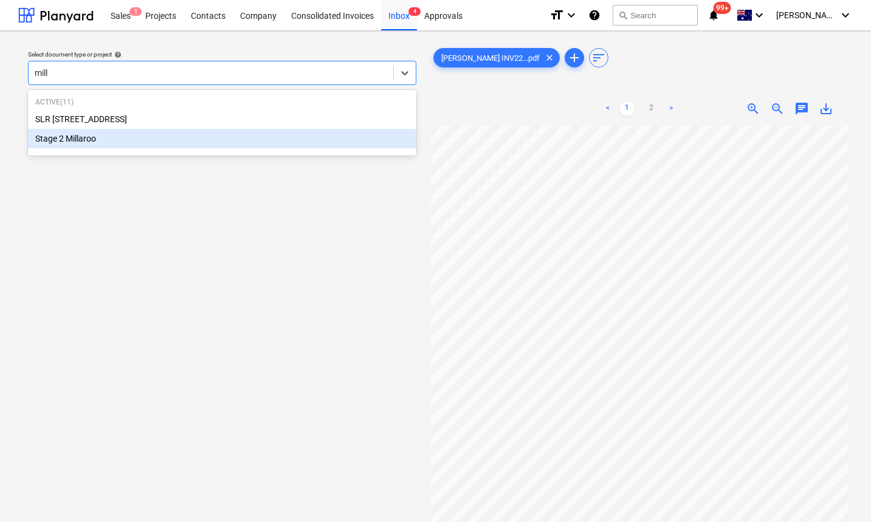
click at [94, 140] on div "Stage 2 Millaroo" at bounding box center [222, 138] width 388 height 19
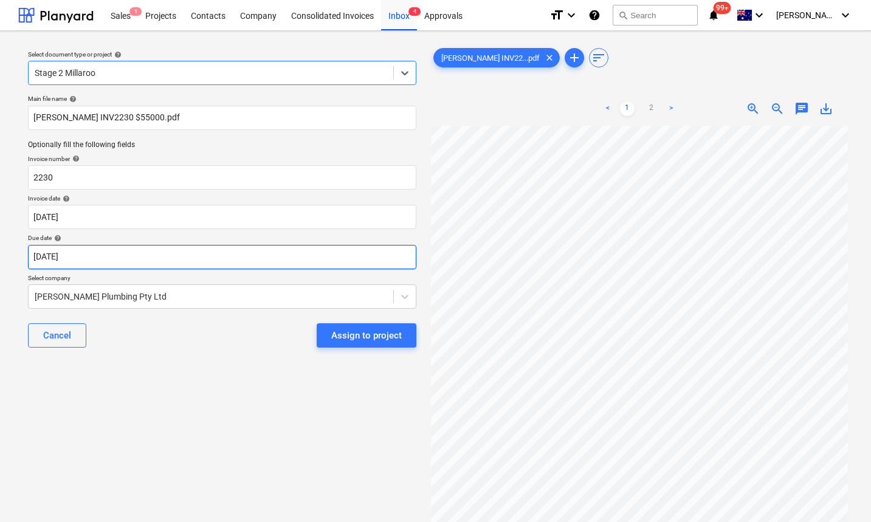
click at [133, 253] on body "Sales 1 Projects Contacts Company Consolidated Invoices Inbox 4 Approvals forma…" at bounding box center [435, 261] width 871 height 522
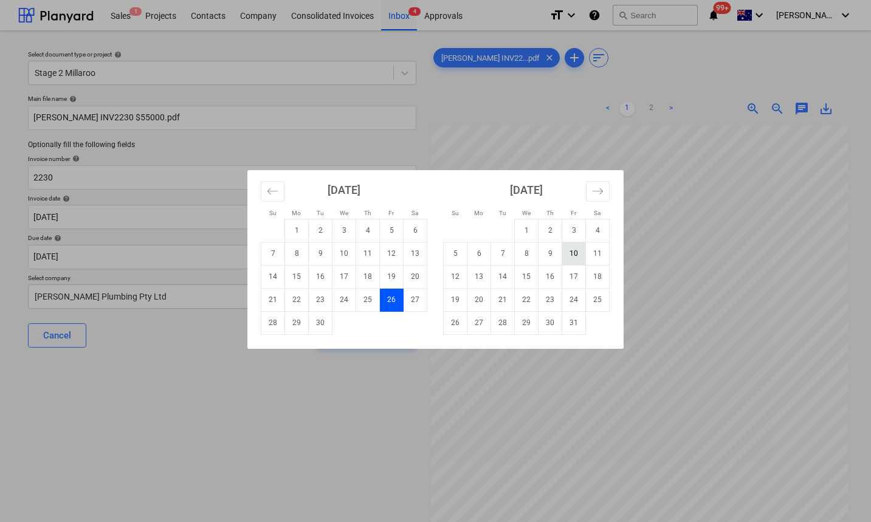
click at [577, 253] on td "10" at bounding box center [574, 253] width 24 height 23
type input "[DATE]"
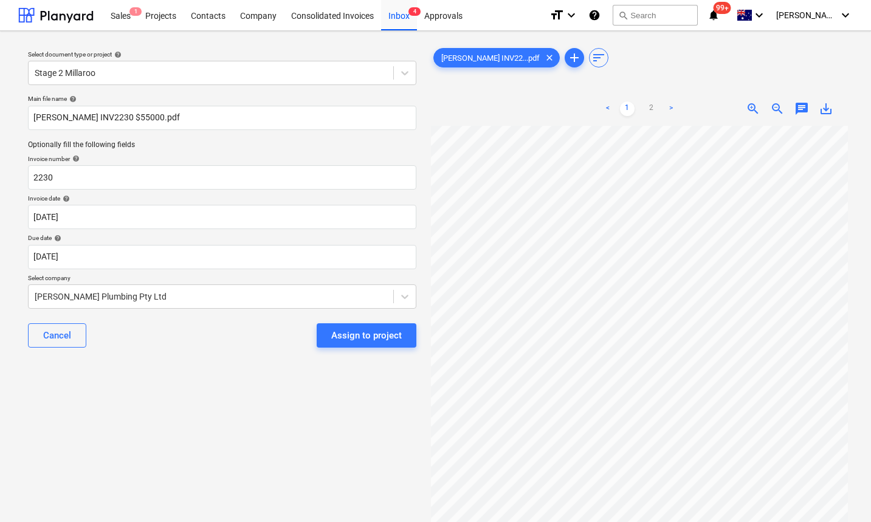
click at [373, 337] on div "Assign to project" at bounding box center [366, 336] width 71 height 16
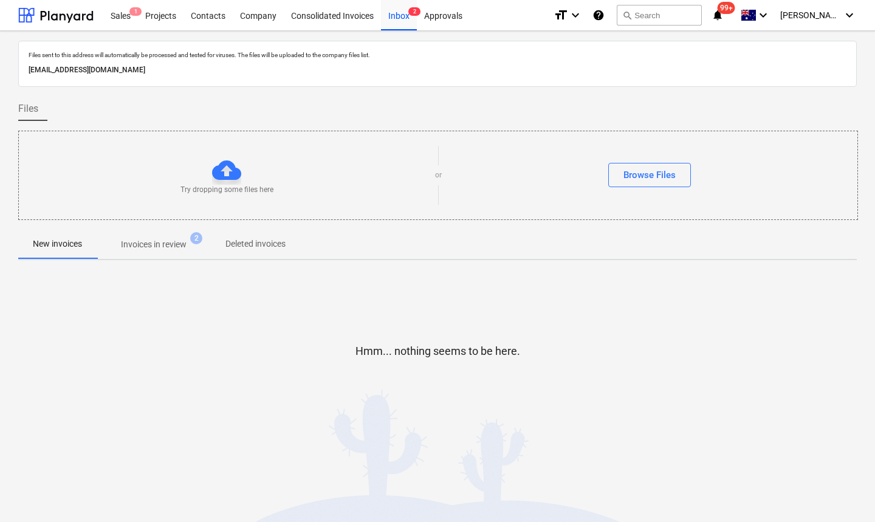
click at [162, 239] on p "Invoices in review" at bounding box center [154, 244] width 66 height 13
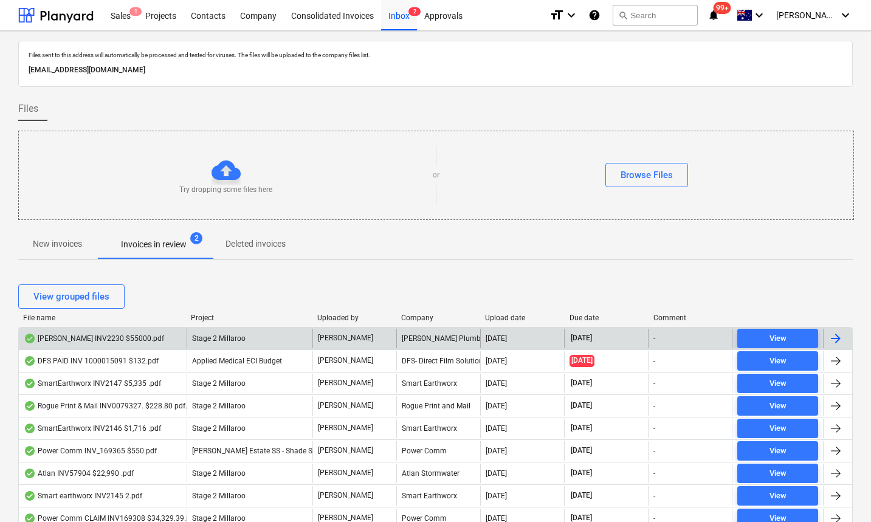
click at [105, 342] on div "[PERSON_NAME] INV2230 $55000.pdf" at bounding box center [94, 339] width 140 height 10
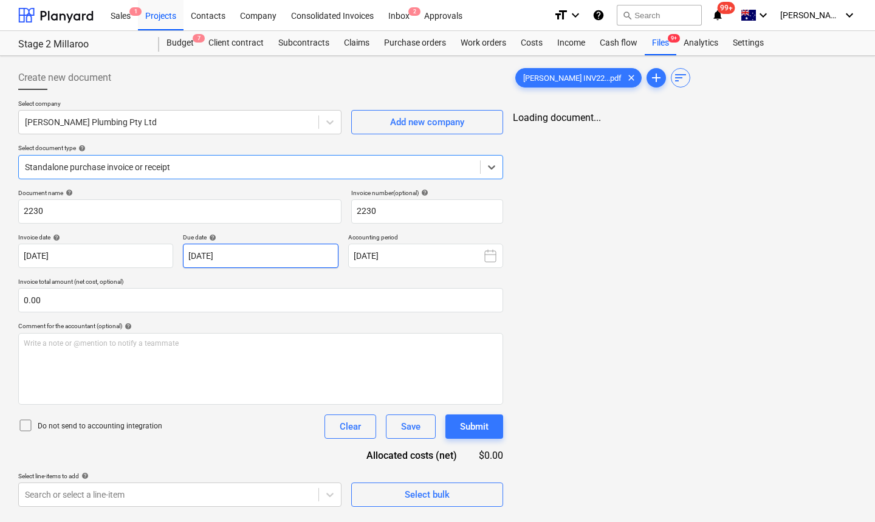
click at [234, 257] on body "Sales 1 Projects Contacts Company Consolidated Invoices Inbox 2 Approvals forma…" at bounding box center [437, 261] width 875 height 522
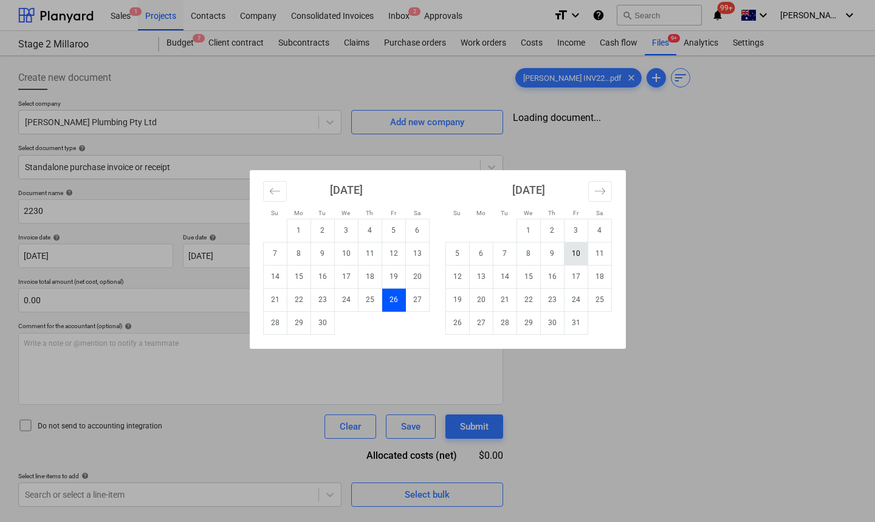
click at [576, 250] on td "10" at bounding box center [576, 253] width 24 height 23
type input "[DATE]"
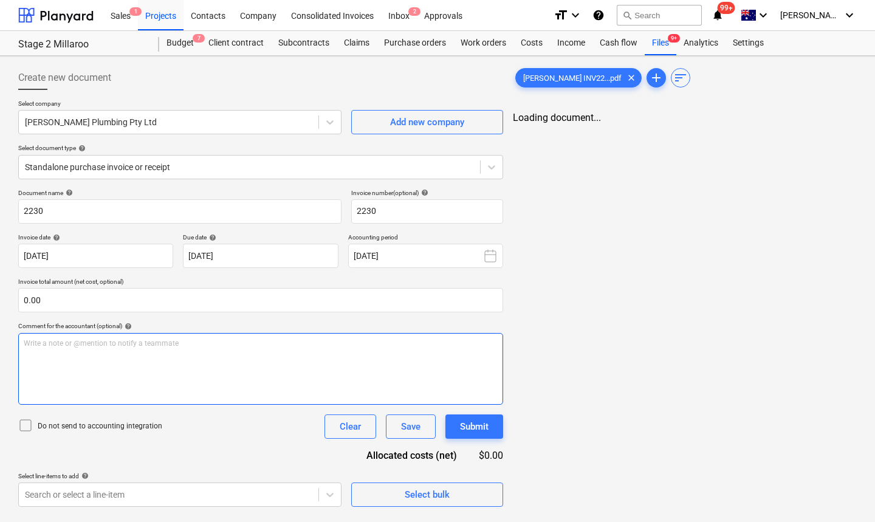
drag, startPoint x: 418, startPoint y: 425, endPoint x: 319, endPoint y: 370, distance: 114.0
click at [319, 370] on div "Document name help 2230 Invoice number (optional) help 2230 Invoice date help […" at bounding box center [260, 348] width 485 height 318
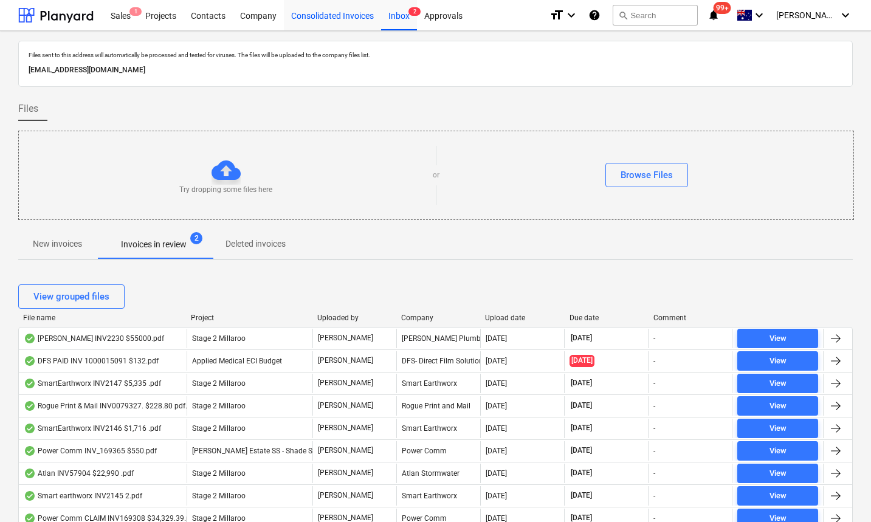
click at [61, 12] on div at bounding box center [55, 15] width 75 height 30
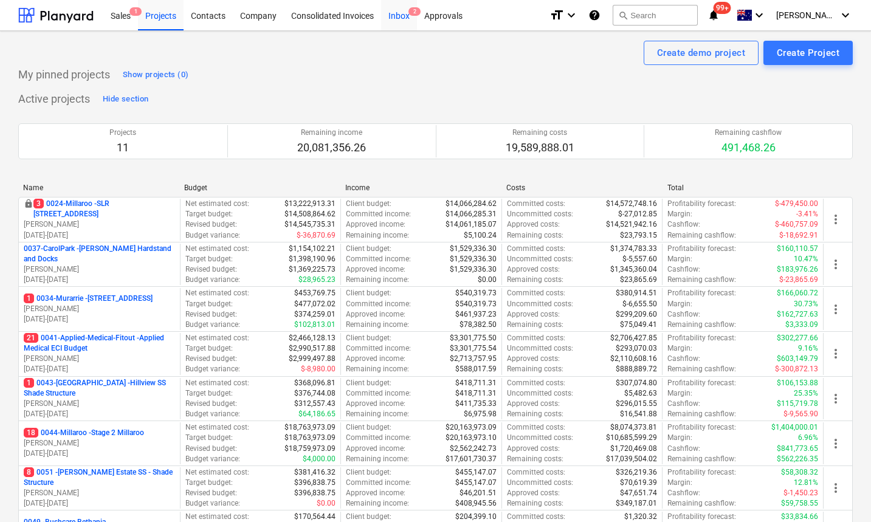
click at [408, 12] on span "2" at bounding box center [414, 11] width 12 height 9
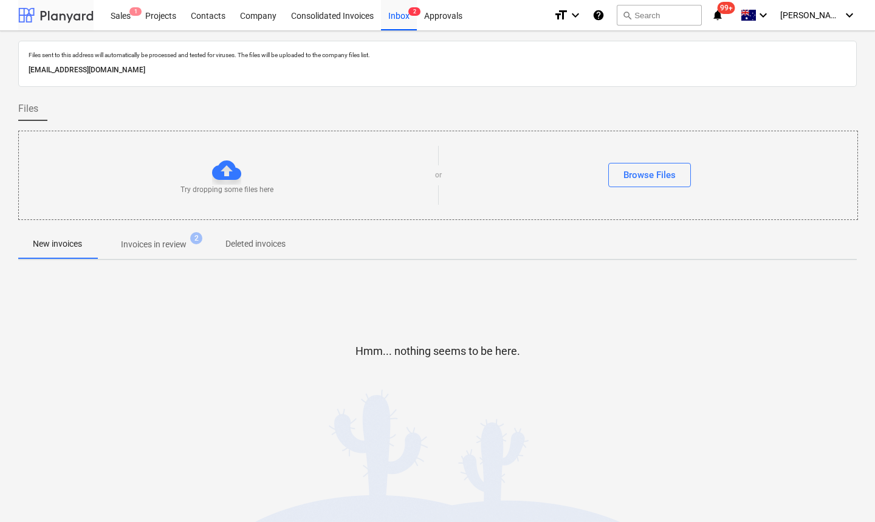
click at [50, 18] on div at bounding box center [55, 15] width 75 height 30
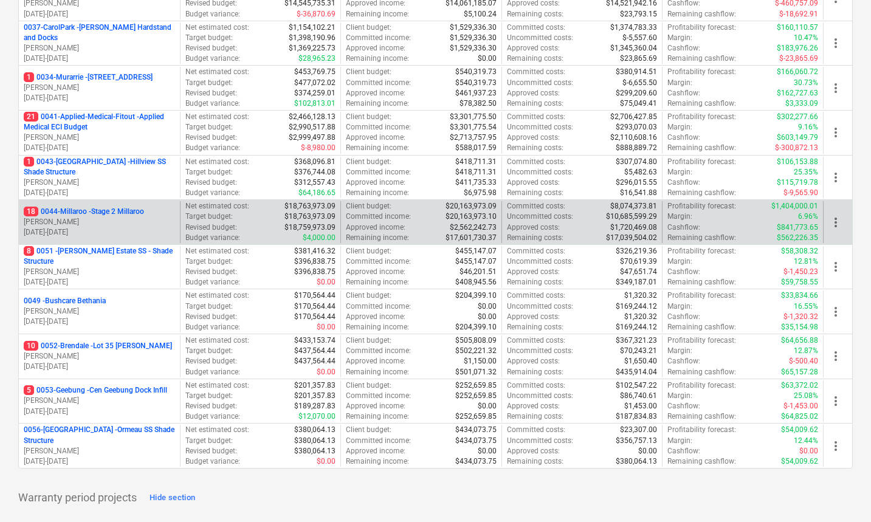
scroll to position [220, 0]
click at [68, 224] on p "[PERSON_NAME]" at bounding box center [99, 223] width 151 height 10
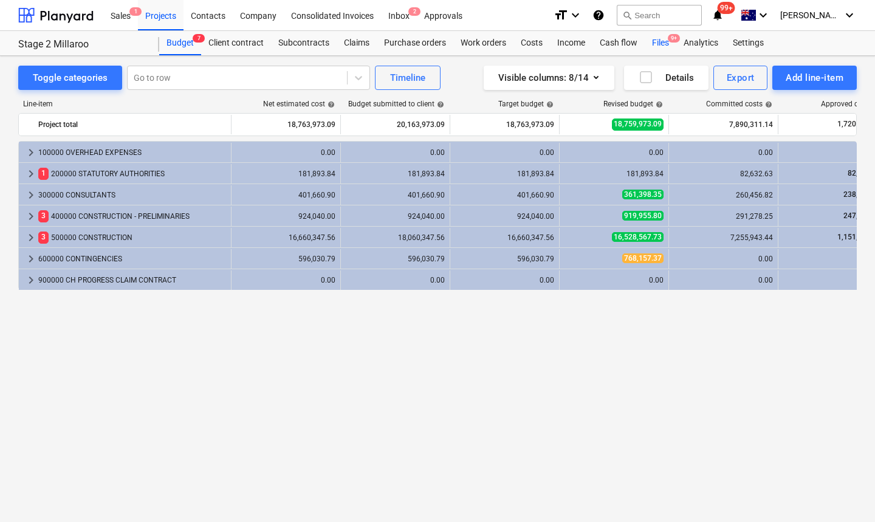
click at [663, 40] on div "Files 9+" at bounding box center [661, 43] width 32 height 24
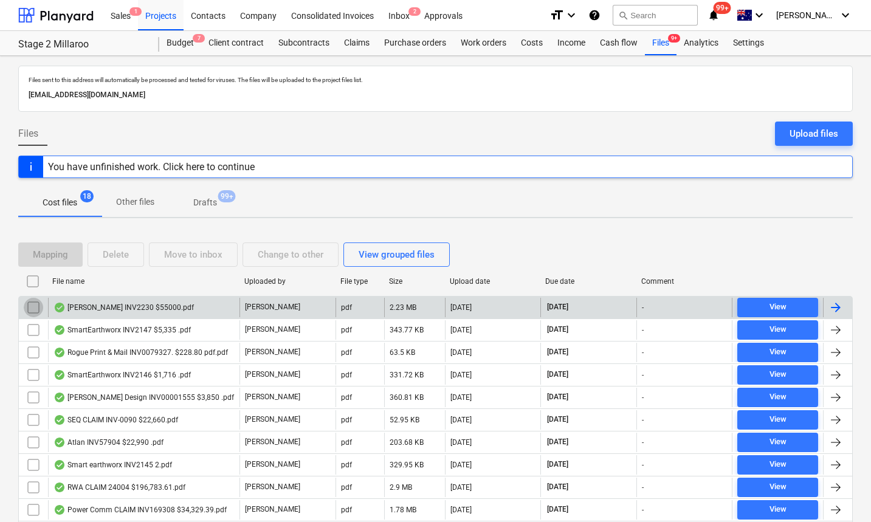
click at [29, 306] on input "checkbox" at bounding box center [33, 307] width 19 height 19
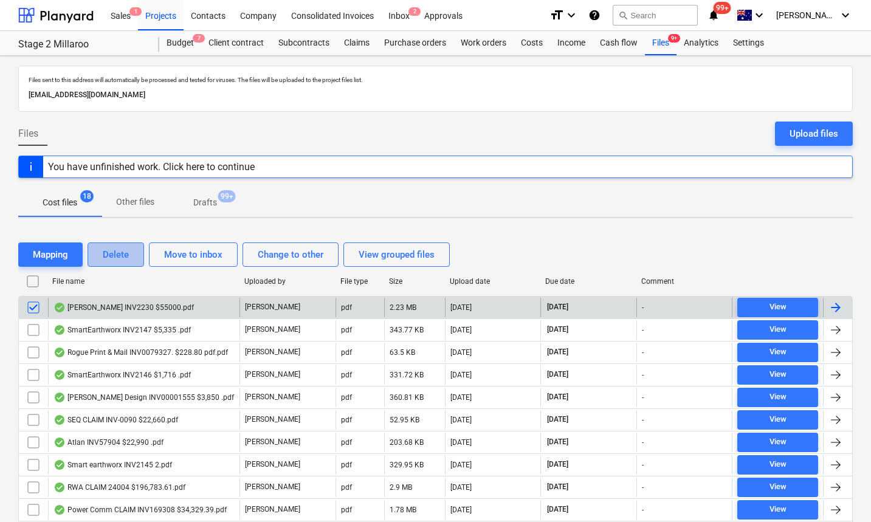
click at [103, 258] on div "Delete" at bounding box center [116, 255] width 26 height 16
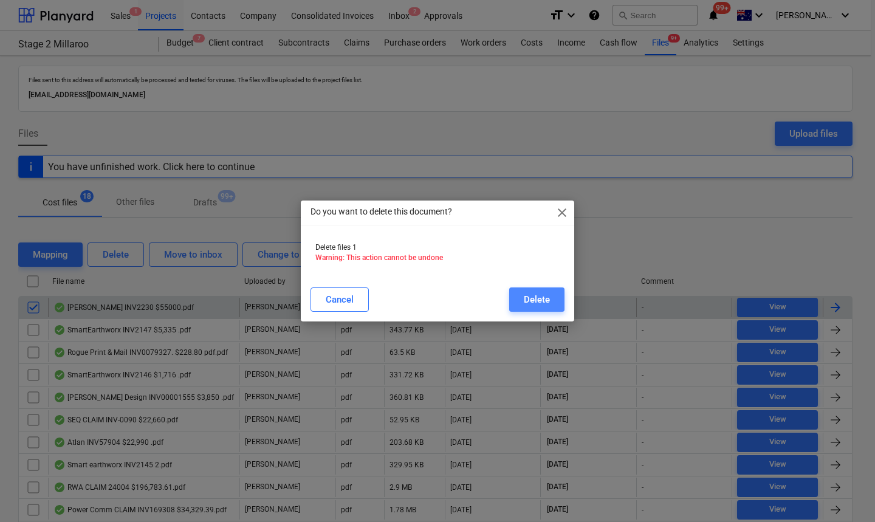
click at [528, 295] on div "Delete" at bounding box center [537, 300] width 26 height 16
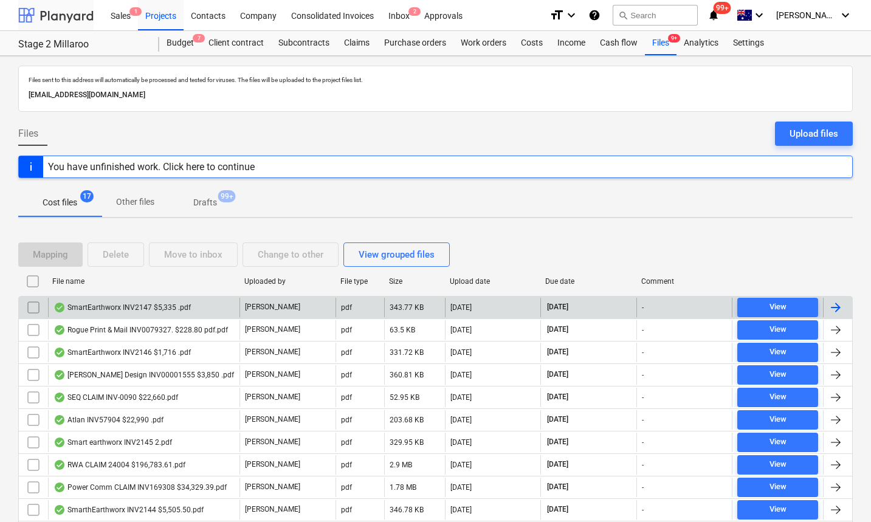
click at [84, 19] on div at bounding box center [55, 15] width 75 height 30
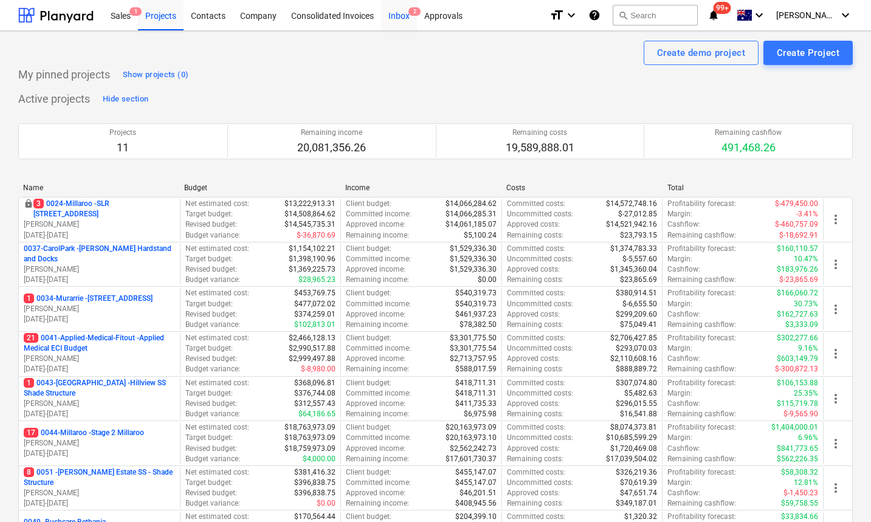
click at [405, 13] on div "Inbox 2" at bounding box center [399, 14] width 36 height 31
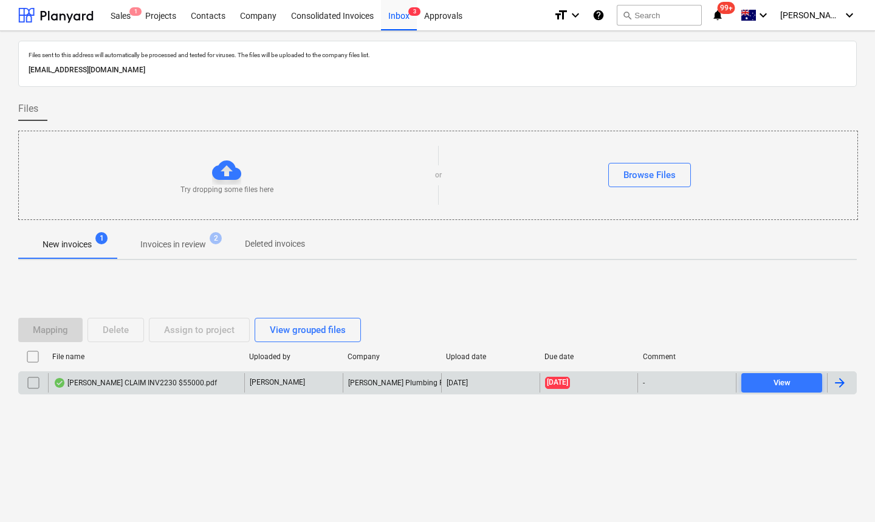
click at [134, 387] on div "[PERSON_NAME] CLAIM INV2230 $55000.pdf" at bounding box center [135, 383] width 164 height 10
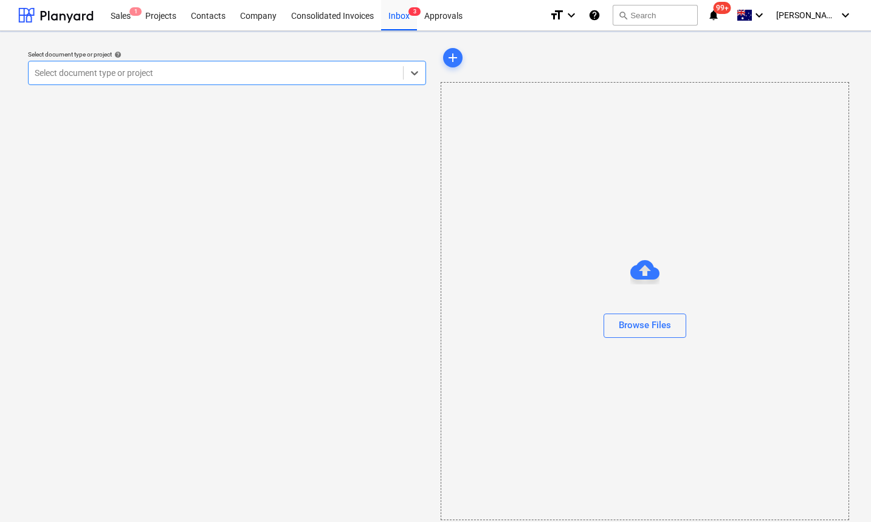
click at [166, 80] on div "Select document type or project" at bounding box center [216, 72] width 374 height 17
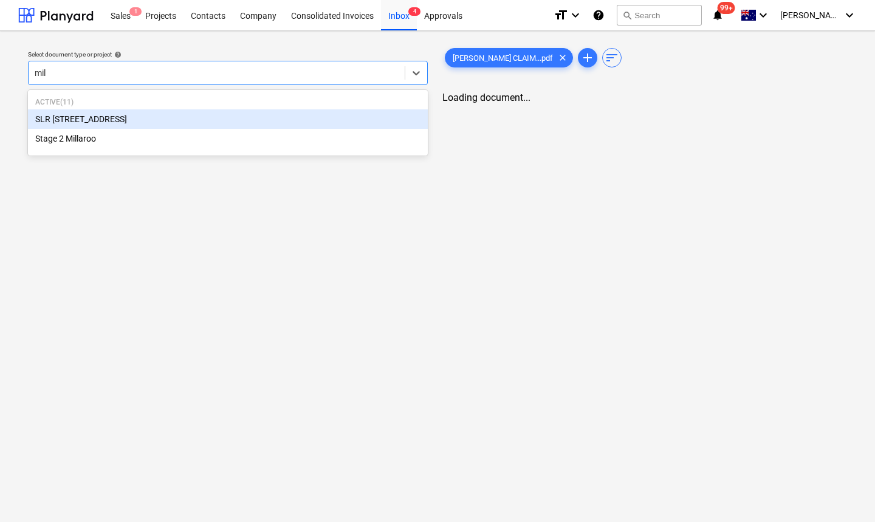
type input "mill"
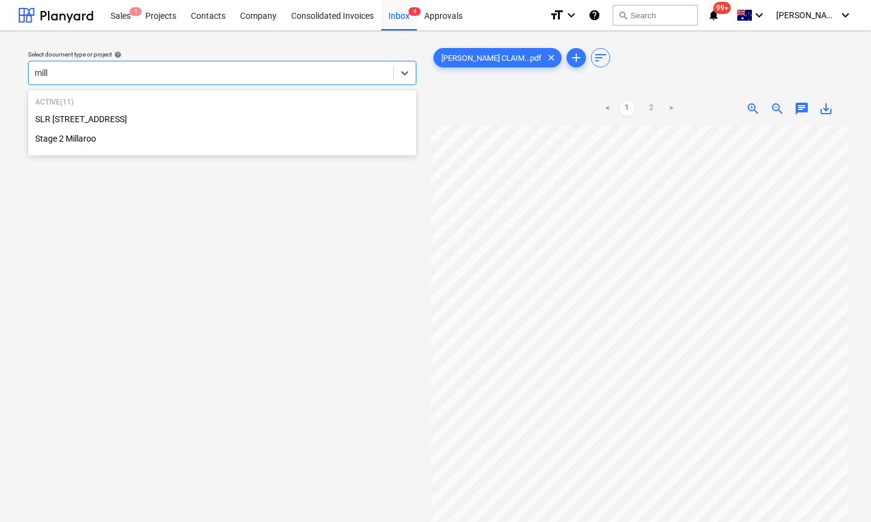
click at [63, 140] on div "Stage 2 Millaroo" at bounding box center [222, 138] width 388 height 19
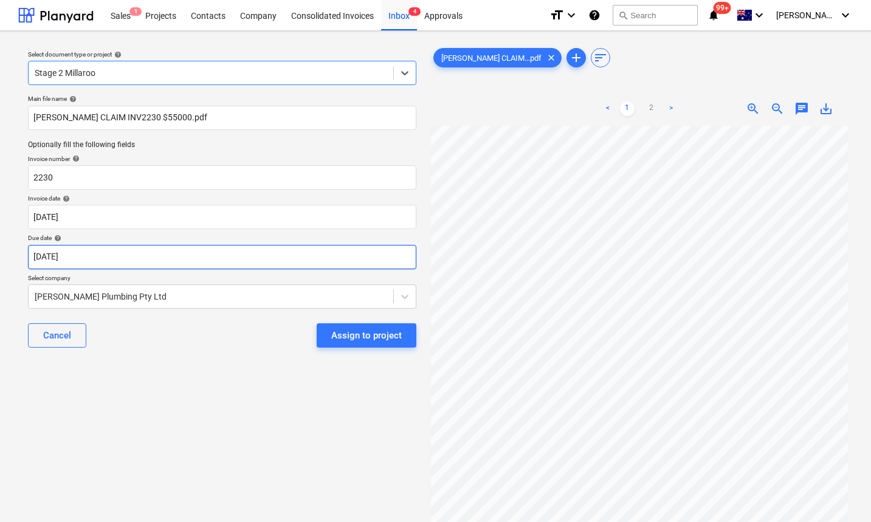
click at [134, 260] on body "Sales 1 Projects Contacts Company Consolidated Invoices Inbox 4 Approvals forma…" at bounding box center [435, 261] width 871 height 522
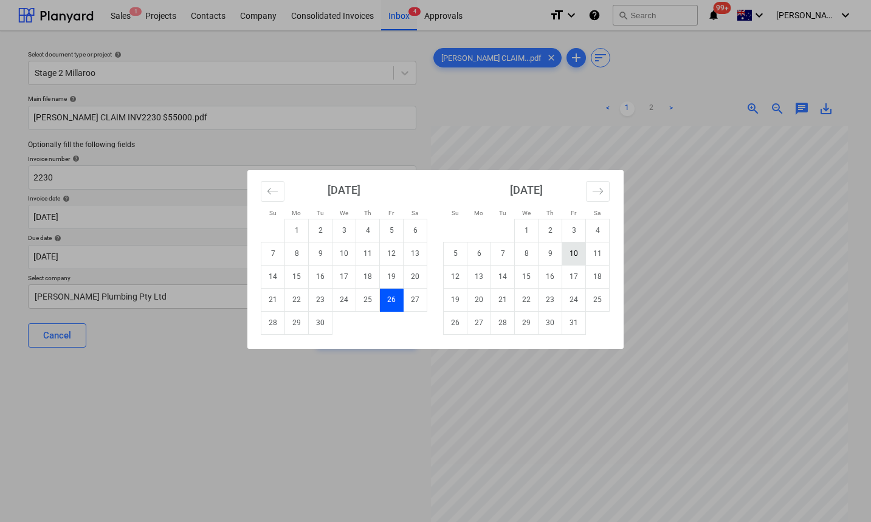
click at [574, 252] on td "10" at bounding box center [574, 253] width 24 height 23
type input "[DATE]"
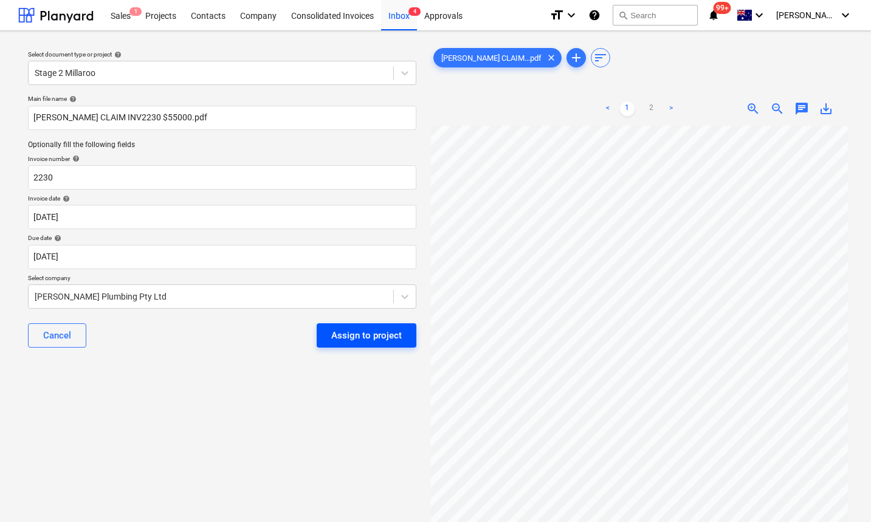
click at [379, 336] on div "Assign to project" at bounding box center [366, 336] width 71 height 16
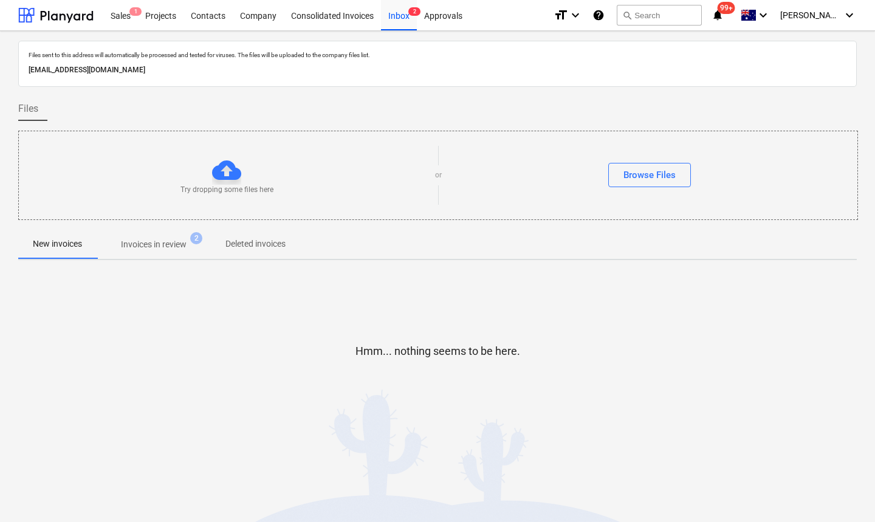
click at [161, 248] on p "Invoices in review" at bounding box center [154, 244] width 66 height 13
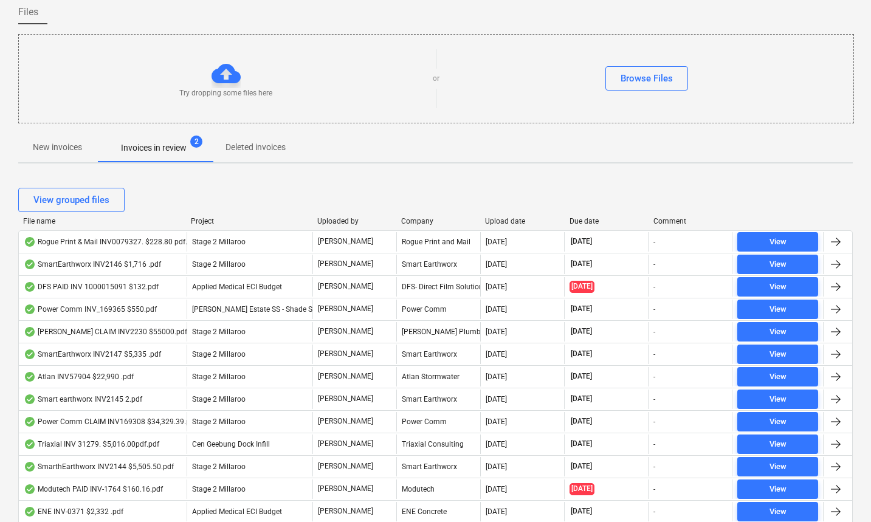
scroll to position [97, 0]
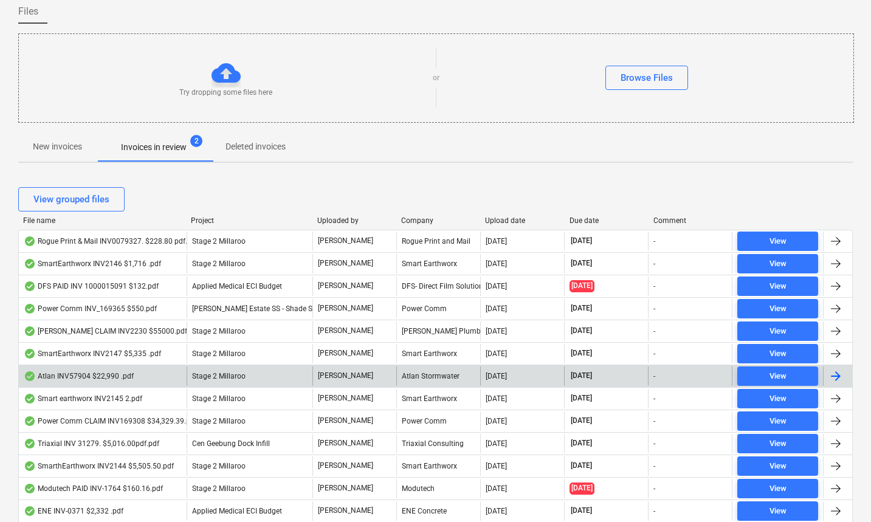
click at [100, 377] on div "Atlan INV57904 $22,990 .pdf" at bounding box center [79, 376] width 110 height 10
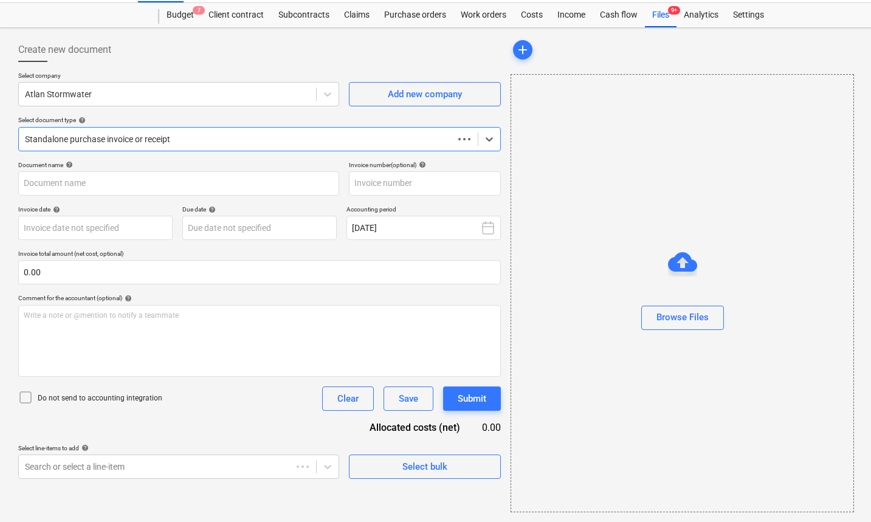
scroll to position [28, 0]
type input "INV57904"
type input "[DATE]"
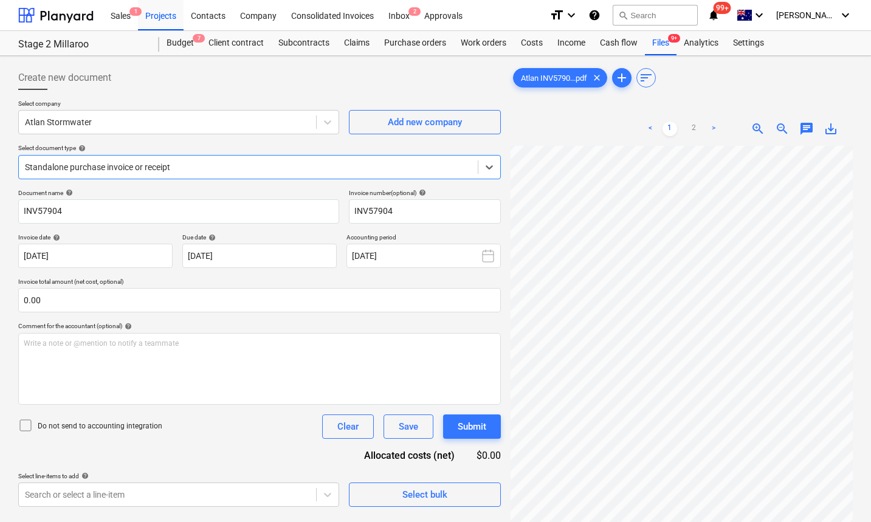
scroll to position [57, 0]
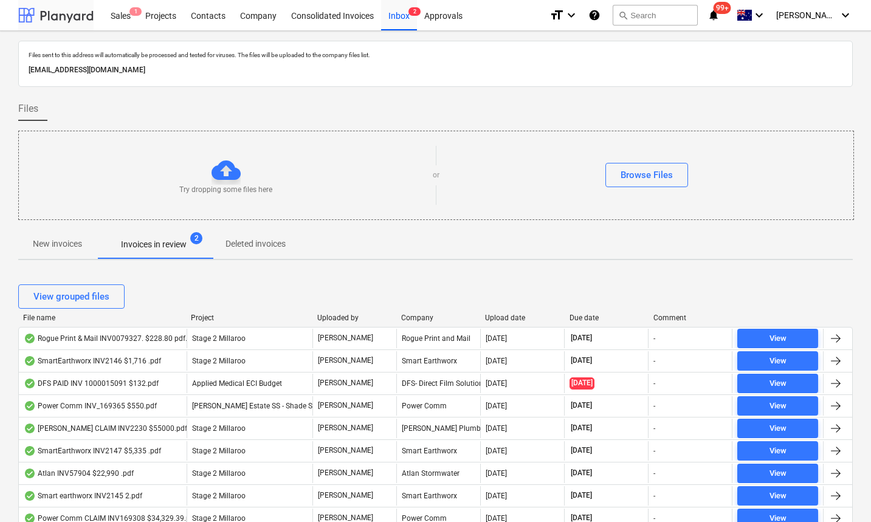
click at [57, 19] on div at bounding box center [55, 15] width 75 height 30
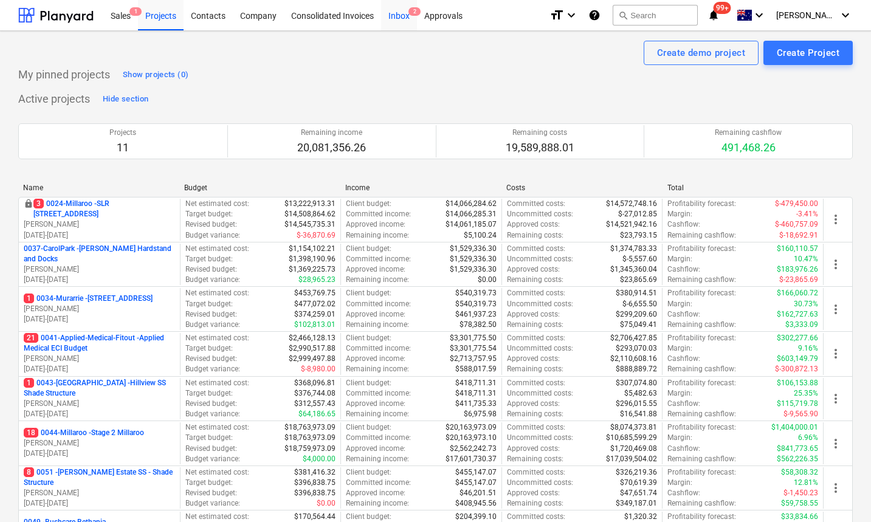
click at [403, 16] on div "Inbox 2" at bounding box center [399, 14] width 36 height 31
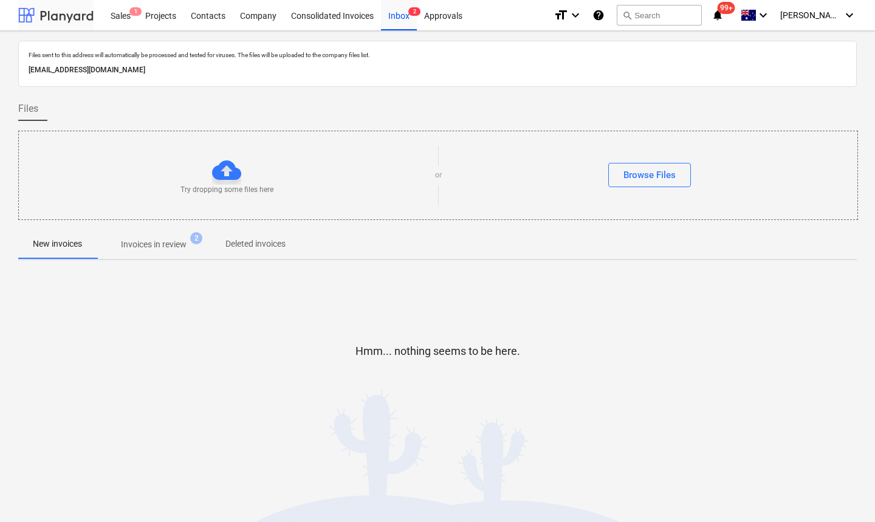
click at [53, 18] on div at bounding box center [55, 15] width 75 height 30
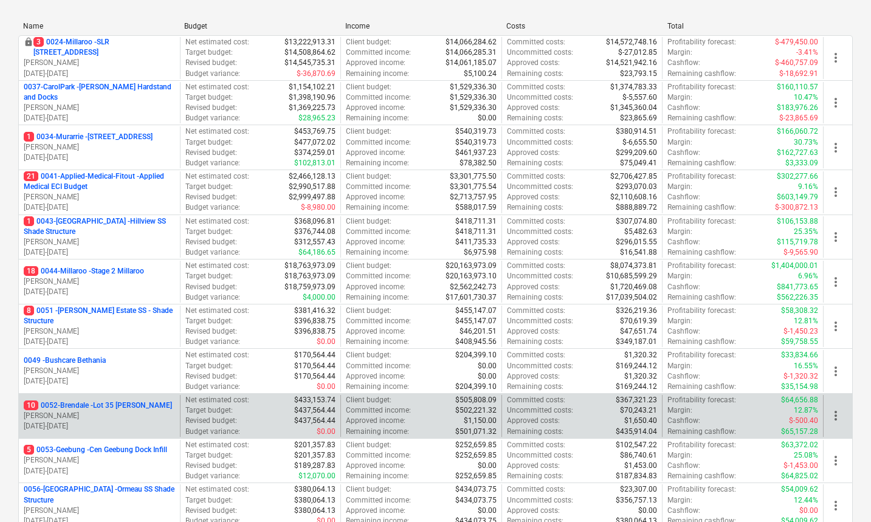
scroll to position [237, 0]
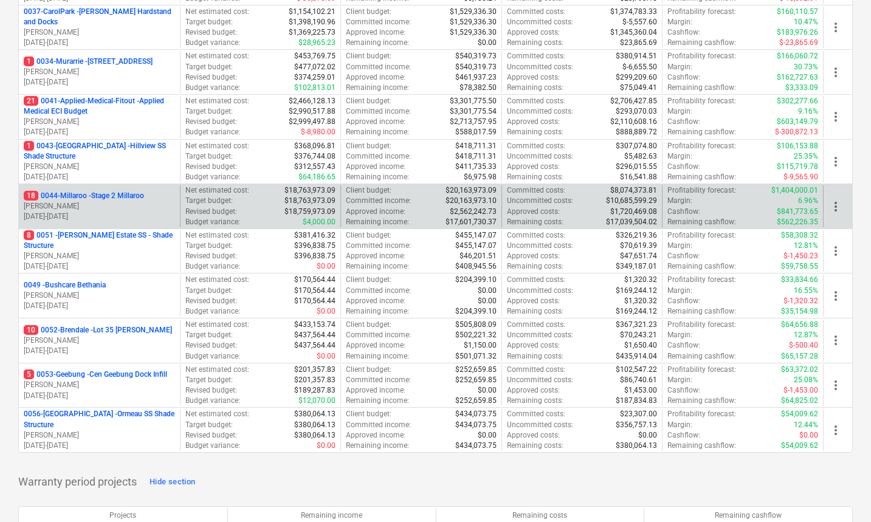
click at [73, 205] on p "[PERSON_NAME]" at bounding box center [99, 206] width 151 height 10
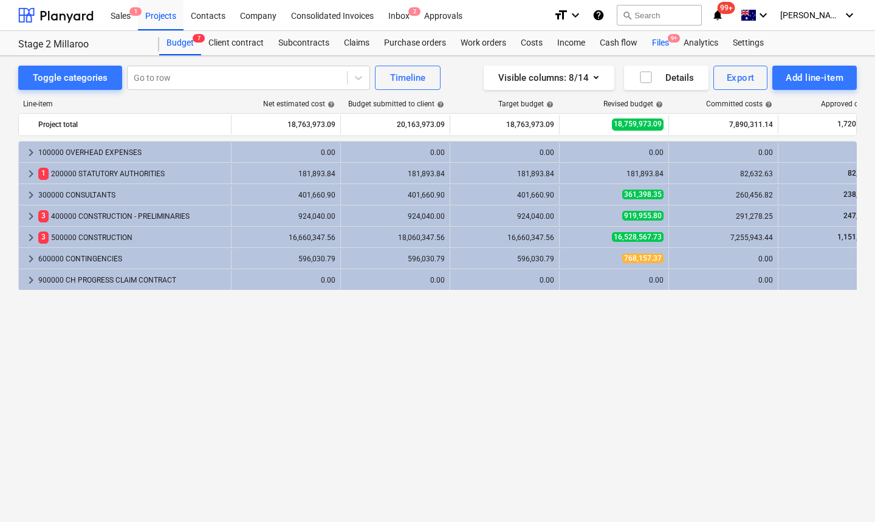
click at [660, 46] on div "Files 9+" at bounding box center [661, 43] width 32 height 24
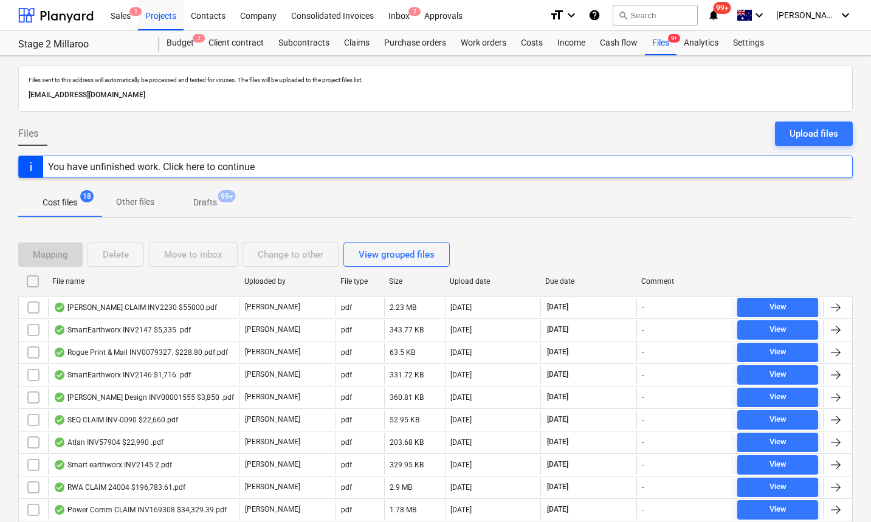
scroll to position [110, 0]
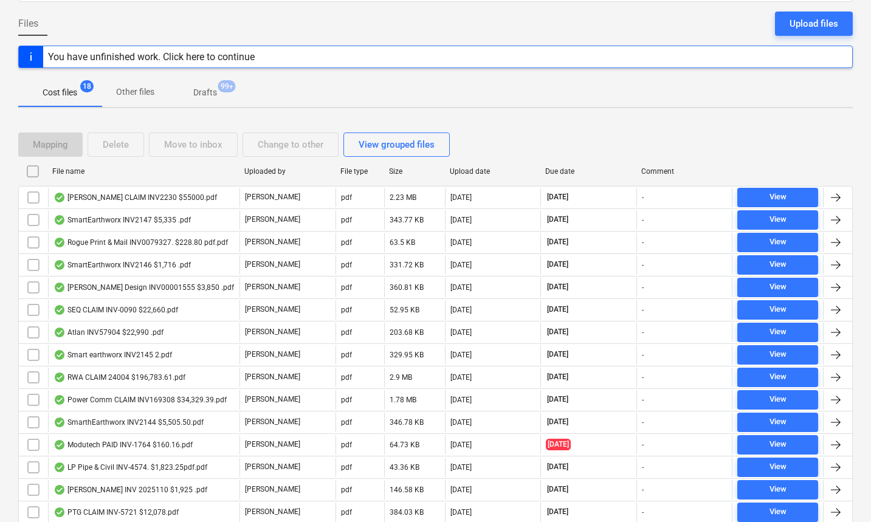
click at [71, 169] on div "File name" at bounding box center [143, 171] width 182 height 9
checkbox input "false"
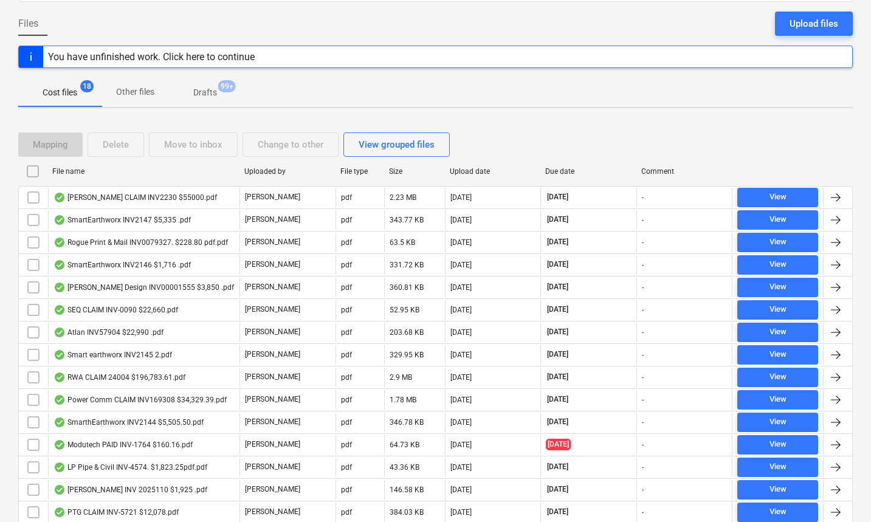
checkbox input "false"
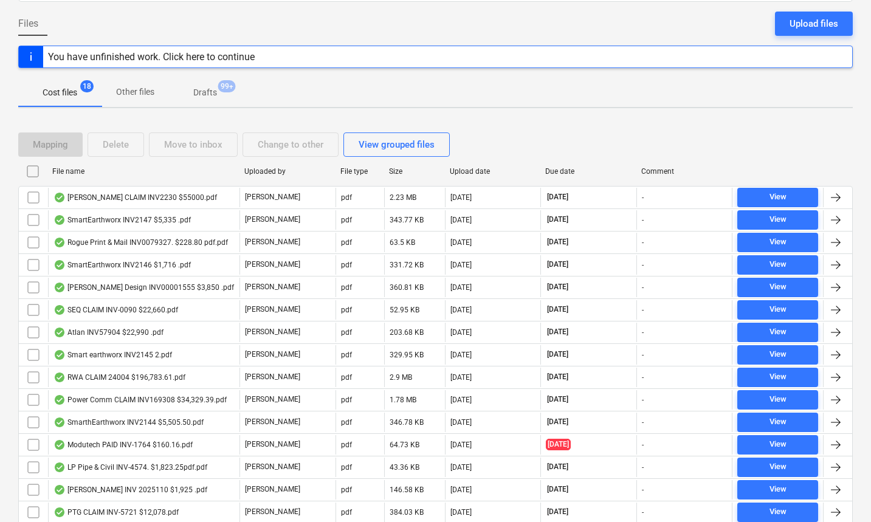
checkbox input "false"
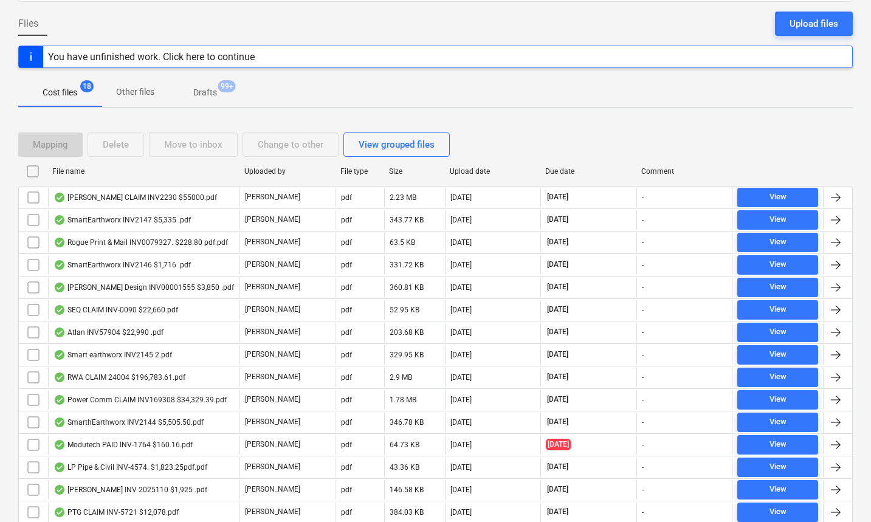
checkbox input "false"
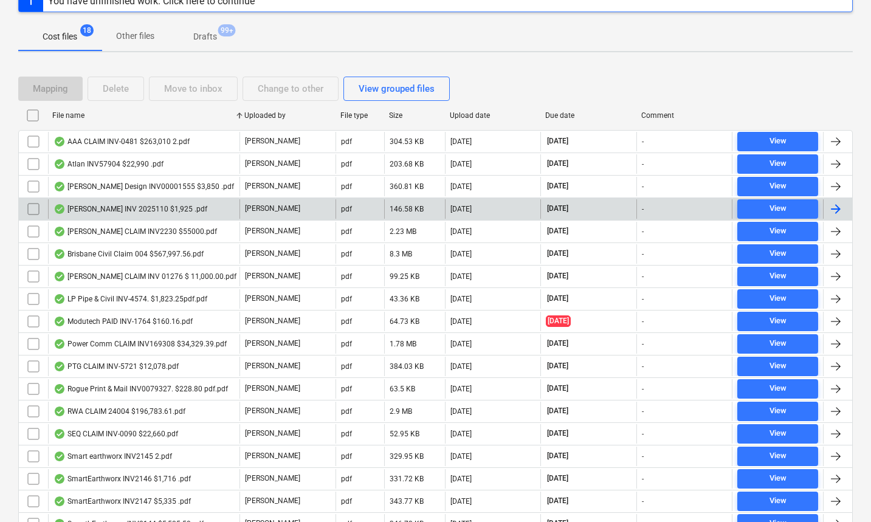
scroll to position [0, 0]
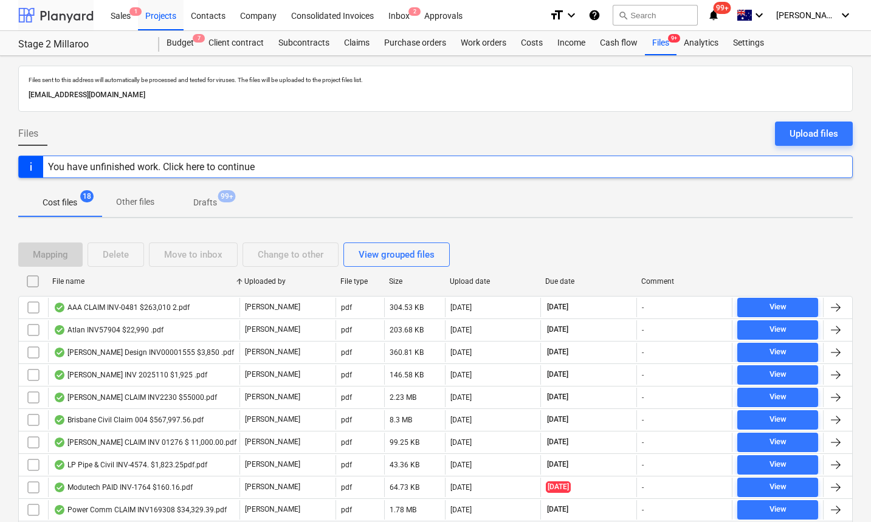
click at [54, 12] on div at bounding box center [55, 15] width 75 height 30
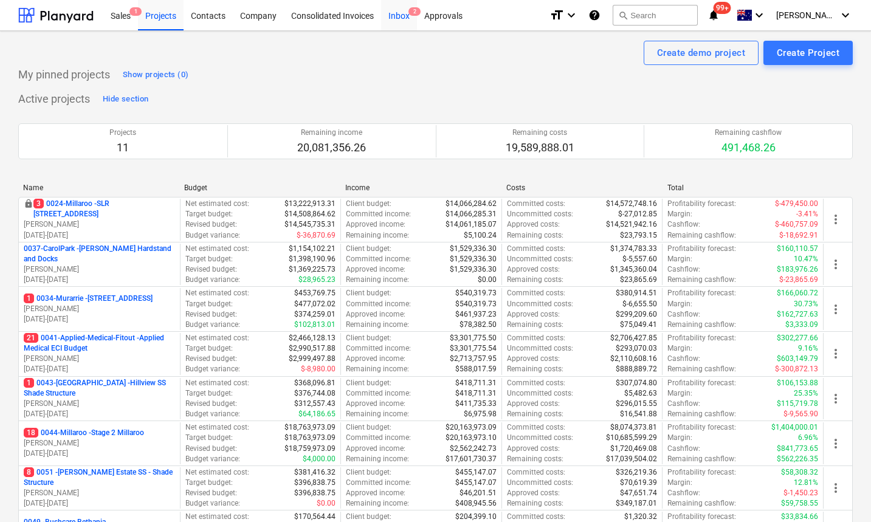
click at [395, 18] on div "Inbox 2" at bounding box center [399, 14] width 36 height 31
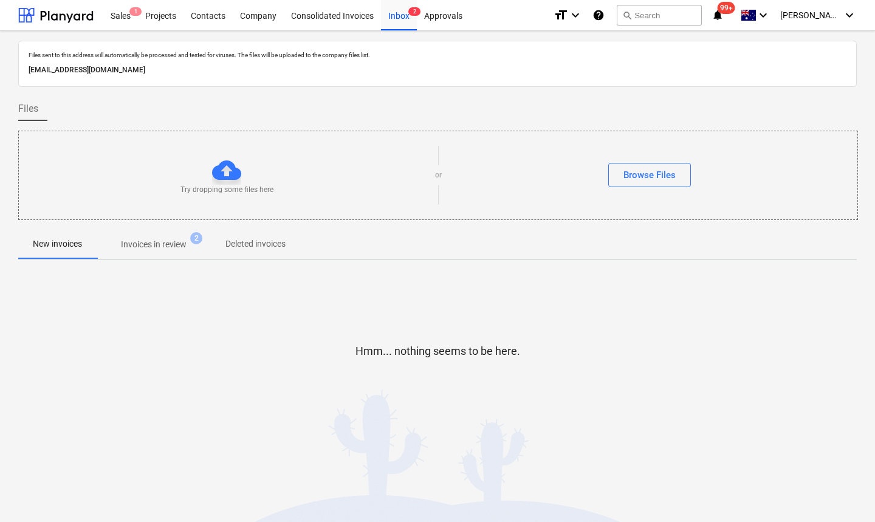
click at [167, 242] on p "Invoices in review" at bounding box center [154, 244] width 66 height 13
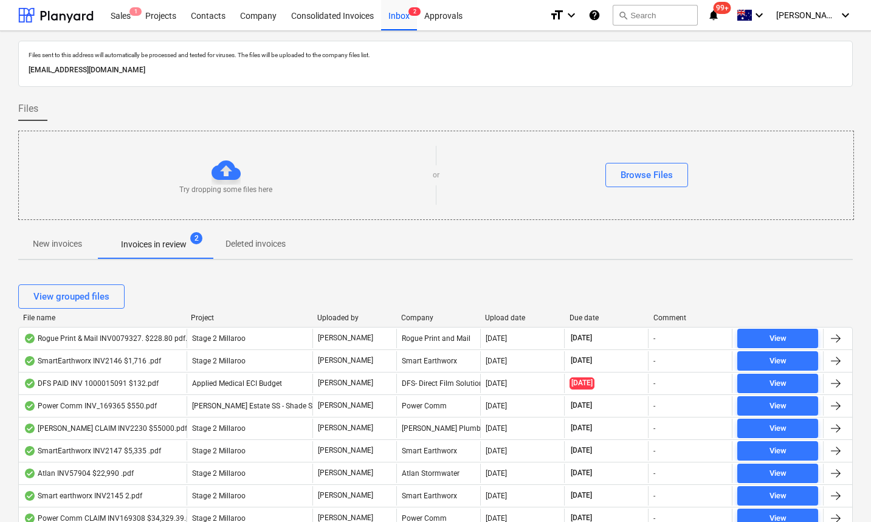
click at [40, 316] on div "File name" at bounding box center [102, 318] width 158 height 9
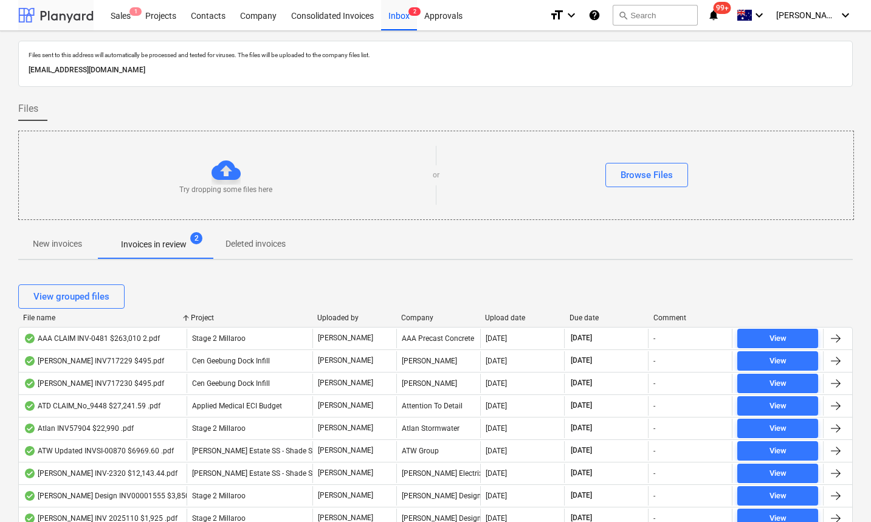
click at [46, 16] on div at bounding box center [55, 15] width 75 height 30
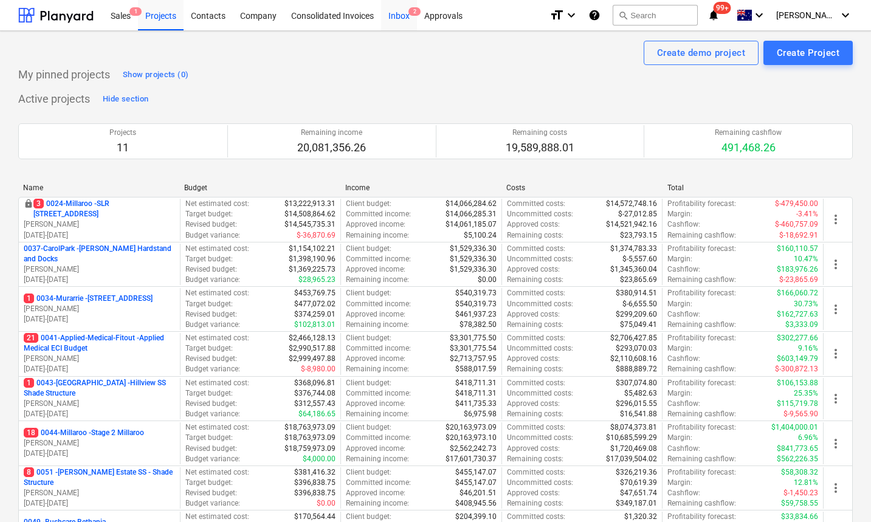
click at [402, 15] on div "Inbox 2" at bounding box center [399, 14] width 36 height 31
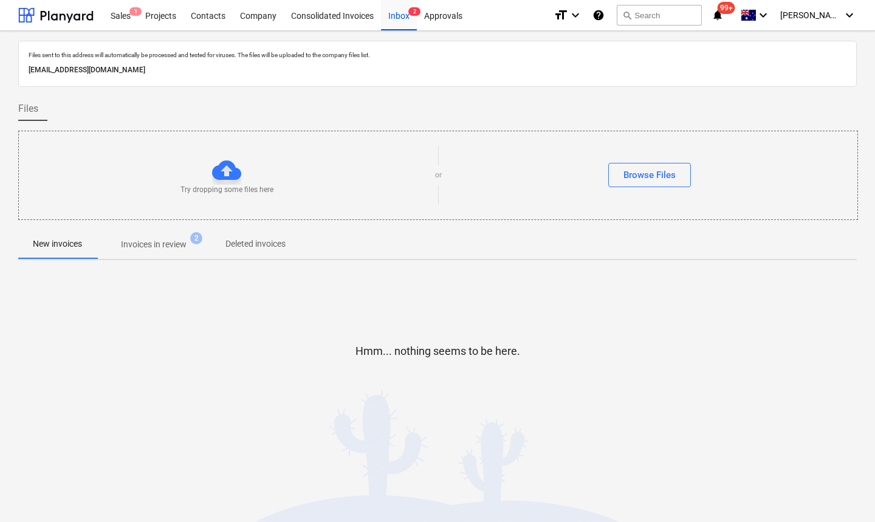
click at [150, 233] on span "Invoices in review 2" at bounding box center [154, 244] width 114 height 22
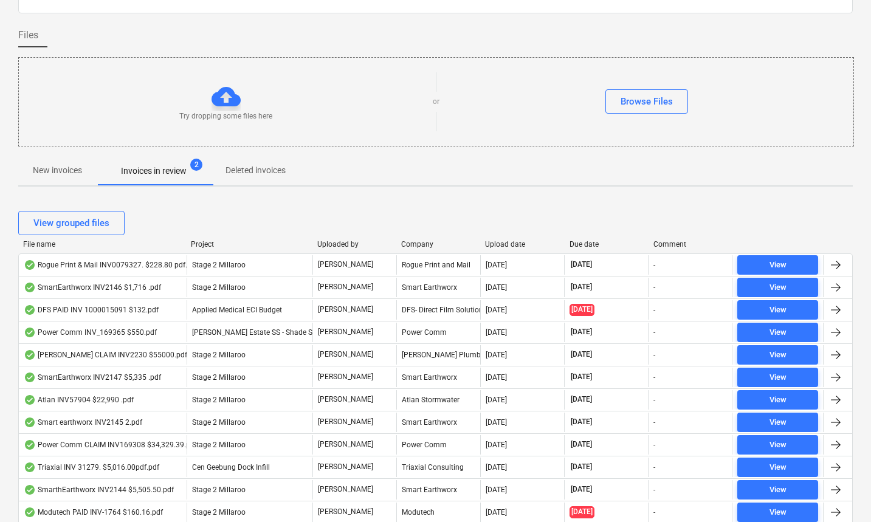
scroll to position [77, 0]
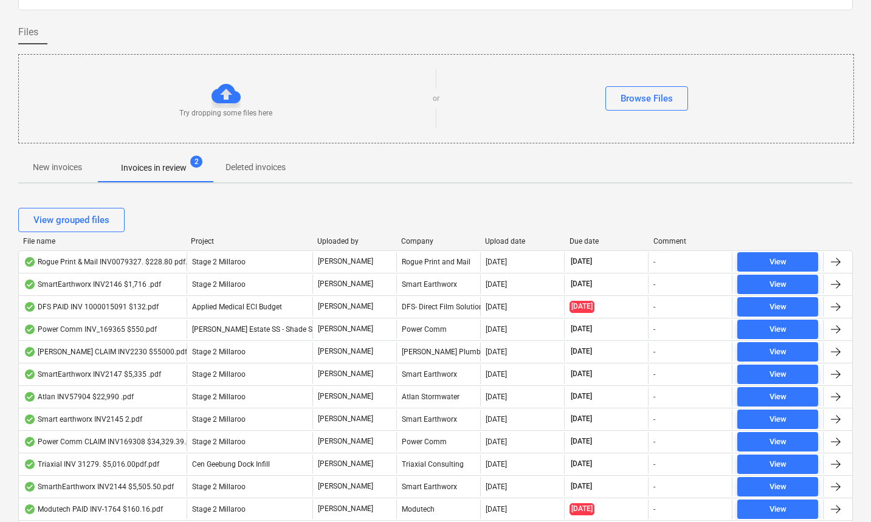
click at [41, 241] on div "File name" at bounding box center [102, 241] width 158 height 9
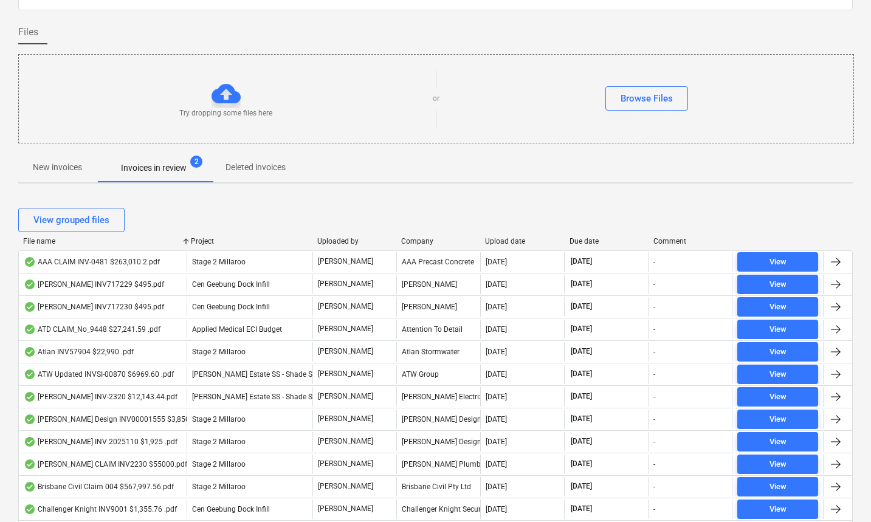
click at [71, 167] on p "New invoices" at bounding box center [57, 167] width 49 height 13
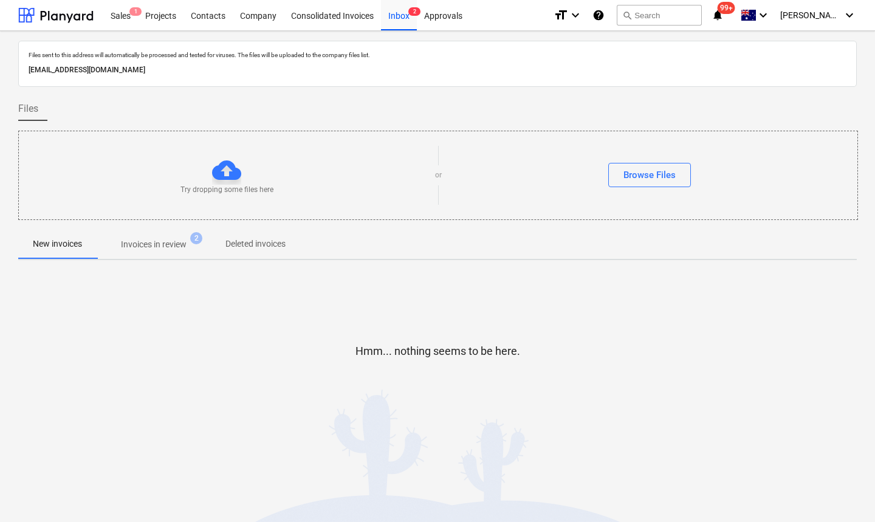
click at [152, 241] on p "Invoices in review" at bounding box center [154, 244] width 66 height 13
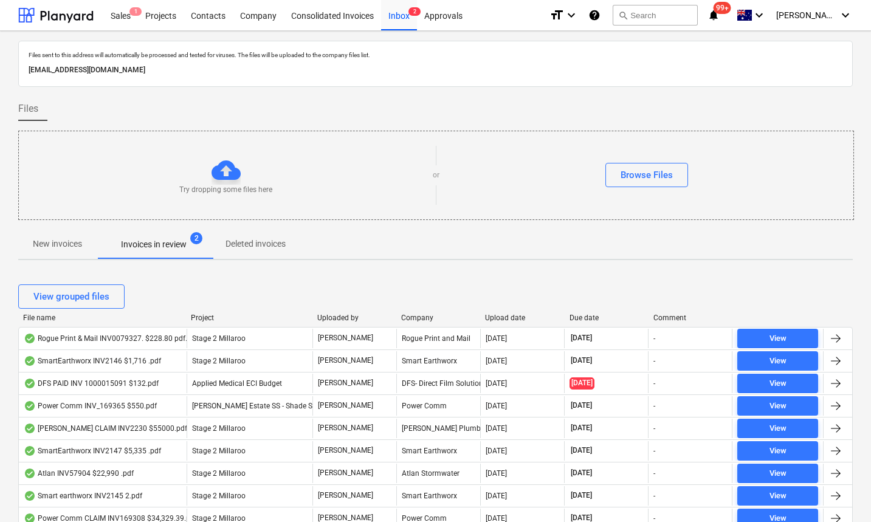
click at [80, 241] on p "New invoices" at bounding box center [57, 244] width 49 height 13
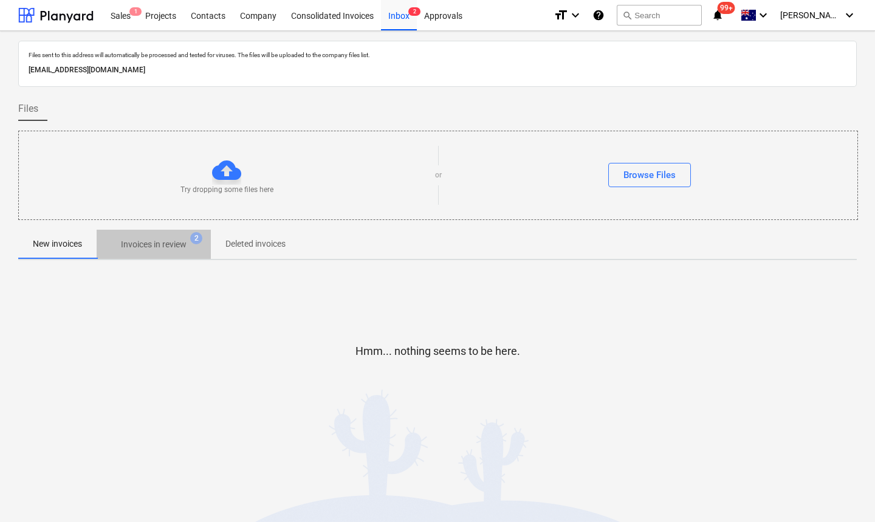
click at [156, 241] on p "Invoices in review" at bounding box center [154, 244] width 66 height 13
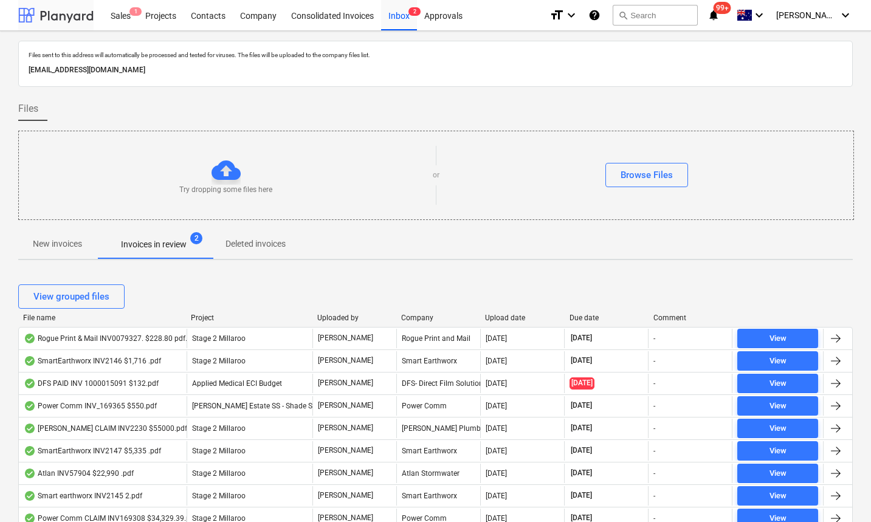
click at [48, 7] on div at bounding box center [55, 15] width 75 height 30
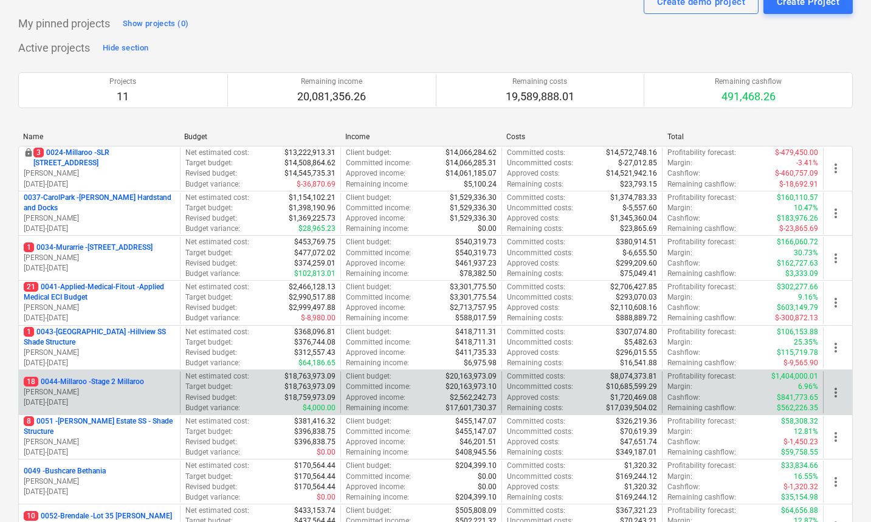
scroll to position [57, 0]
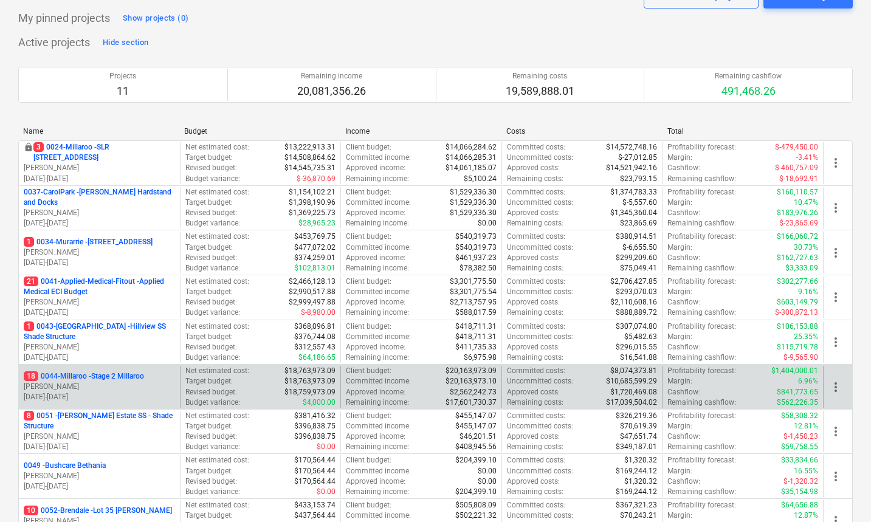
click at [100, 388] on p "[PERSON_NAME]" at bounding box center [99, 387] width 151 height 10
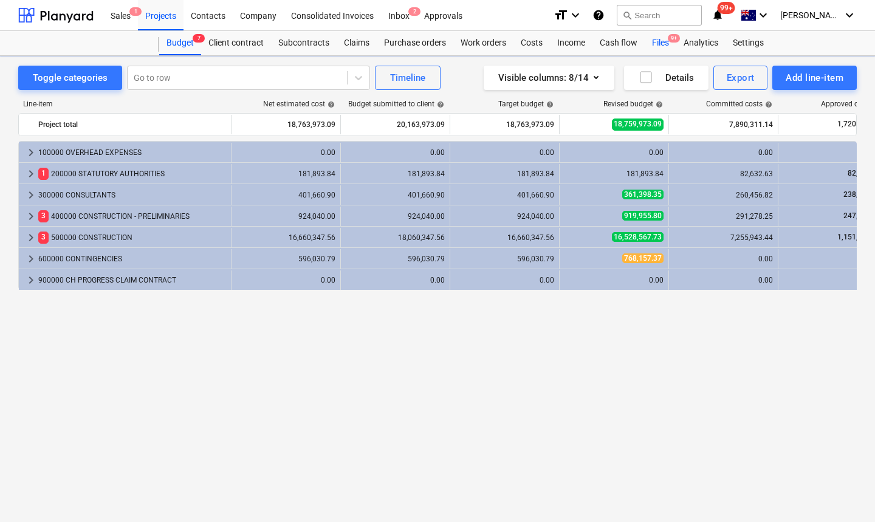
click at [663, 43] on div "Files 9+" at bounding box center [661, 43] width 32 height 24
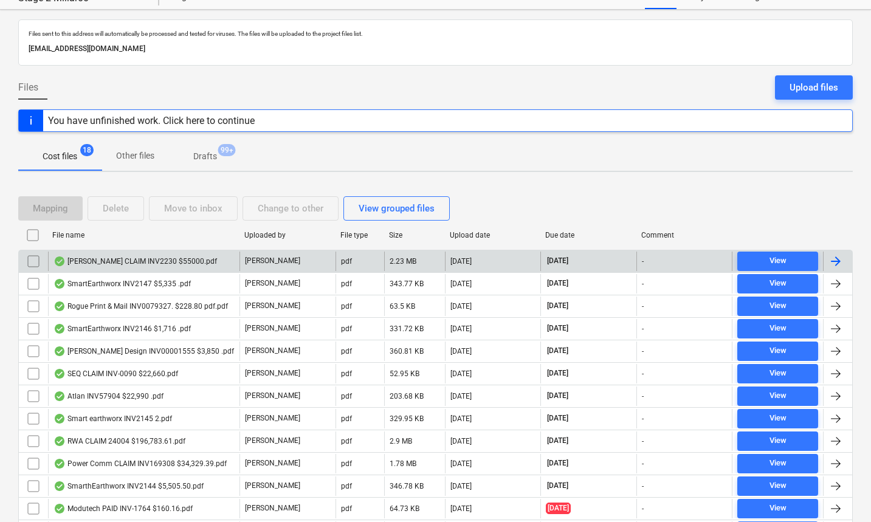
scroll to position [57, 0]
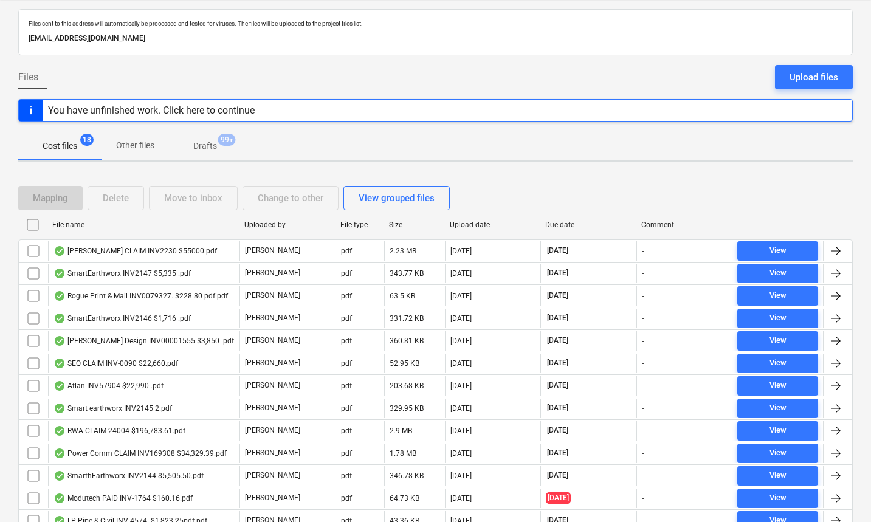
click at [71, 227] on div "File name" at bounding box center [143, 225] width 182 height 9
checkbox input "false"
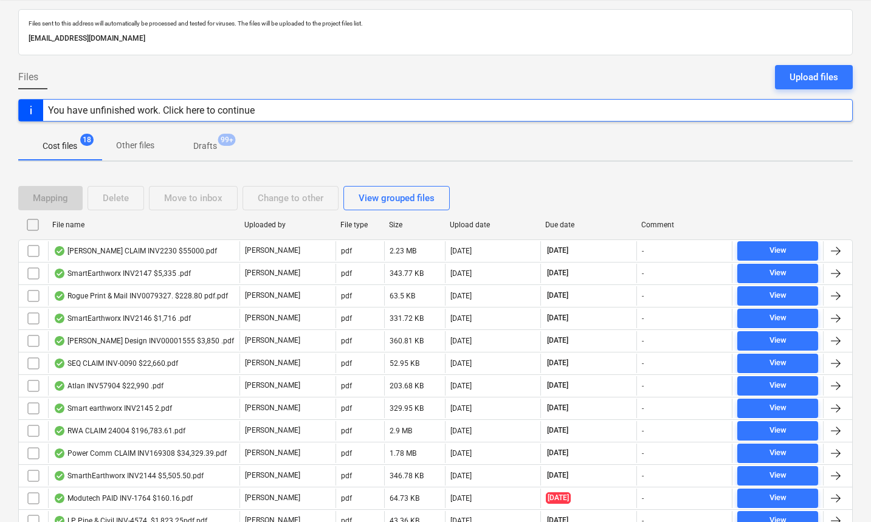
checkbox input "false"
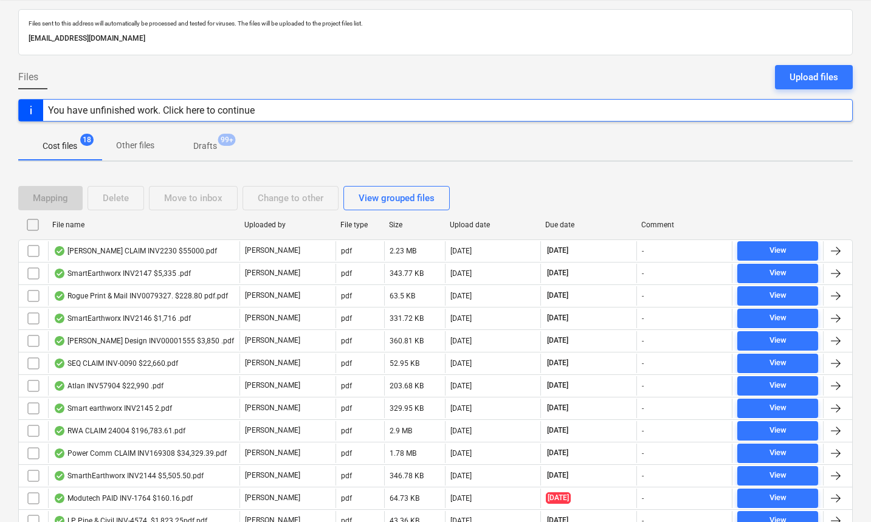
checkbox input "false"
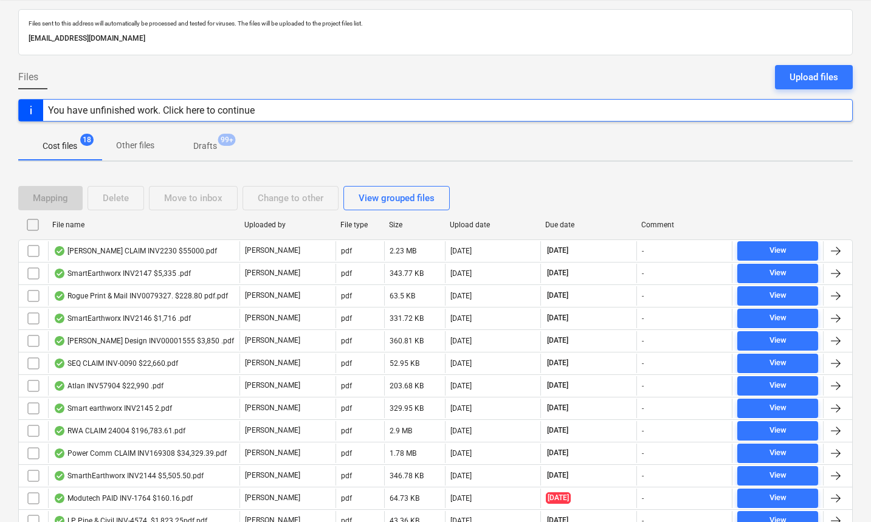
checkbox input "false"
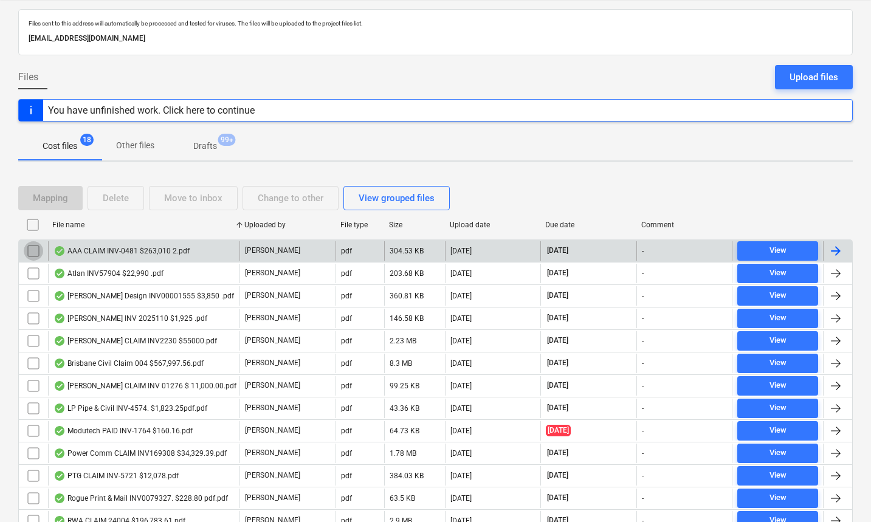
click at [36, 251] on input "checkbox" at bounding box center [33, 250] width 19 height 19
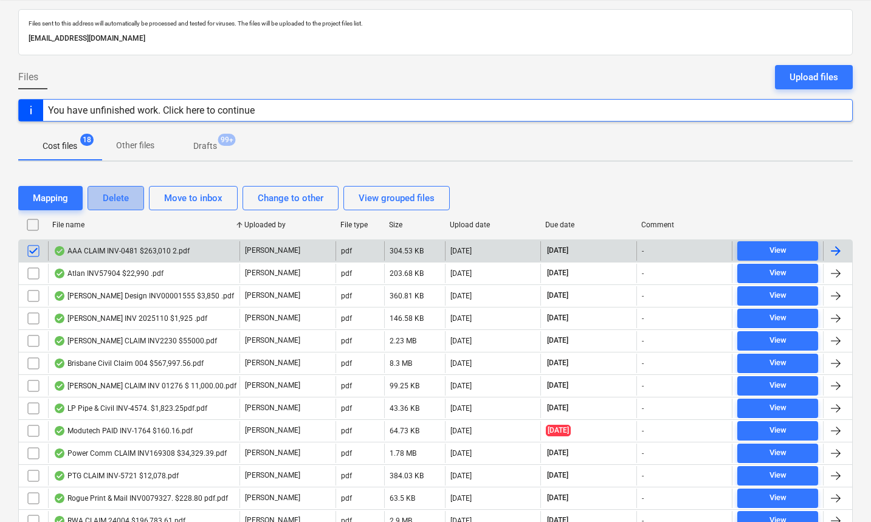
click at [114, 200] on div "Delete" at bounding box center [116, 198] width 26 height 16
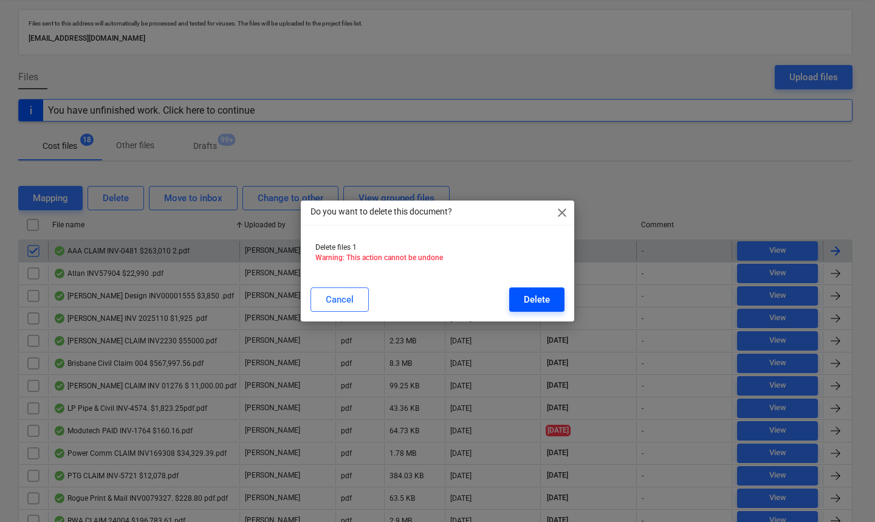
click at [535, 294] on div "Delete" at bounding box center [537, 300] width 26 height 16
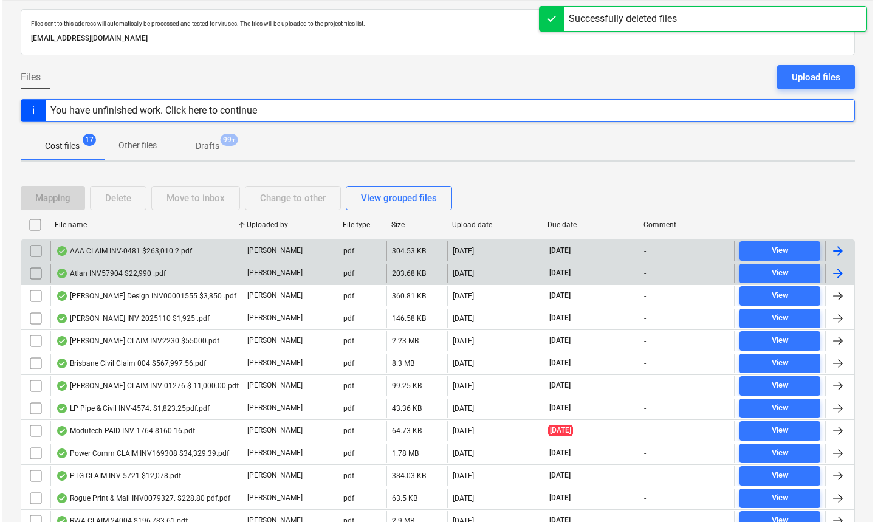
scroll to position [0, 0]
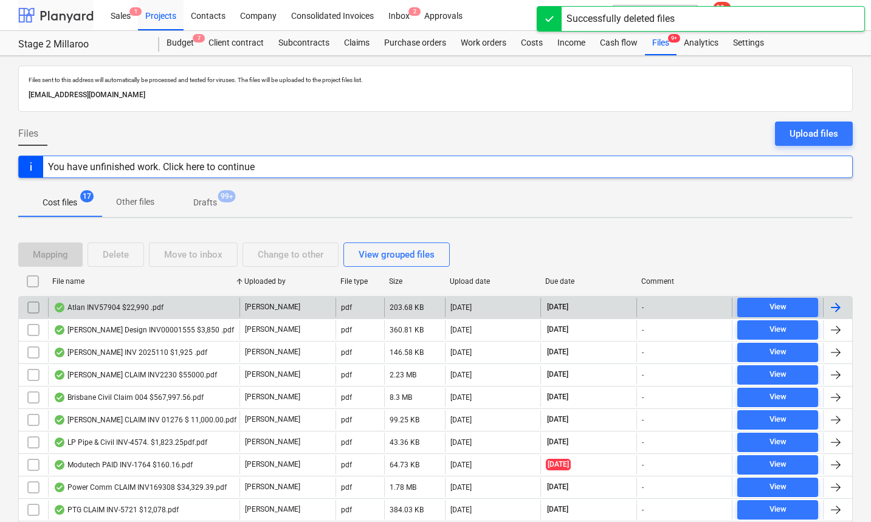
click at [56, 24] on div at bounding box center [55, 15] width 75 height 30
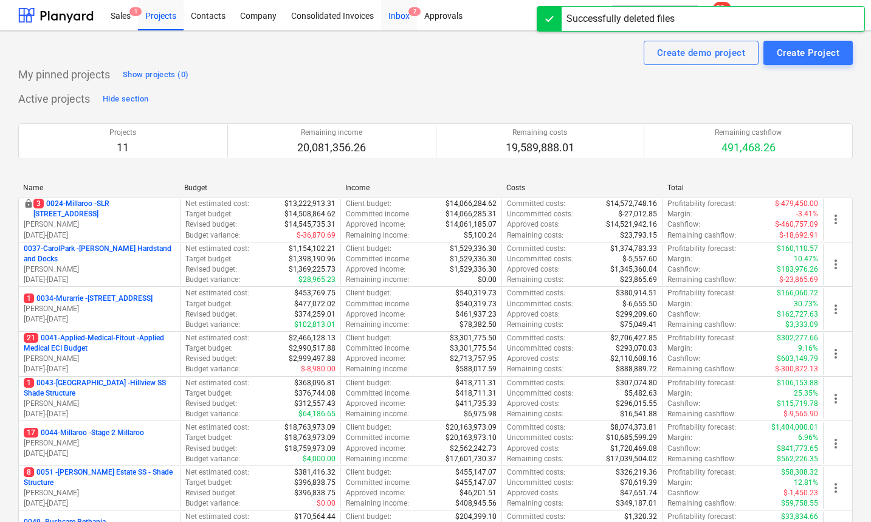
click at [398, 18] on div "Inbox 2" at bounding box center [399, 14] width 36 height 31
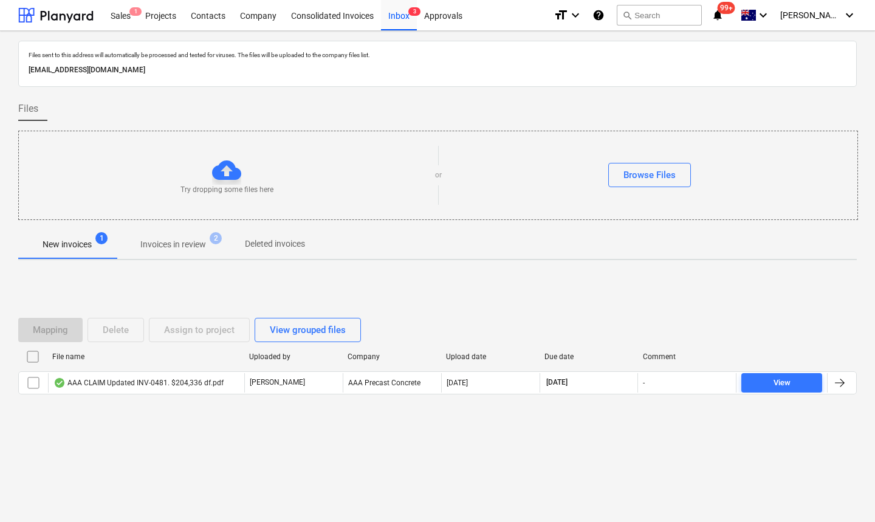
click at [162, 452] on div "Mapping Delete Assign to project View grouped files File name Uploaded by Compa…" at bounding box center [437, 361] width 839 height 182
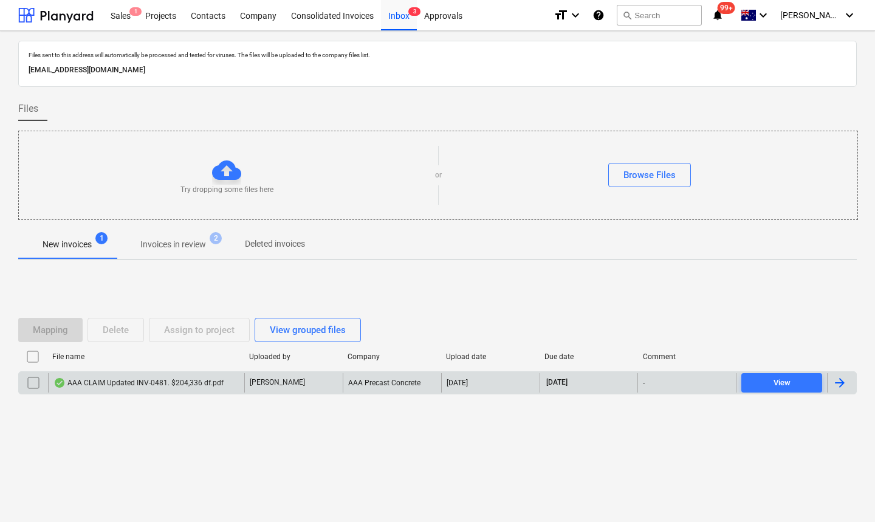
click at [132, 384] on div "AAA CLAIM Updated INV-0481. $204,336 df.pdf" at bounding box center [138, 383] width 170 height 10
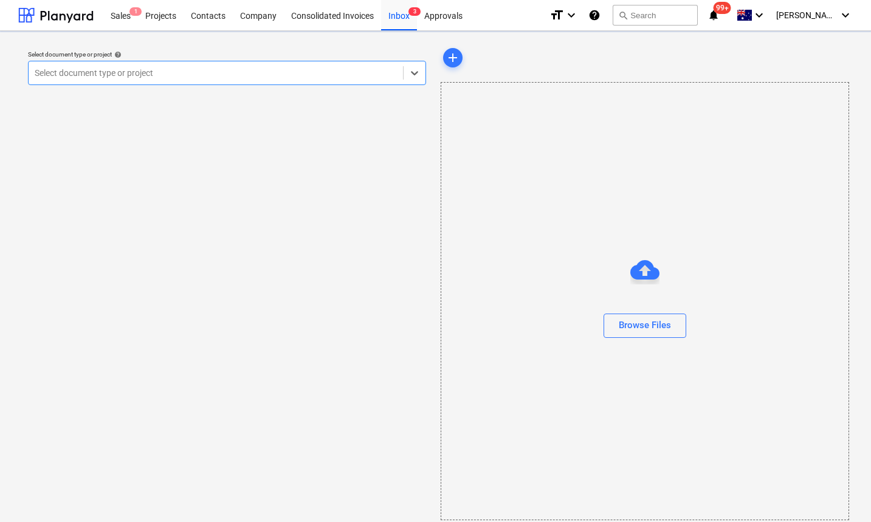
click at [229, 74] on div at bounding box center [216, 73] width 362 height 12
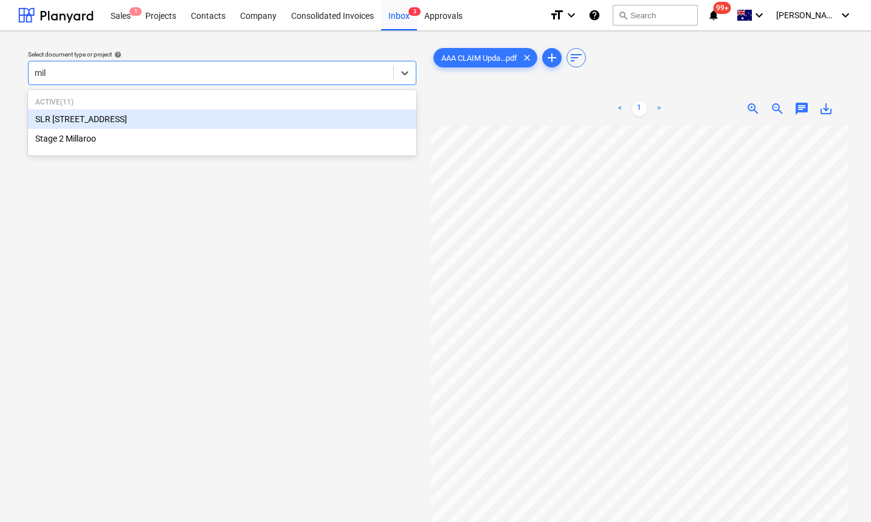
type input "mill"
click at [122, 134] on div "Stage 2 Millaroo" at bounding box center [222, 138] width 388 height 19
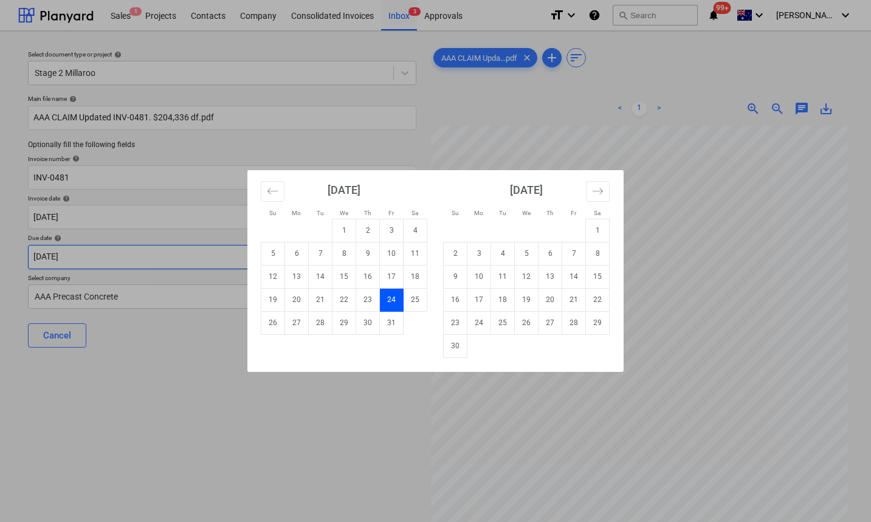
click at [114, 260] on body "Sales 1 Projects Contacts Company Consolidated Invoices Inbox 3 Approvals forma…" at bounding box center [435, 261] width 871 height 522
click at [390, 250] on td "10" at bounding box center [392, 253] width 24 height 23
type input "[DATE]"
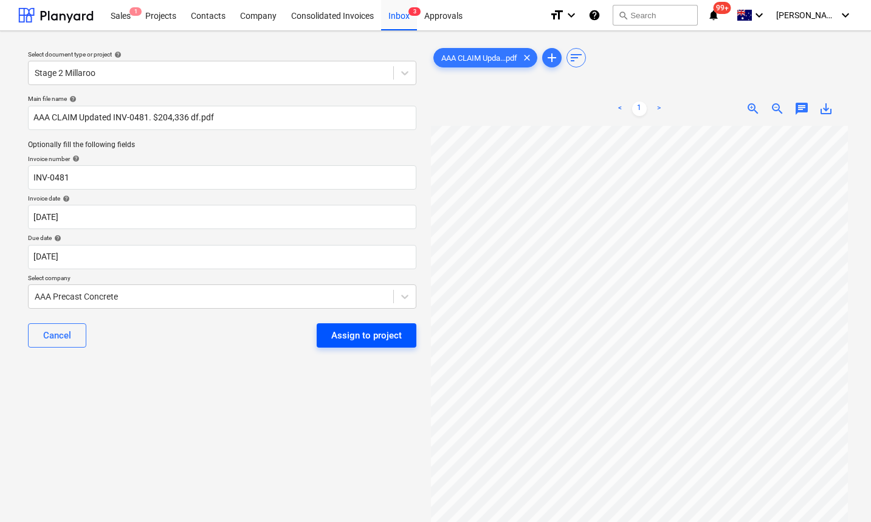
click at [365, 331] on div "Assign to project" at bounding box center [366, 336] width 71 height 16
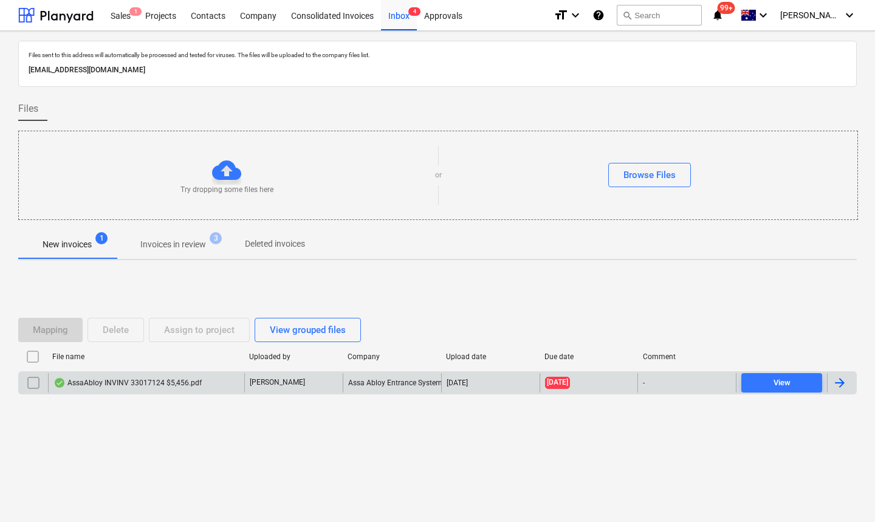
click at [168, 381] on div "AssaAbloy INVINV 33017124 $5,456.pdf" at bounding box center [127, 383] width 148 height 10
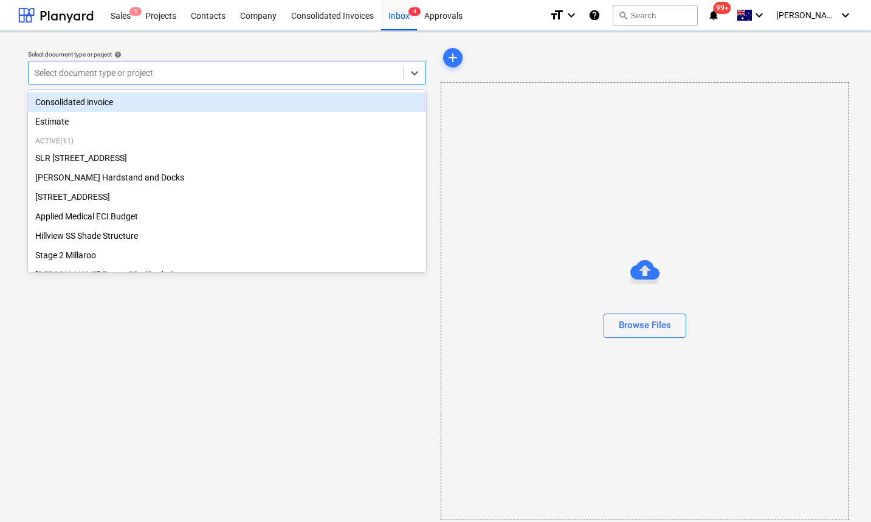
click at [222, 68] on div at bounding box center [216, 73] width 362 height 12
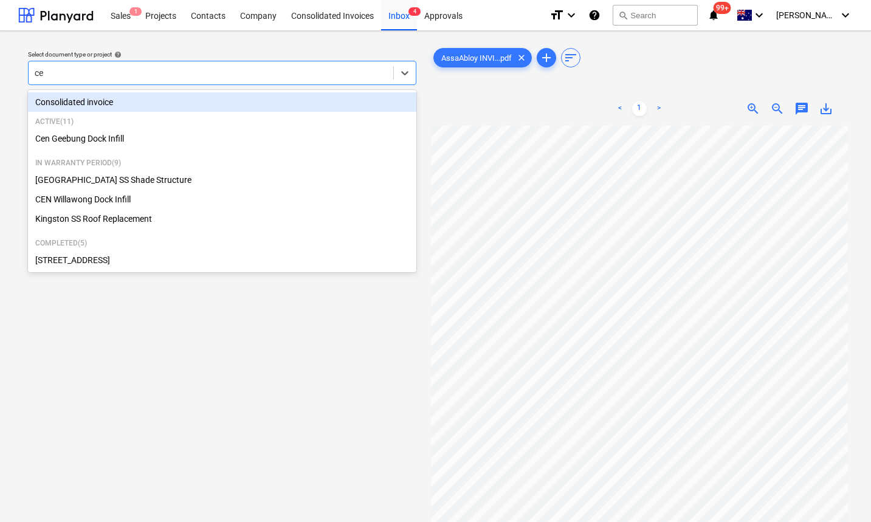
type input "cen"
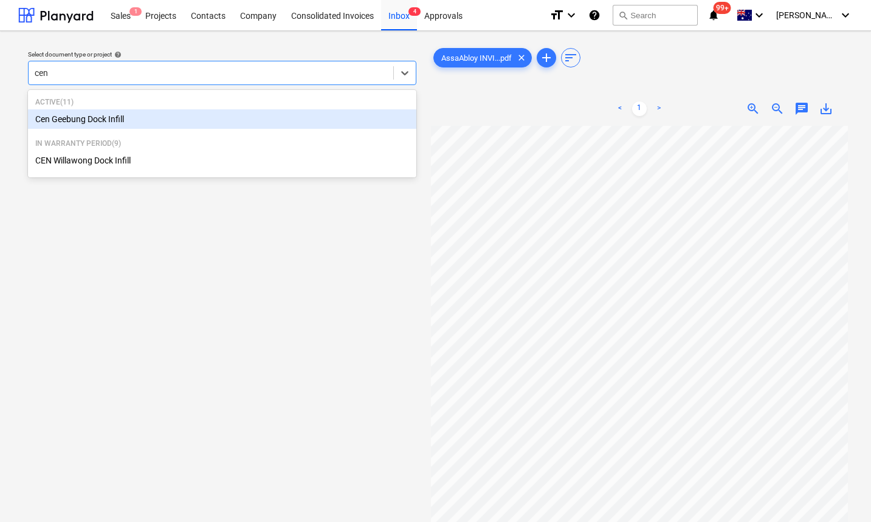
click at [169, 114] on div "Cen Geebung Dock Infill" at bounding box center [222, 118] width 388 height 19
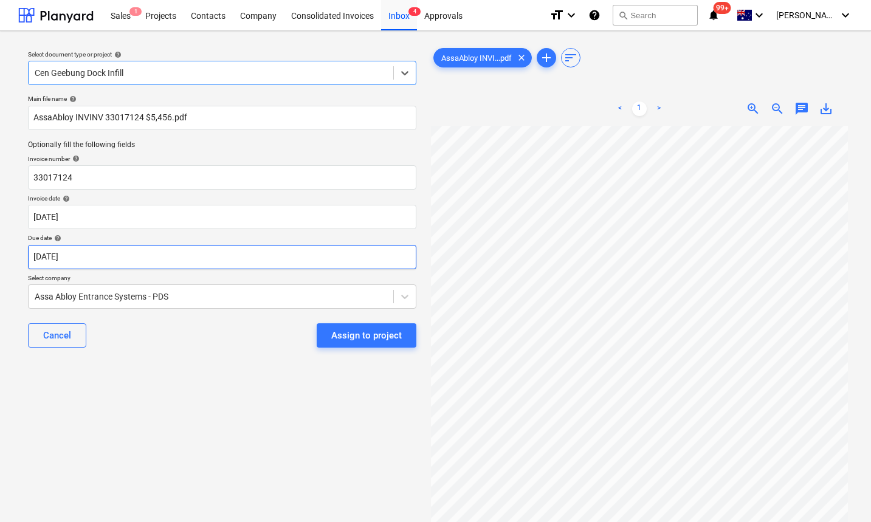
click at [122, 259] on body "Sales 1 Projects Contacts Company Consolidated Invoices Inbox 4 Approvals forma…" at bounding box center [435, 261] width 871 height 522
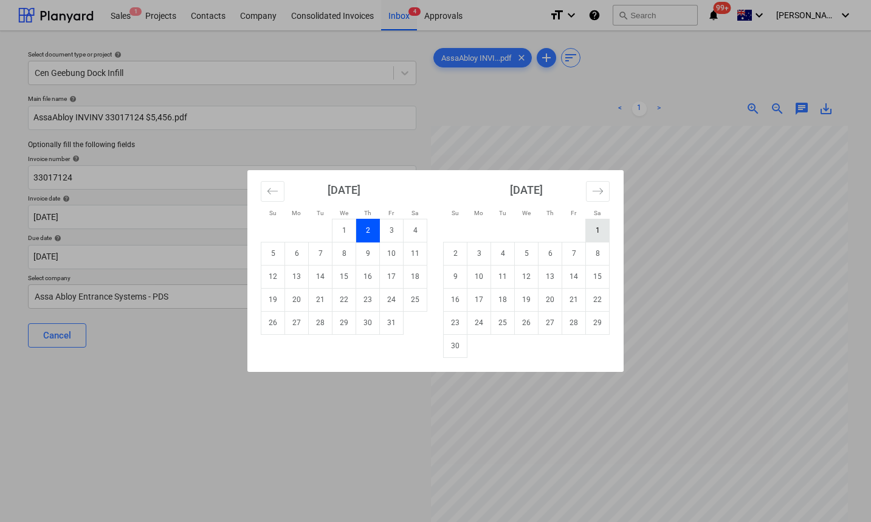
click at [593, 232] on td "1" at bounding box center [598, 230] width 24 height 23
type input "[DATE]"
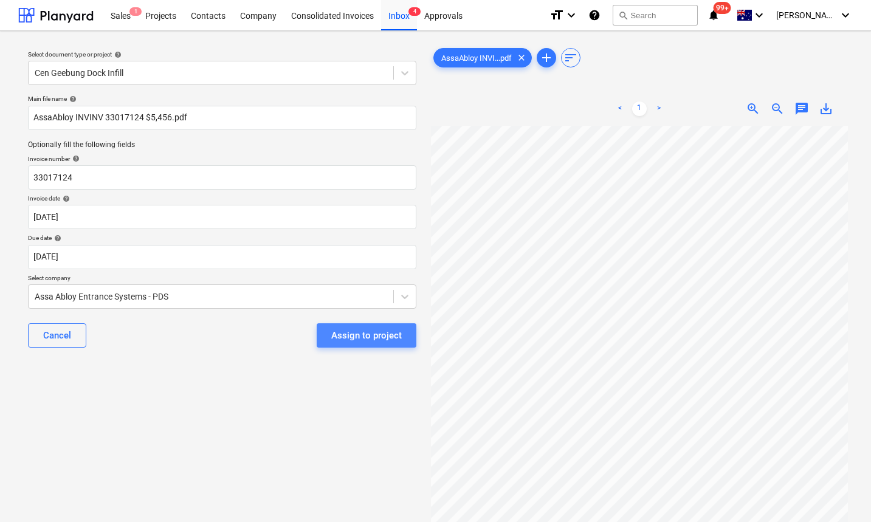
click at [382, 336] on div "Assign to project" at bounding box center [366, 336] width 71 height 16
